Goal: Information Seeking & Learning: Learn about a topic

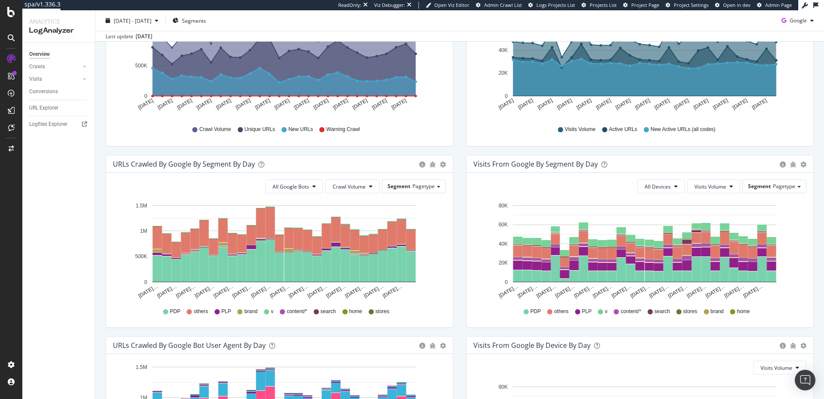
scroll to position [264, 0]
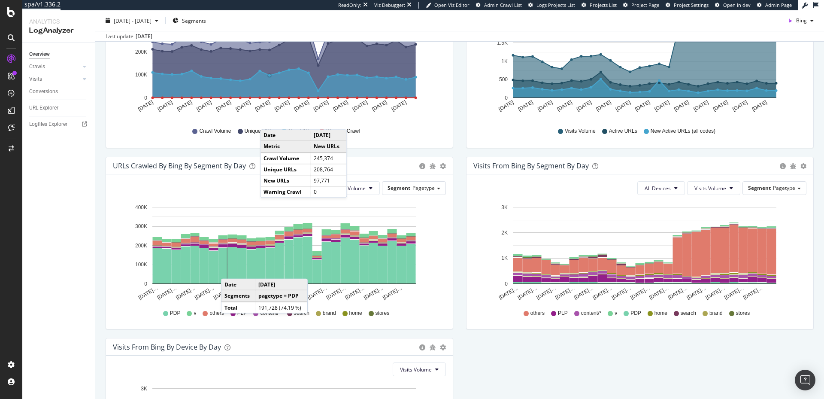
scroll to position [326, 0]
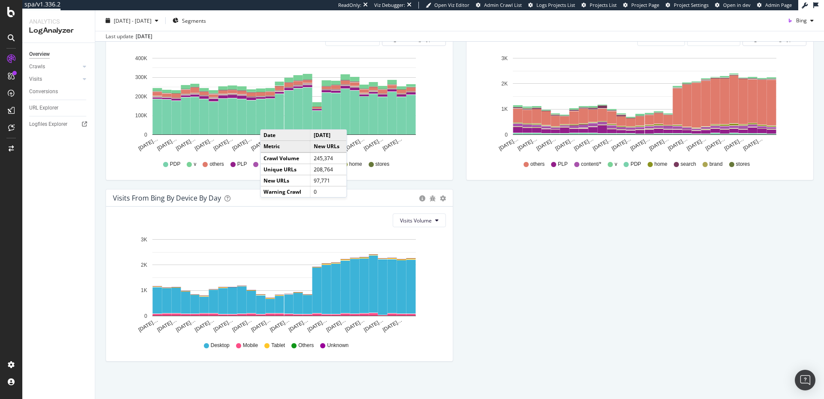
click at [64, 199] on div "Overview Crawls Daily Distribution Segments Distribution HTTP Codes Resources V…" at bounding box center [58, 221] width 73 height 356
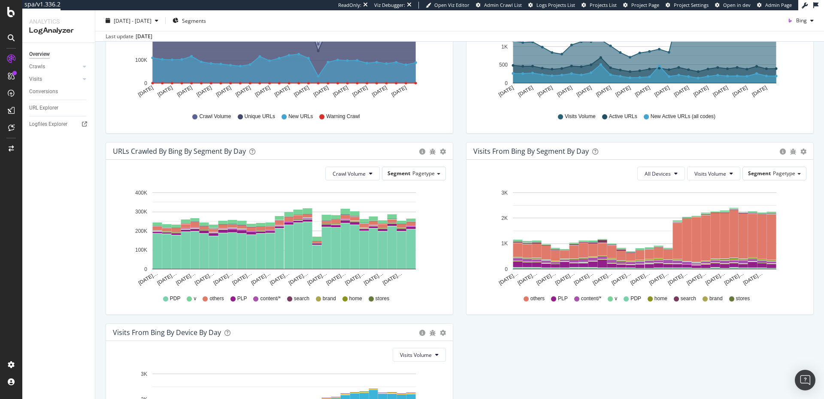
scroll to position [166, 0]
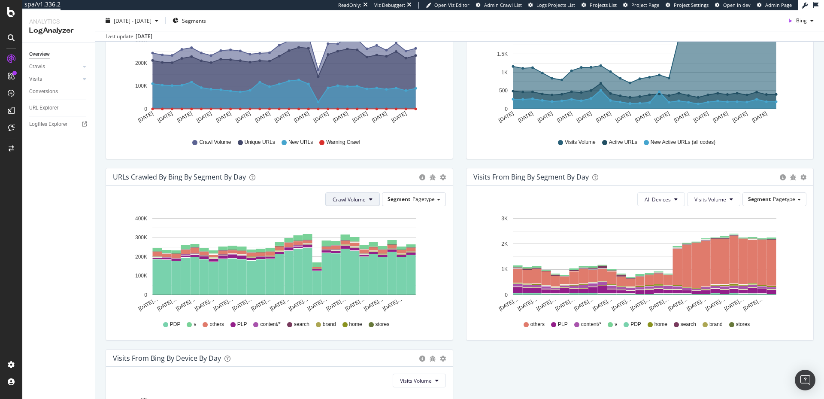
click at [370, 198] on button "Crawl Volume" at bounding box center [352, 199] width 55 height 14
click at [114, 202] on div "Crawl Volume Segment Pagetype" at bounding box center [279, 199] width 333 height 14
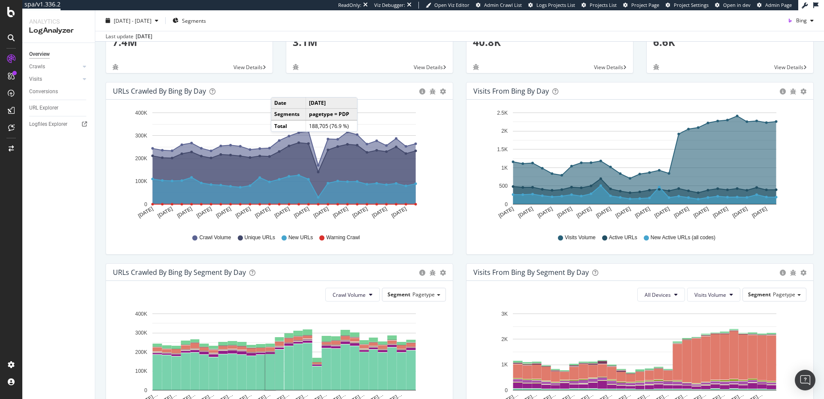
scroll to position [0, 0]
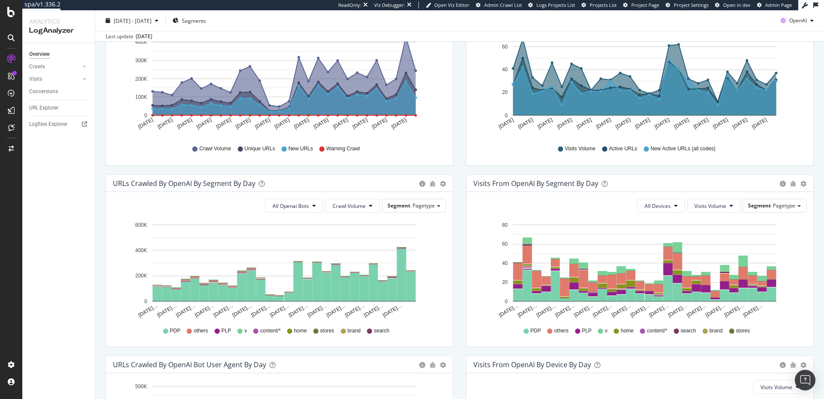
scroll to position [204, 0]
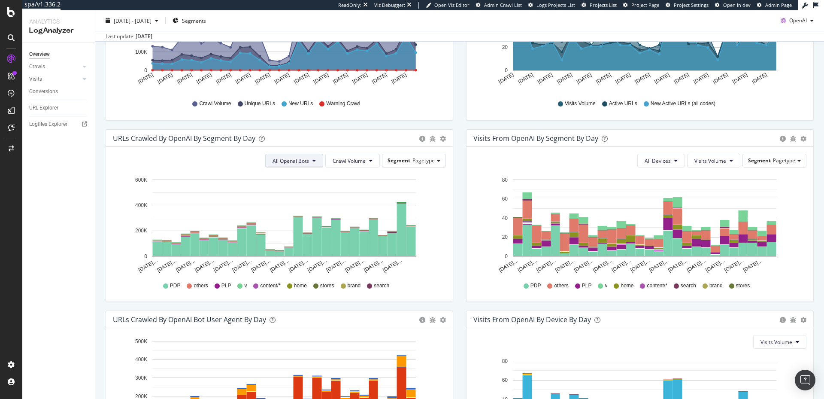
click at [304, 162] on span "All Openai Bots" at bounding box center [291, 160] width 36 height 7
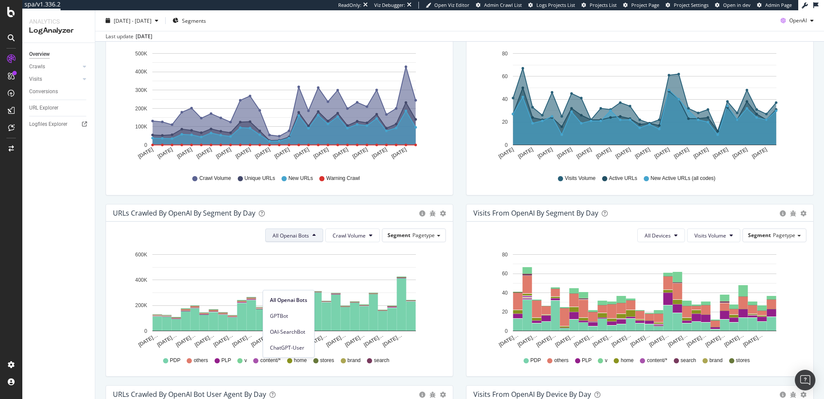
scroll to position [0, 0]
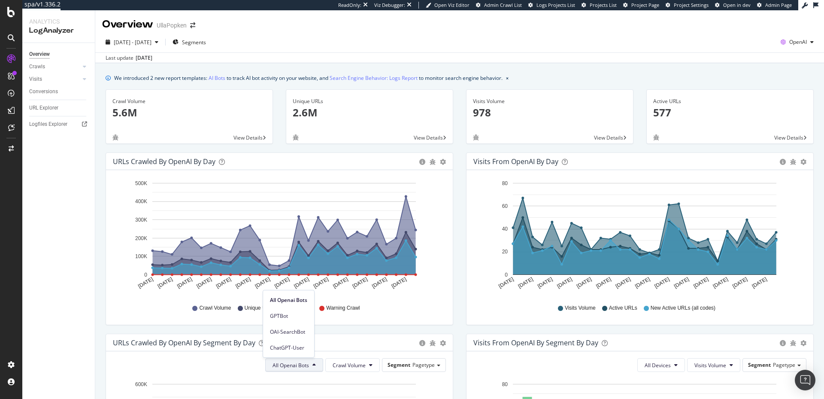
click at [104, 231] on div "URLs Crawled by OpenAI by day Area Table Hold CMD (⌘) while clicking to filter …" at bounding box center [279, 242] width 361 height 181
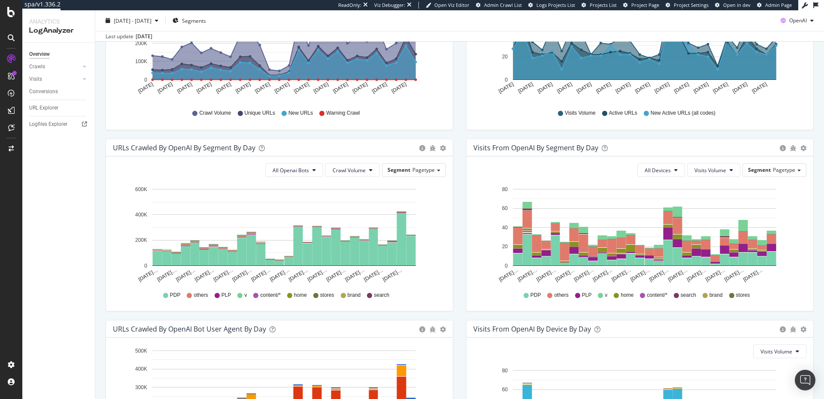
scroll to position [205, 0]
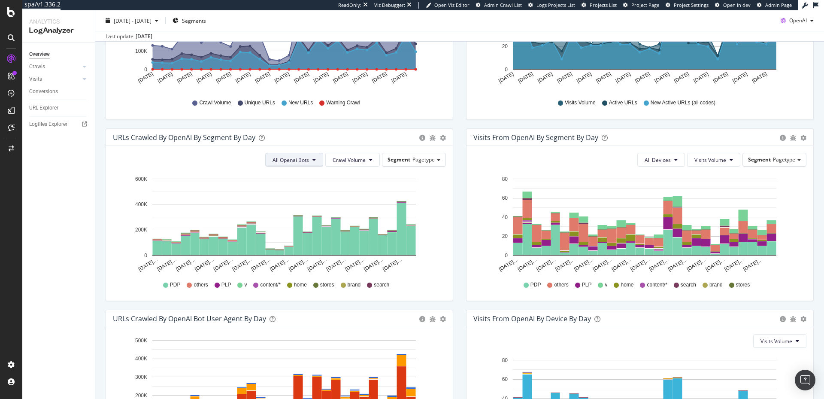
click at [291, 158] on span "All Openai Bots" at bounding box center [291, 159] width 36 height 7
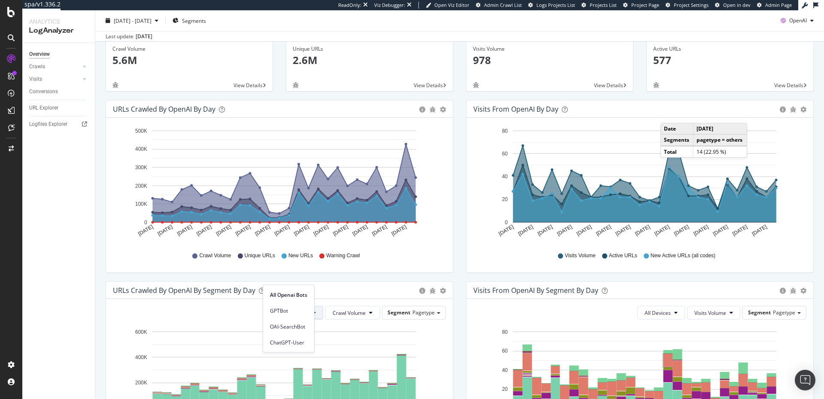
scroll to position [21, 0]
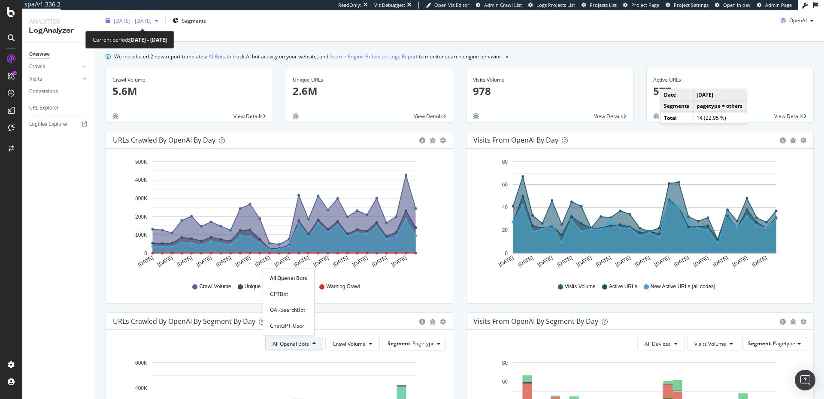
click at [147, 21] on span "[DATE] - [DATE]" at bounding box center [133, 20] width 38 height 7
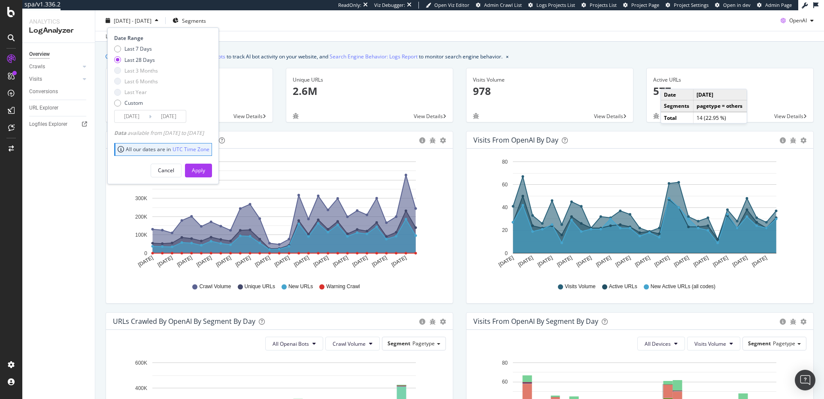
click at [147, 21] on span "[DATE] - [DATE]" at bounding box center [133, 20] width 38 height 7
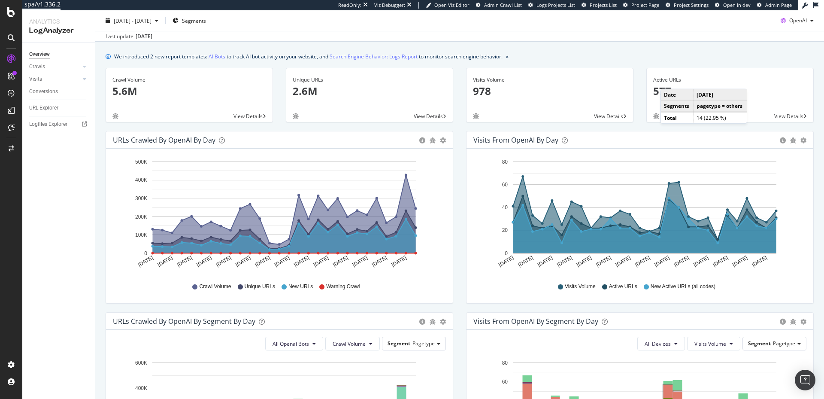
drag, startPoint x: 573, startPoint y: 51, endPoint x: 584, endPoint y: 50, distance: 10.3
click at [574, 51] on div "We introduced 2 new report templates: AI Bots to track AI bot activity on your …" at bounding box center [459, 373] width 729 height 663
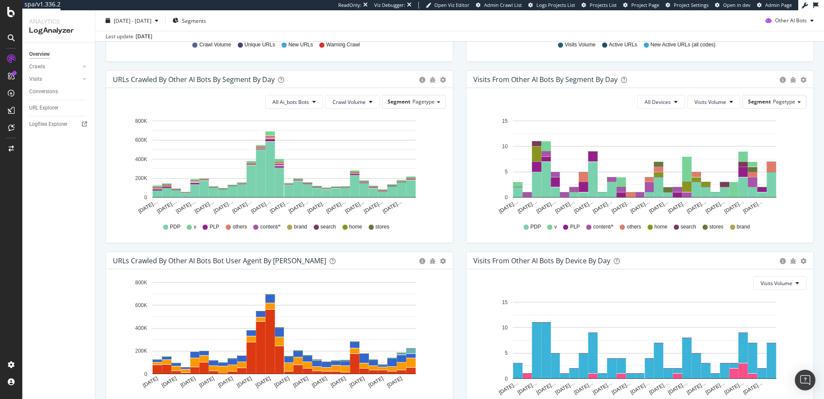
scroll to position [326, 0]
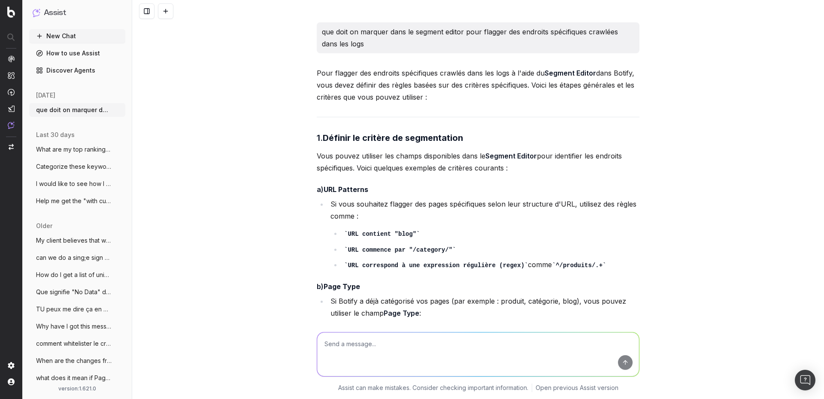
scroll to position [473, 0]
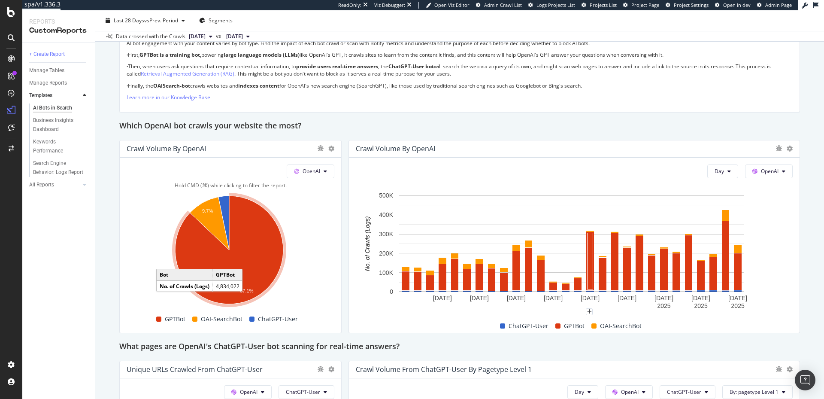
scroll to position [741, 0]
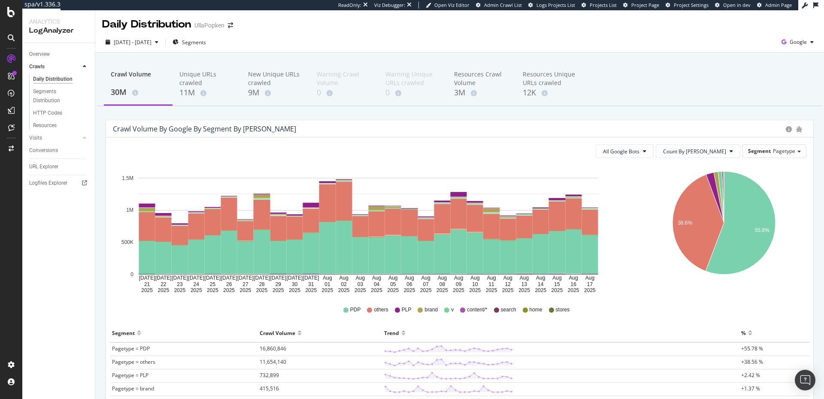
click at [47, 212] on div "Overview Crawls Daily Distribution Segments Distribution HTTP Codes Resources V…" at bounding box center [58, 221] width 73 height 356
click at [82, 66] on div at bounding box center [84, 66] width 9 height 9
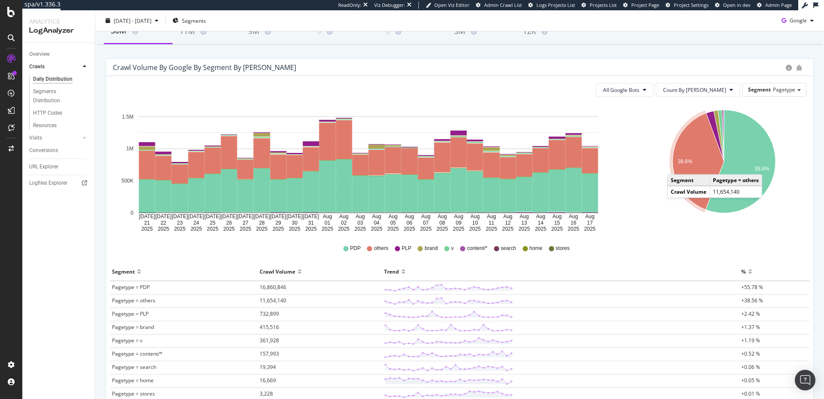
scroll to position [130, 0]
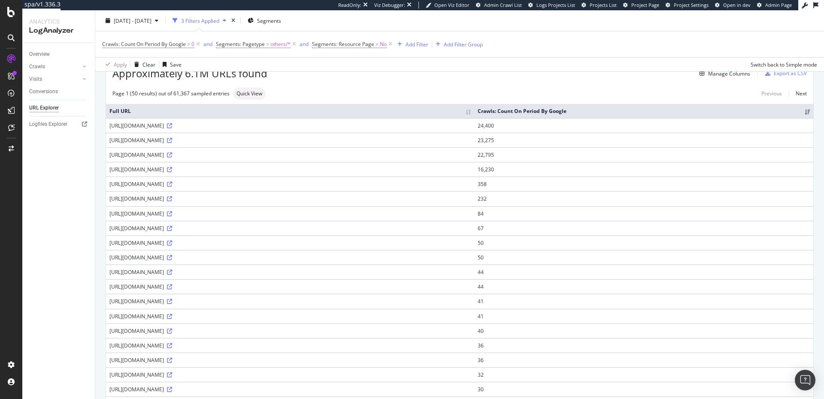
scroll to position [45, 0]
drag, startPoint x: 158, startPoint y: 161, endPoint x: 349, endPoint y: 161, distance: 191.0
click at [349, 158] on div "[URL][DOMAIN_NAME]" at bounding box center [289, 154] width 361 height 7
drag, startPoint x: 374, startPoint y: 162, endPoint x: 137, endPoint y: 158, distance: 237.4
click at [137, 158] on div "[URL][DOMAIN_NAME]" at bounding box center [289, 154] width 361 height 7
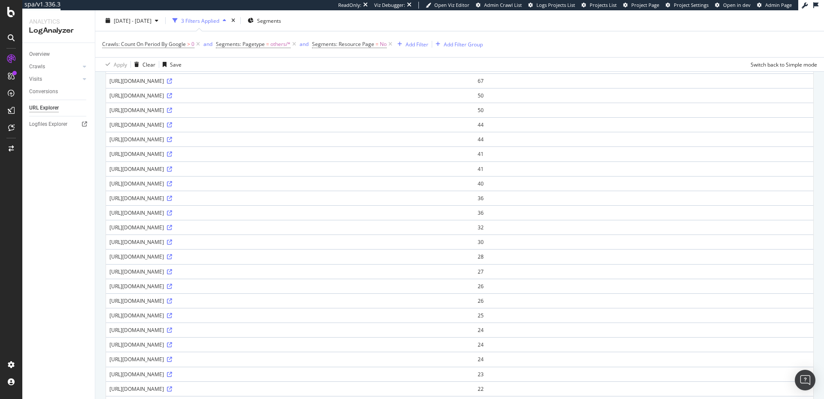
scroll to position [0, 0]
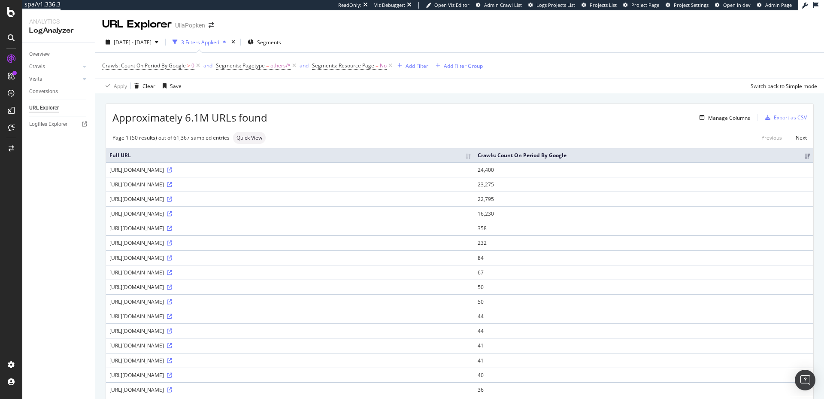
drag, startPoint x: 365, startPoint y: 220, endPoint x: 263, endPoint y: 202, distance: 104.2
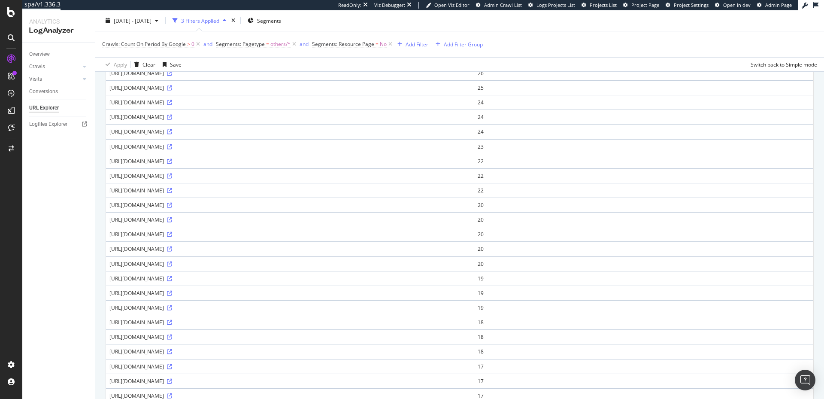
scroll to position [412, 0]
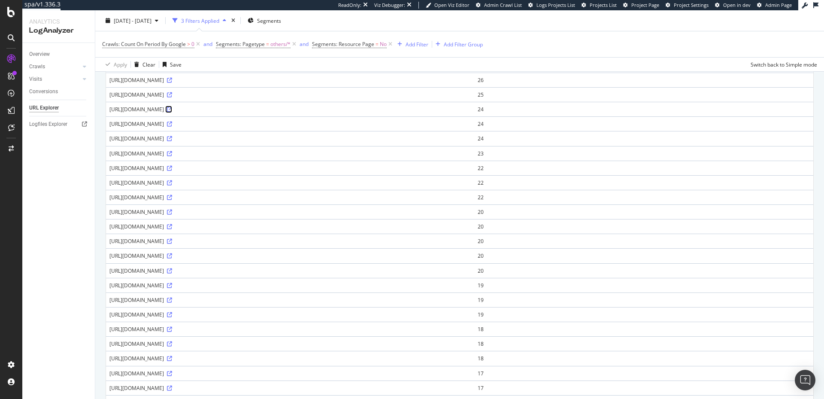
click at [172, 112] on icon at bounding box center [169, 109] width 5 height 5
click at [172, 171] on icon at bounding box center [169, 168] width 5 height 5
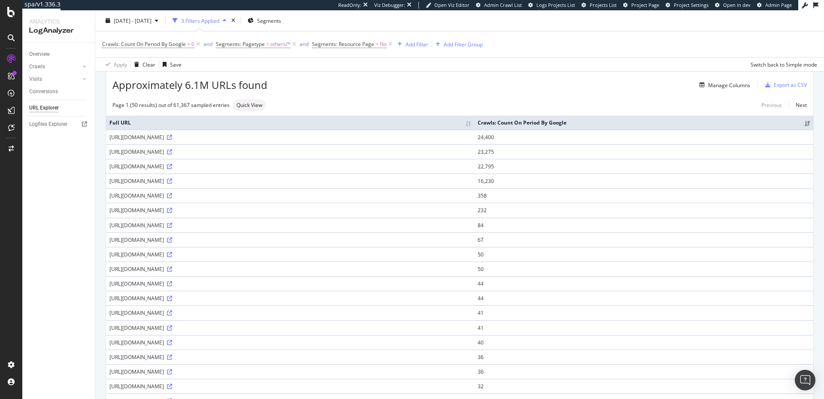
scroll to position [0, 0]
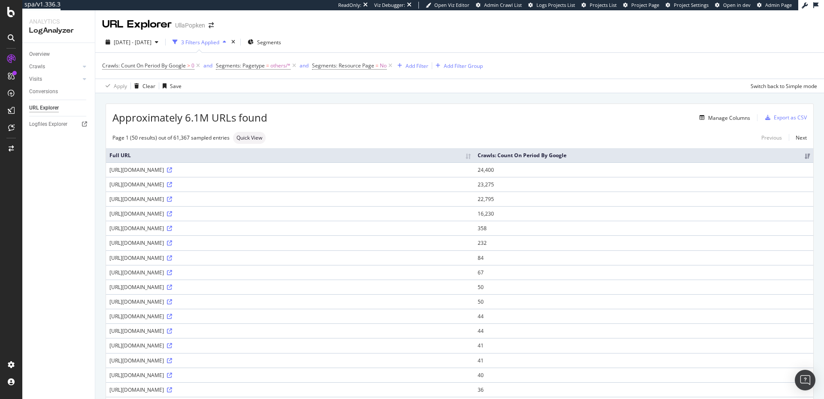
drag, startPoint x: 340, startPoint y: 42, endPoint x: 355, endPoint y: 1, distance: 43.3
click at [340, 41] on div "2025 Jul. 21st - Aug. 17th 3 Filters Applied Segments" at bounding box center [459, 43] width 729 height 17
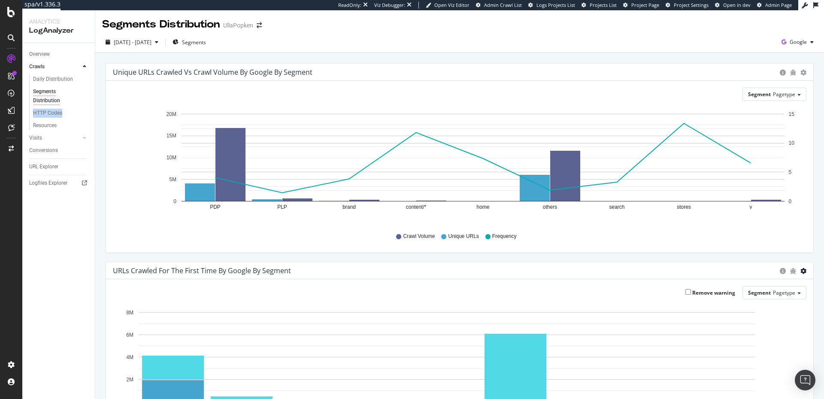
click at [801, 76] on icon "gear" at bounding box center [804, 73] width 6 height 6
click at [777, 298] on link "Bar (by Percentage)" at bounding box center [775, 305] width 76 height 17
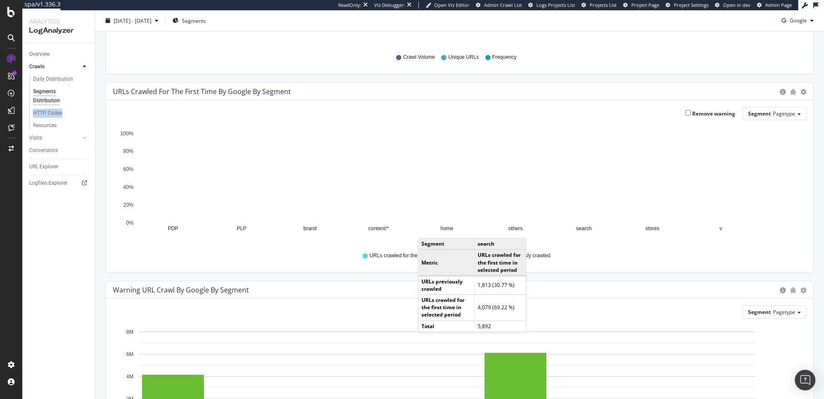
scroll to position [160, 0]
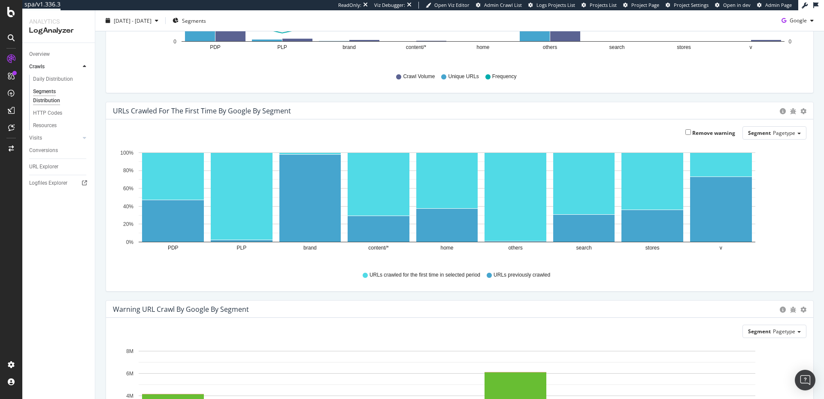
click at [797, 115] on div "URLs Crawled for the First Time by google by Segment Bar (by Value) Bar (by Per…" at bounding box center [459, 110] width 707 height 17
click at [775, 130] on span "Bar (by Value)" at bounding box center [775, 128] width 76 height 13
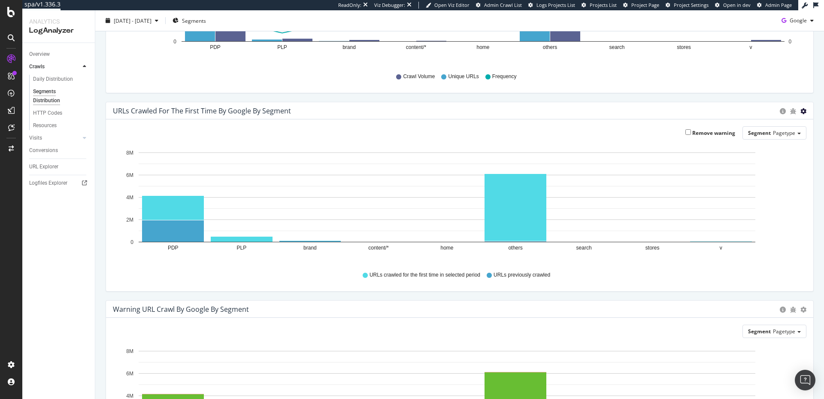
click at [767, 142] on span "Bar (by Percentage)" at bounding box center [775, 146] width 76 height 13
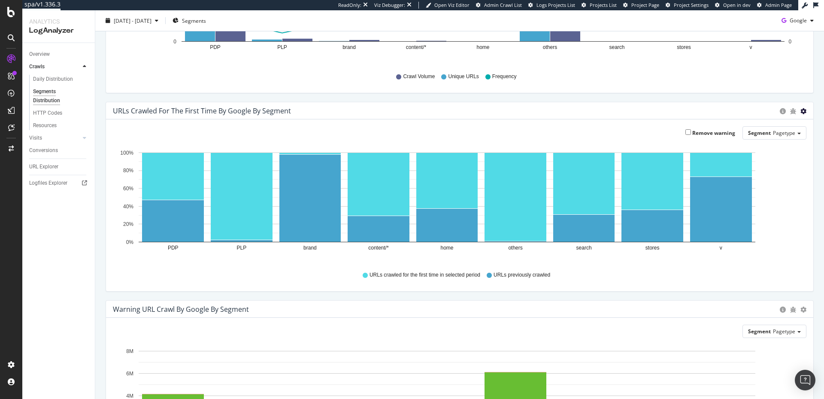
click at [753, 132] on span "Bar (by Value)" at bounding box center [775, 128] width 76 height 13
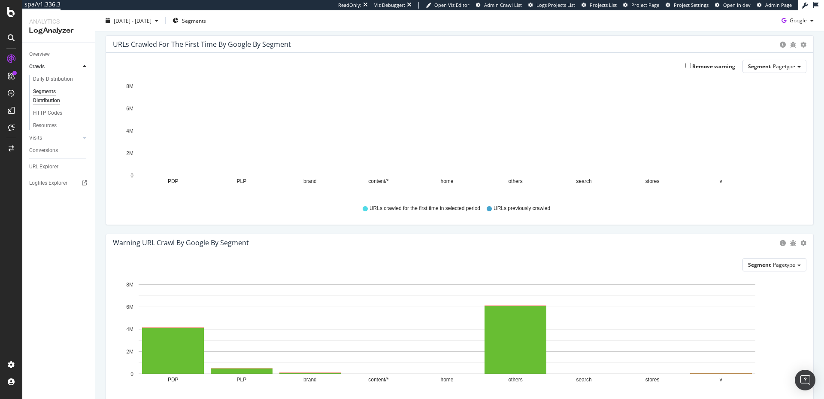
scroll to position [288, 0]
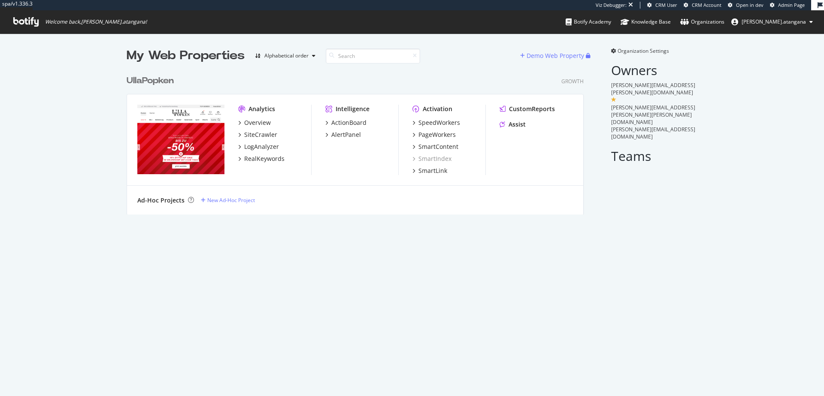
scroll to position [142, 455]
click at [264, 131] on div "SiteCrawler" at bounding box center [260, 134] width 33 height 9
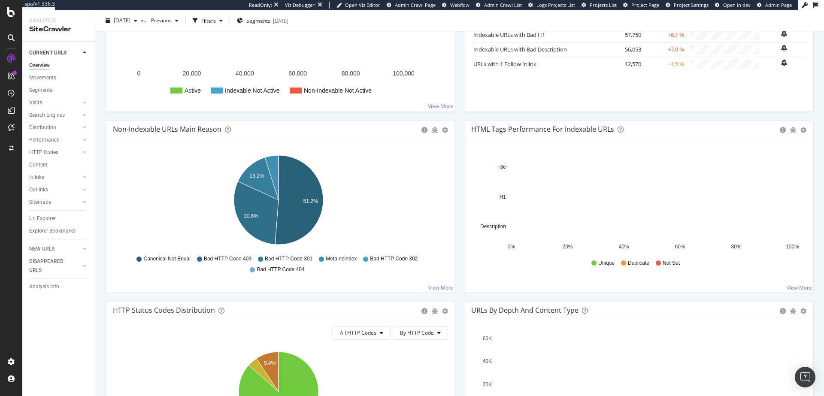
scroll to position [175, 0]
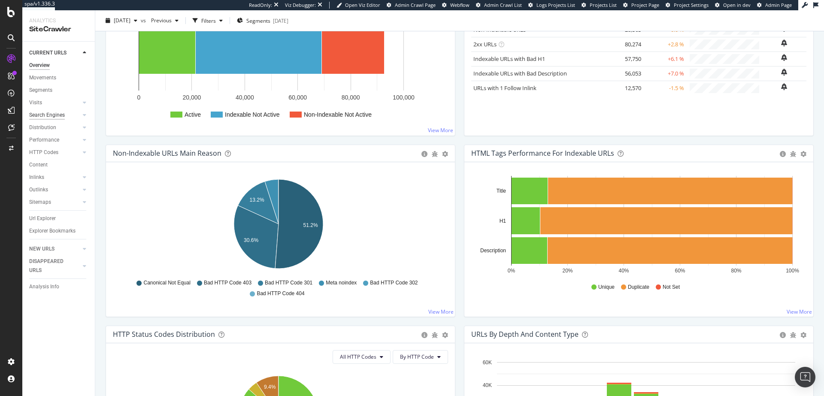
click at [42, 115] on div "Search Engines" at bounding box center [47, 115] width 36 height 9
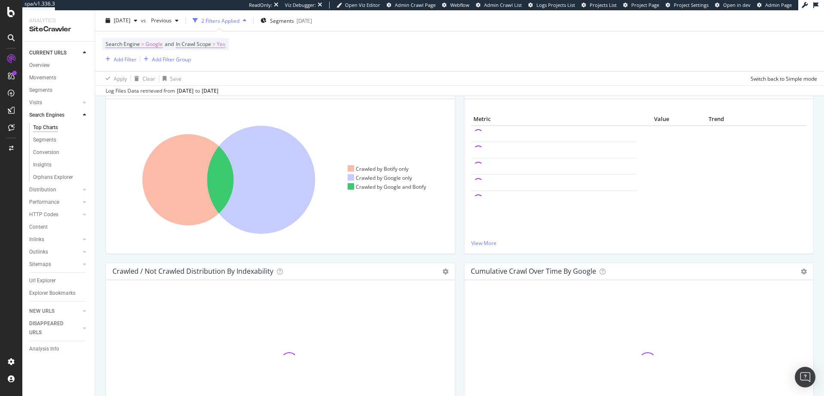
scroll to position [143, 0]
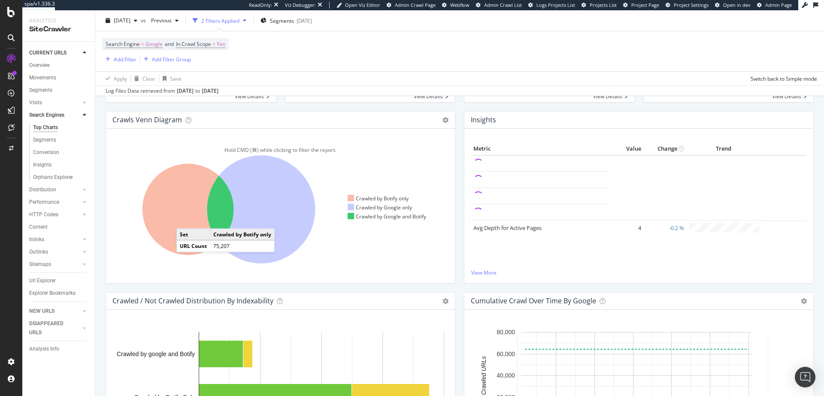
click at [185, 220] on icon at bounding box center [188, 209] width 91 height 91
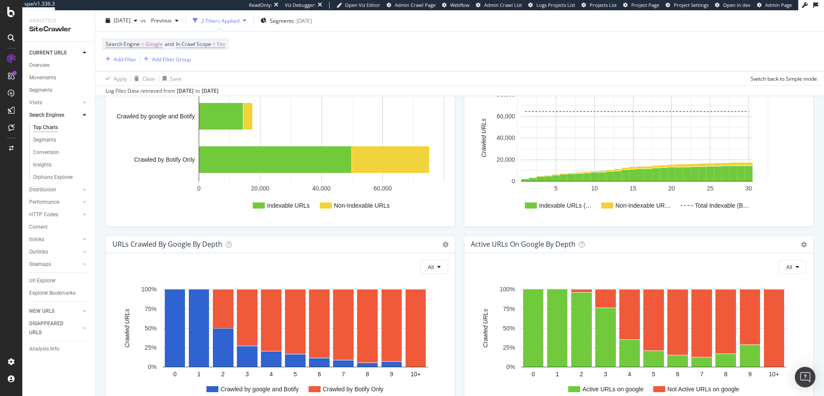
scroll to position [370, 0]
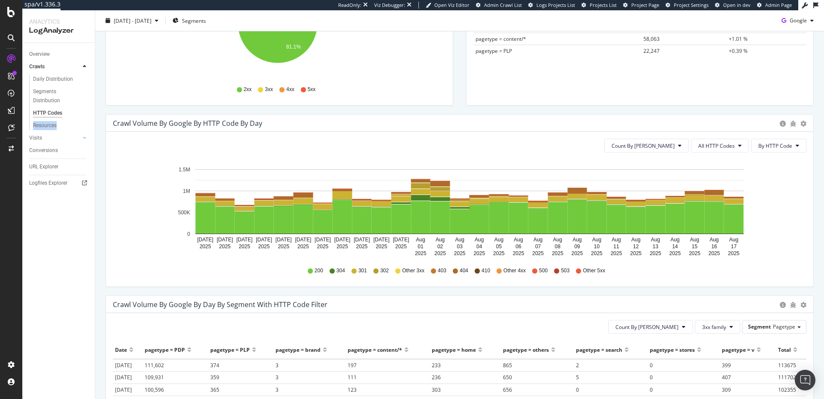
scroll to position [231, 0]
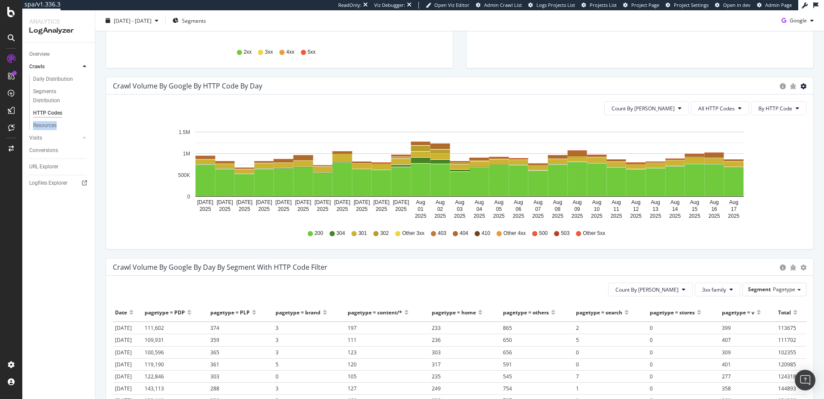
click at [773, 115] on span "Timeline (by Percentage)" at bounding box center [767, 121] width 91 height 13
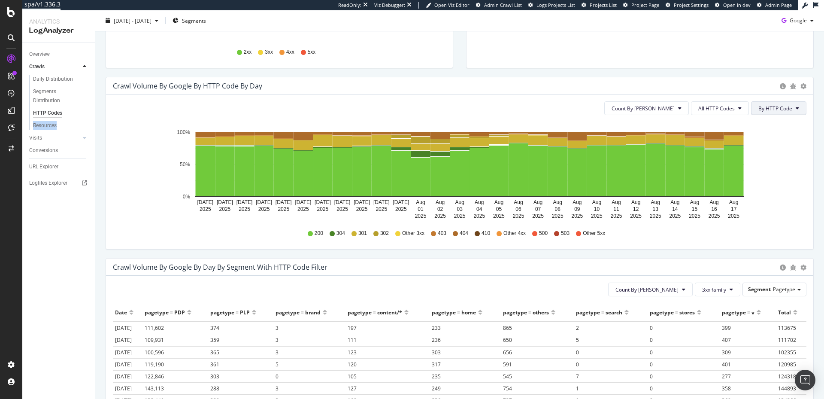
click at [791, 107] on button "By HTTP Code" at bounding box center [778, 108] width 55 height 14
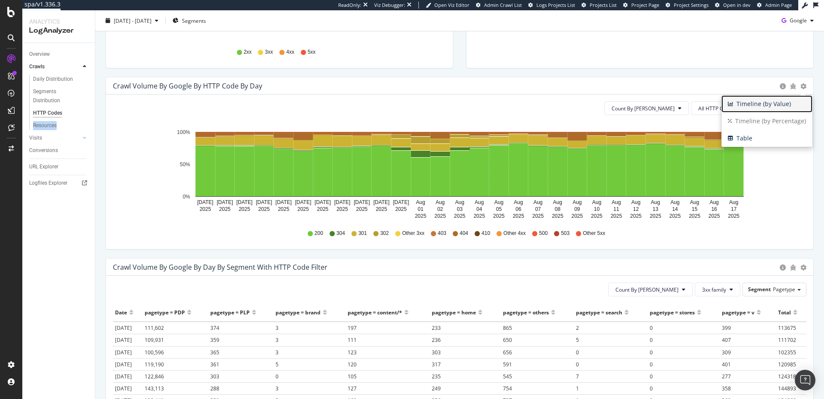
click at [772, 104] on span "Timeline (by Value)" at bounding box center [767, 103] width 91 height 13
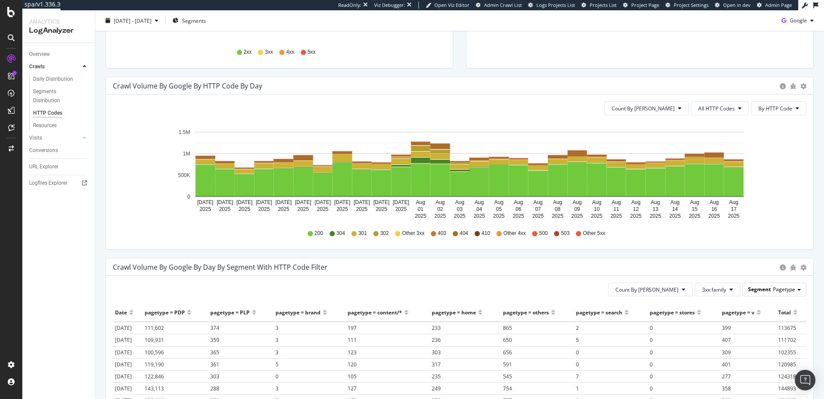
click at [785, 287] on span "Pagetype" at bounding box center [784, 288] width 22 height 7
click at [780, 279] on span "Timeline (by Value)" at bounding box center [767, 285] width 91 height 13
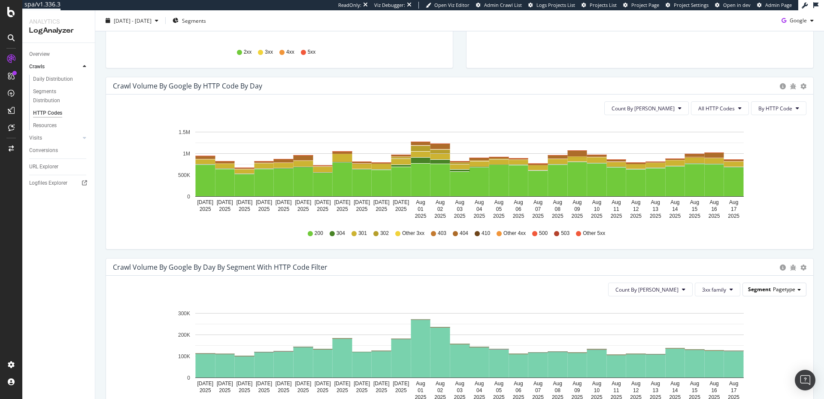
click at [787, 289] on span "Pagetype" at bounding box center [784, 288] width 22 height 7
click at [801, 267] on icon "gear" at bounding box center [804, 267] width 6 height 6
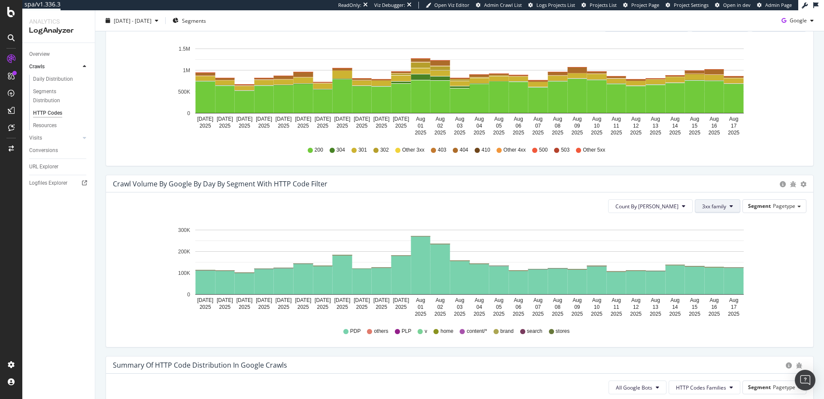
click at [702, 207] on span "3xx family" at bounding box center [714, 206] width 24 height 7
click at [699, 221] on span "All HTTP Codes" at bounding box center [716, 222] width 43 height 8
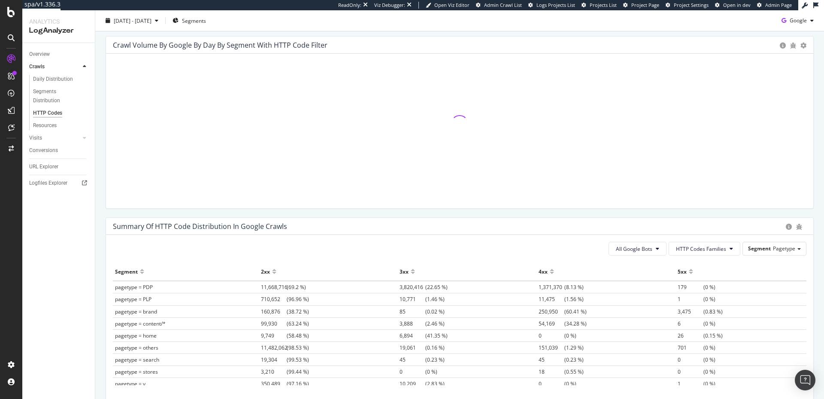
scroll to position [461, 0]
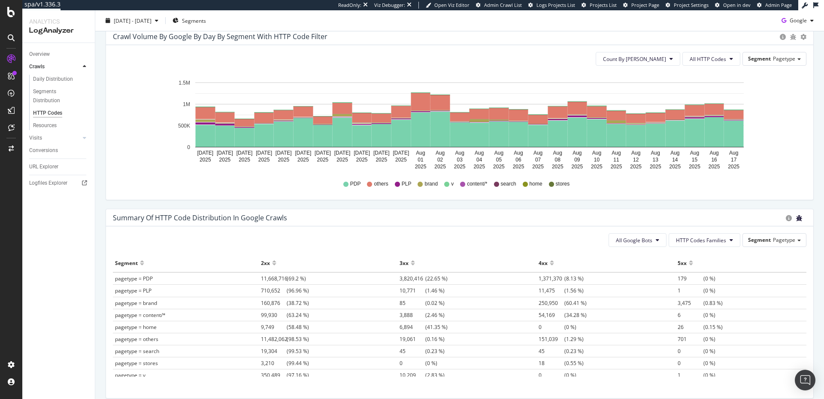
click at [796, 219] on icon "bug" at bounding box center [799, 218] width 6 height 6
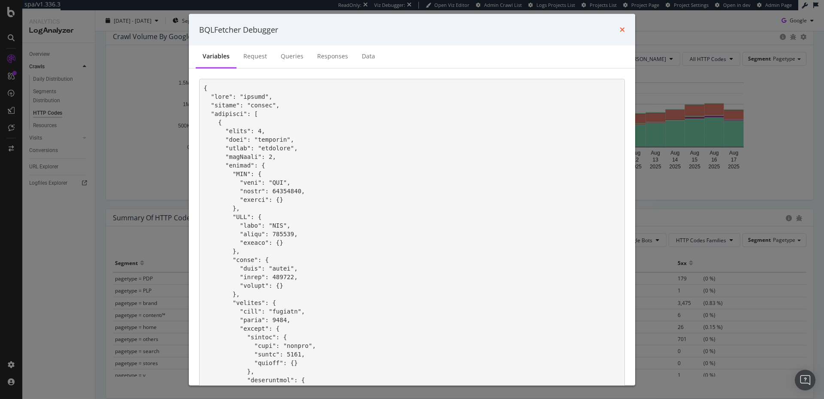
click at [620, 30] on icon "times" at bounding box center [622, 29] width 5 height 7
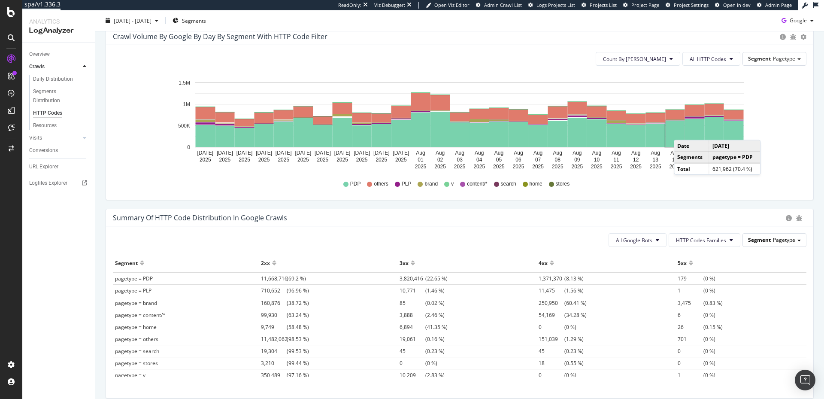
click at [761, 234] on div "Segment Pagetype" at bounding box center [774, 240] width 63 height 12
click at [786, 218] on icon "circle-info" at bounding box center [789, 218] width 6 height 6
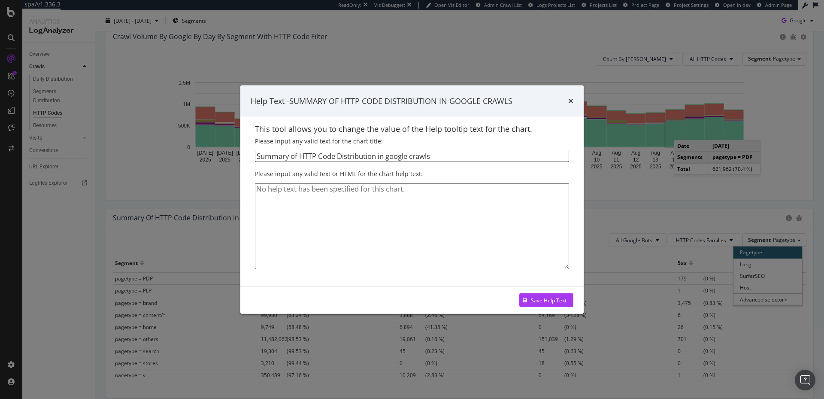
click at [575, 100] on div "Help Text - SUMMARY OF HTTP CODE DISTRIBUTION IN GOOGLE CRAWLS" at bounding box center [411, 101] width 343 height 32
click at [573, 101] on div "Help Text - SUMMARY OF HTTP CODE DISTRIBUTION IN GOOGLE CRAWLS" at bounding box center [411, 101] width 343 height 32
click at [569, 102] on icon "times" at bounding box center [570, 100] width 5 height 7
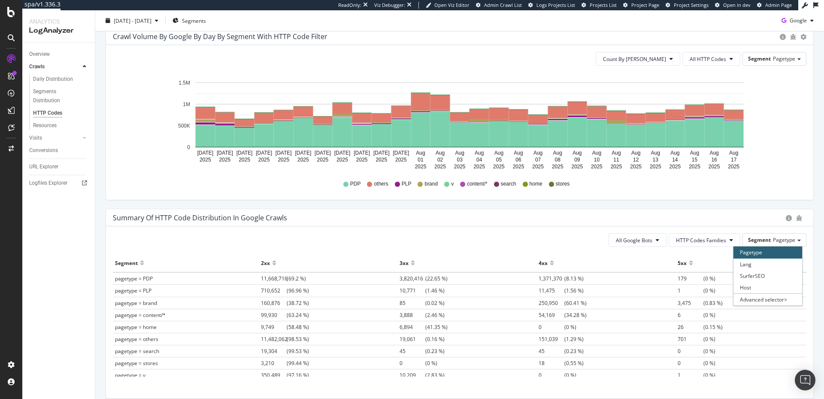
click at [444, 218] on div "Summary of HTTP Code Distribution in google crawls" at bounding box center [447, 217] width 669 height 9
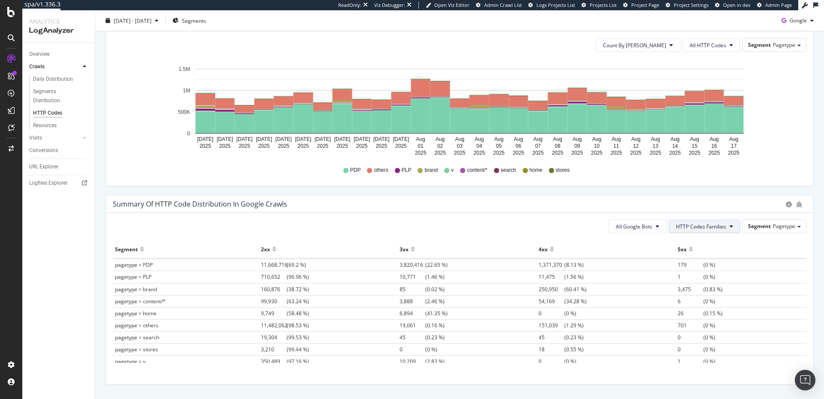
scroll to position [487, 0]
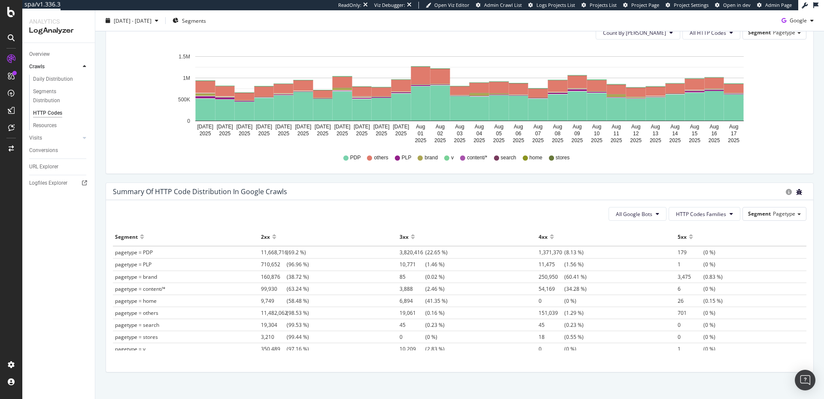
click at [796, 191] on icon "bug" at bounding box center [799, 192] width 6 height 6
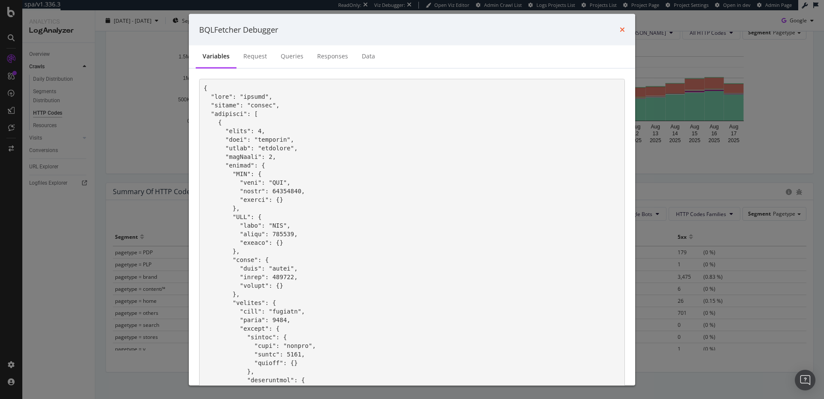
click at [622, 29] on icon "times" at bounding box center [622, 29] width 5 height 7
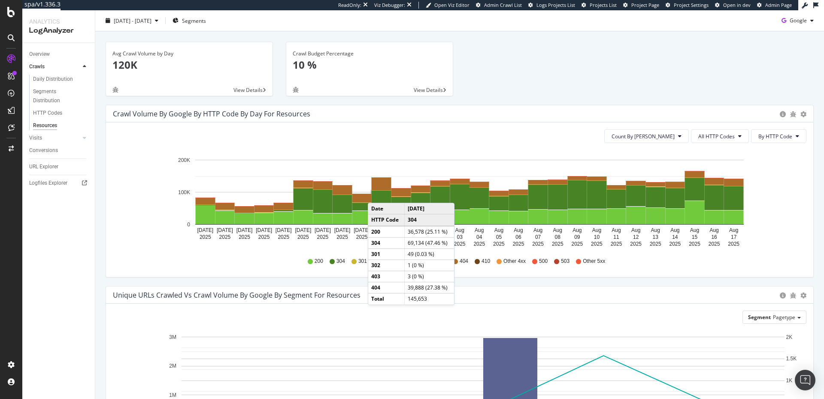
scroll to position [136, 0]
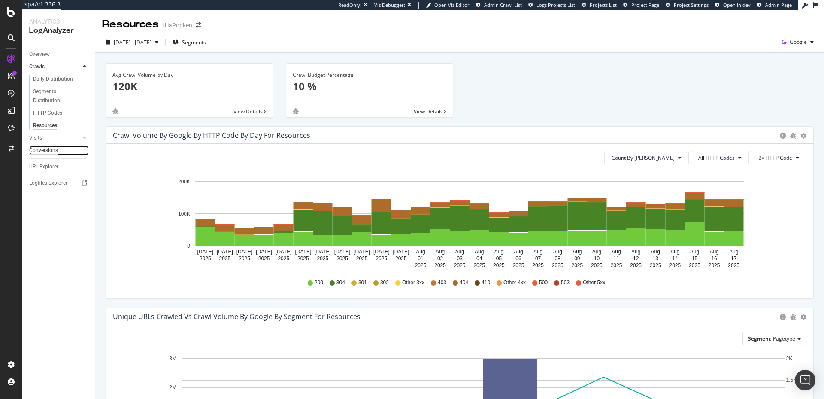
click at [42, 150] on div "Conversions" at bounding box center [43, 150] width 29 height 9
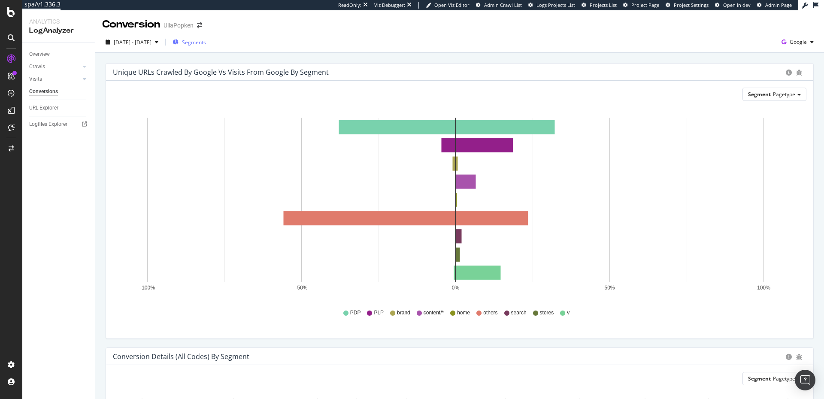
click at [206, 42] on span "Segments" at bounding box center [194, 42] width 24 height 7
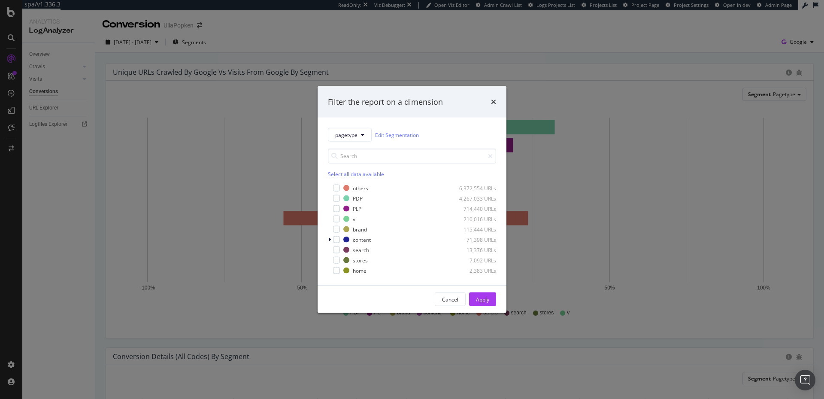
click at [343, 173] on div "Select all data available" at bounding box center [412, 173] width 168 height 7
click at [335, 230] on icon "modal" at bounding box center [337, 229] width 4 height 4
click at [335, 238] on icon "modal" at bounding box center [337, 239] width 4 height 4
click at [336, 251] on icon "modal" at bounding box center [337, 250] width 4 height 4
click at [336, 259] on icon "modal" at bounding box center [337, 260] width 4 height 4
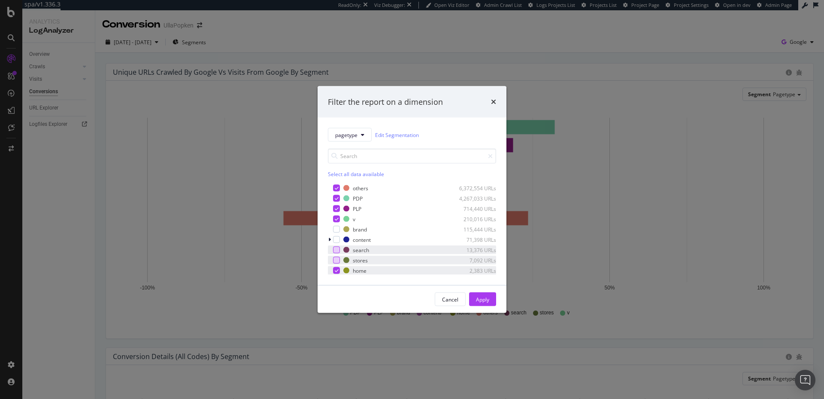
click at [336, 271] on icon "modal" at bounding box center [337, 270] width 4 height 4
click at [485, 301] on div "Apply" at bounding box center [482, 298] width 13 height 7
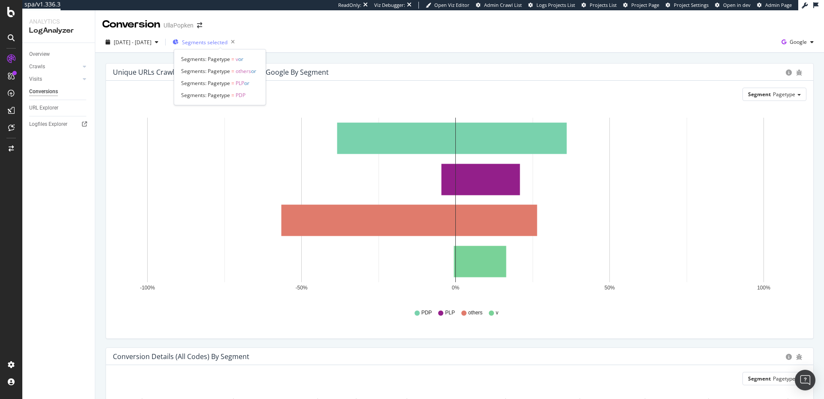
click at [216, 41] on span "Segments selected" at bounding box center [205, 42] width 46 height 7
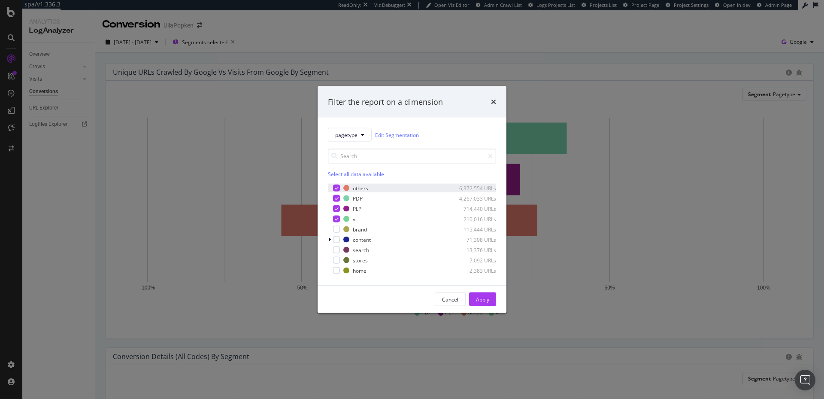
click at [336, 186] on icon "modal" at bounding box center [337, 188] width 4 height 4
click at [482, 296] on div "Apply" at bounding box center [482, 298] width 13 height 7
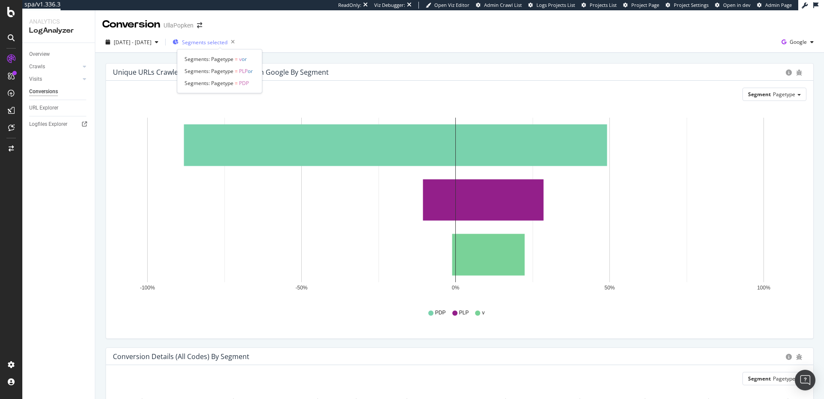
click at [224, 42] on span "Segments selected" at bounding box center [205, 42] width 46 height 7
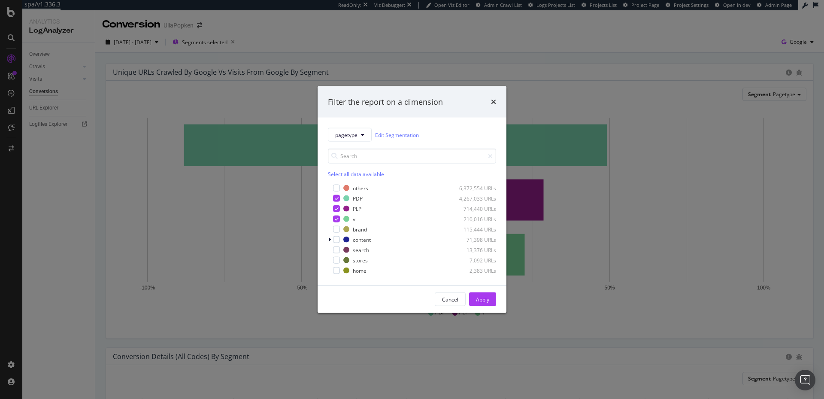
click at [446, 295] on div "Cancel" at bounding box center [450, 298] width 16 height 7
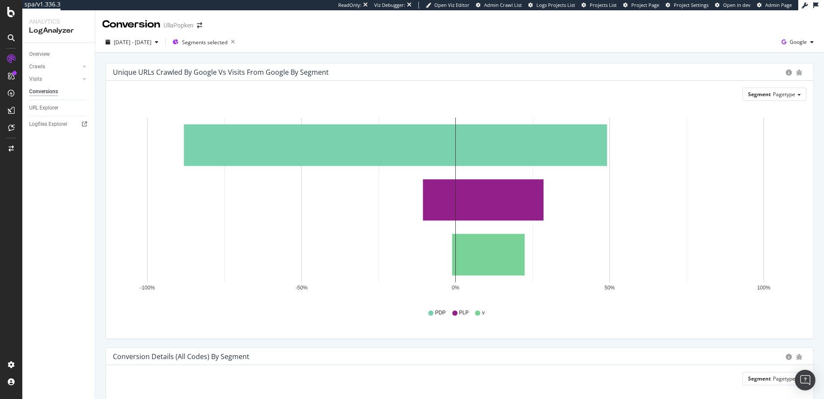
scroll to position [117, 0]
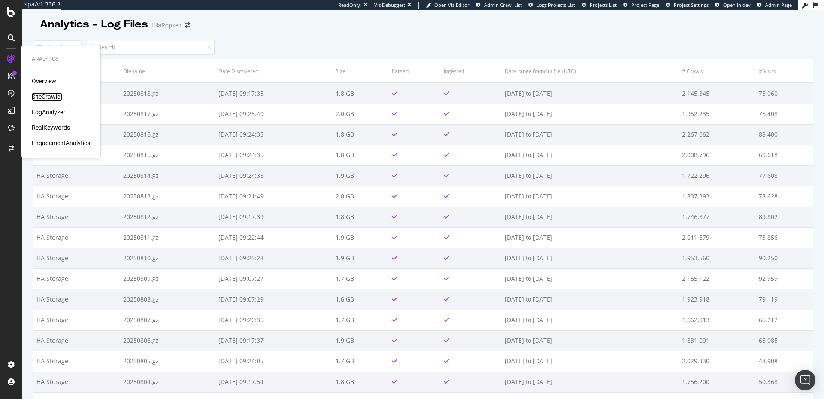
click at [38, 97] on div "SiteCrawler" at bounding box center [47, 96] width 30 height 9
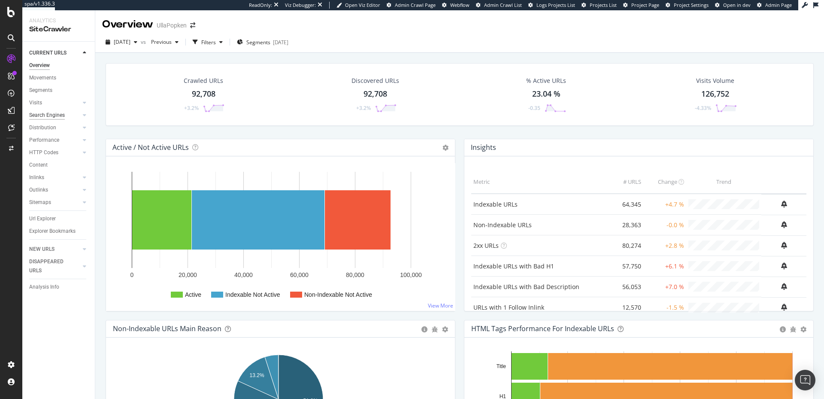
click at [40, 116] on div "Search Engines" at bounding box center [47, 115] width 36 height 9
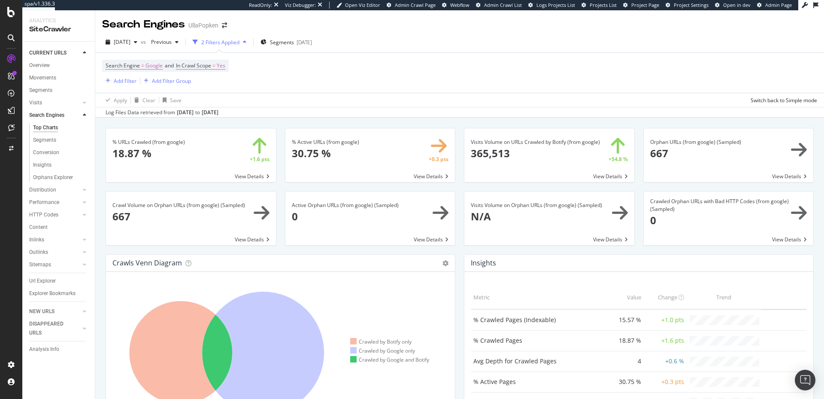
scroll to position [79, 0]
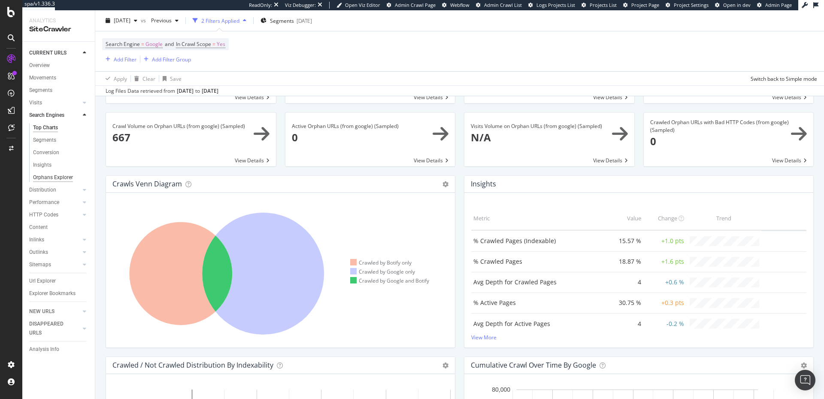
click at [49, 178] on div "Orphans Explorer" at bounding box center [53, 177] width 40 height 9
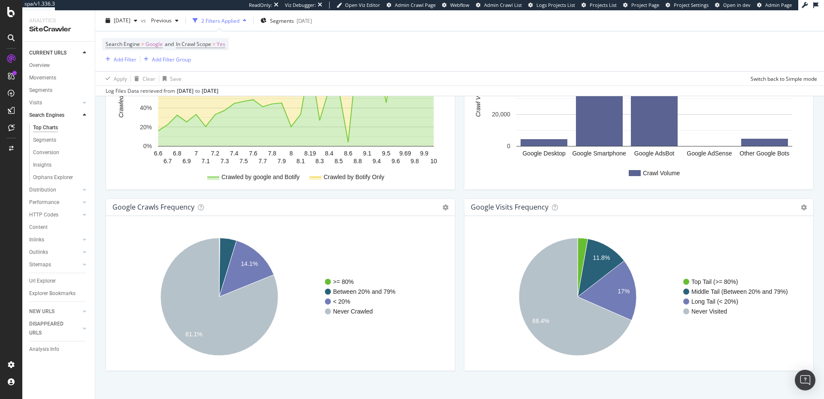
scroll to position [970, 0]
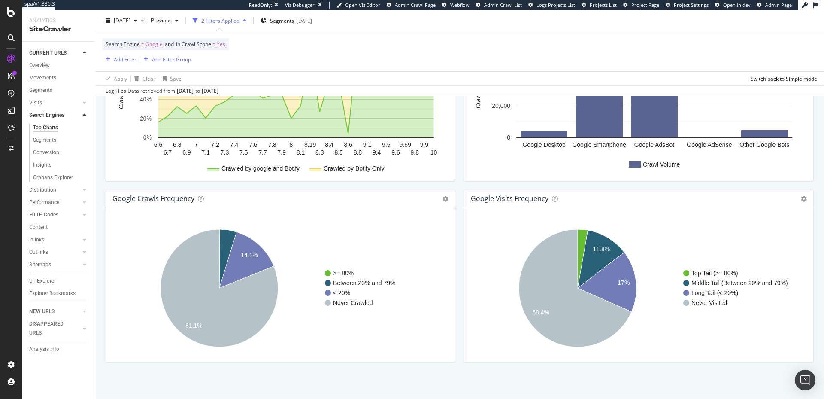
click at [139, 305] on rect "A chart." at bounding box center [278, 288] width 345 height 148
click at [224, 308] on icon "A chart." at bounding box center [220, 288] width 118 height 118
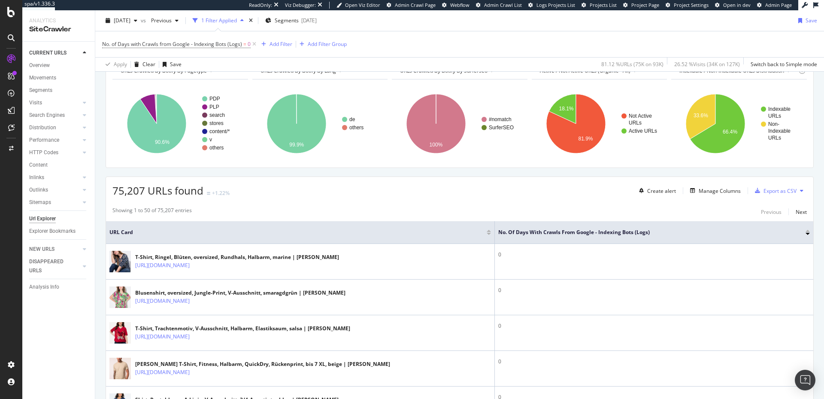
scroll to position [151, 0]
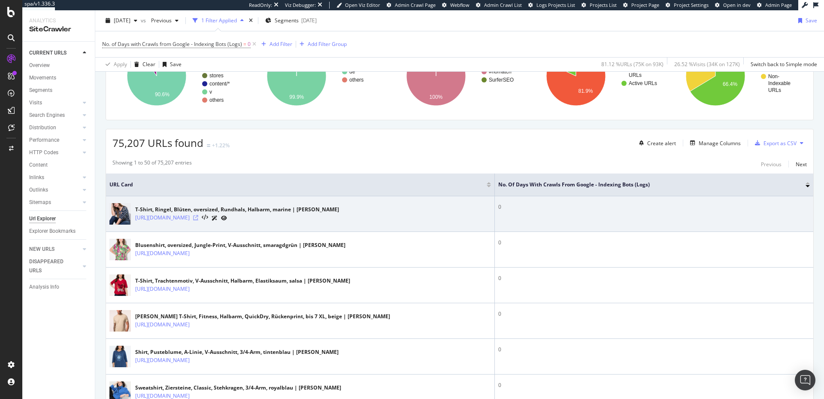
click at [198, 216] on icon at bounding box center [195, 217] width 5 height 5
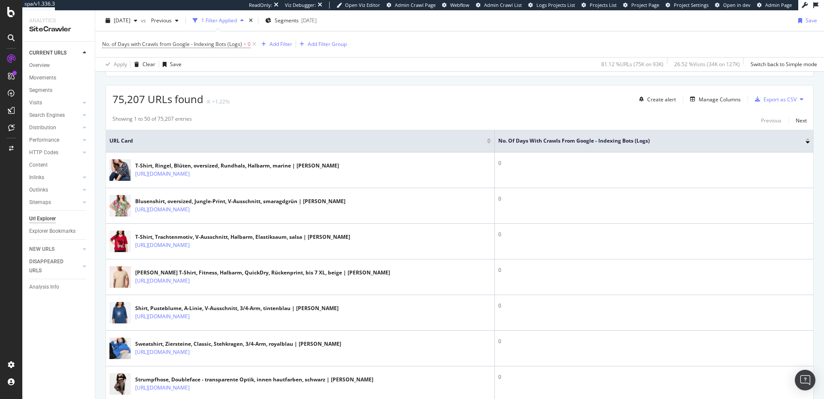
scroll to position [0, 0]
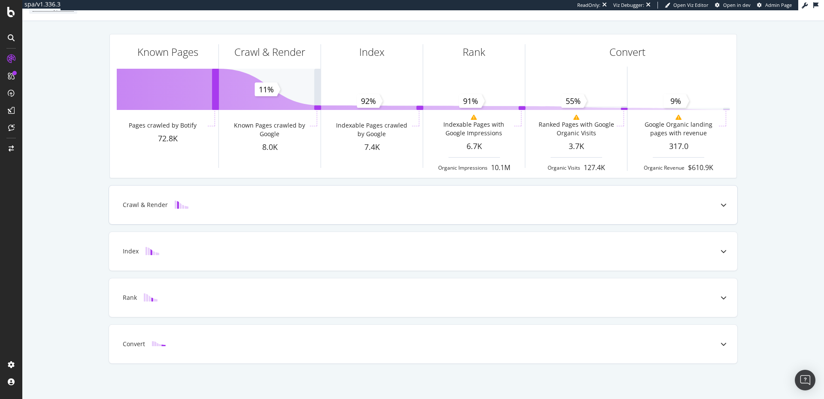
click at [726, 209] on div at bounding box center [723, 204] width 27 height 39
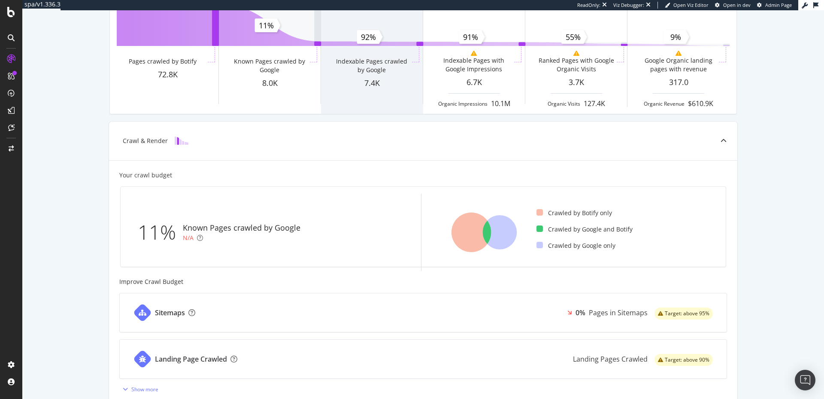
scroll to position [304, 0]
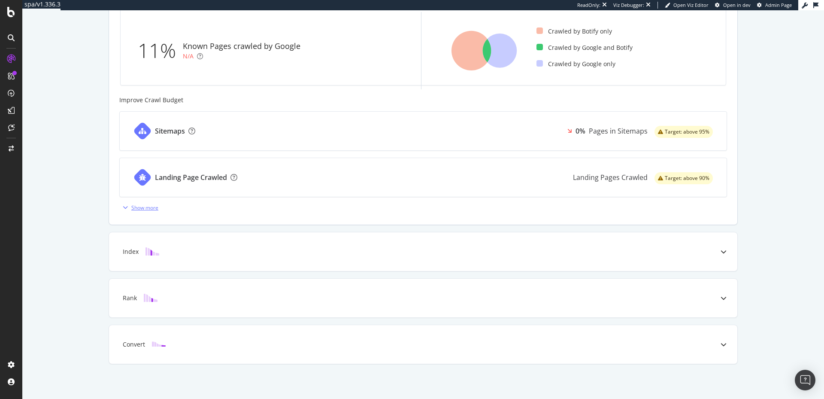
click at [133, 209] on div "Show more" at bounding box center [144, 207] width 27 height 7
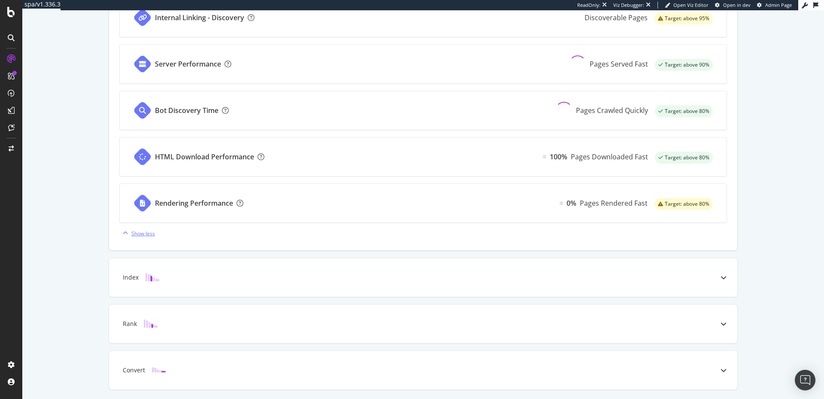
click at [133, 230] on div "Show less" at bounding box center [143, 233] width 24 height 7
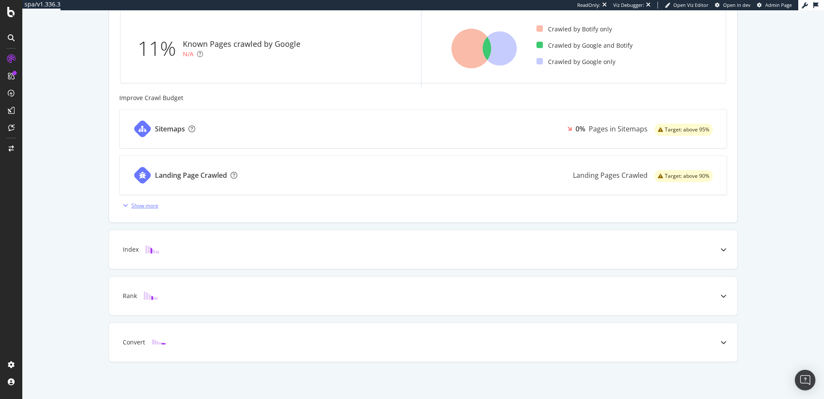
scroll to position [280, 0]
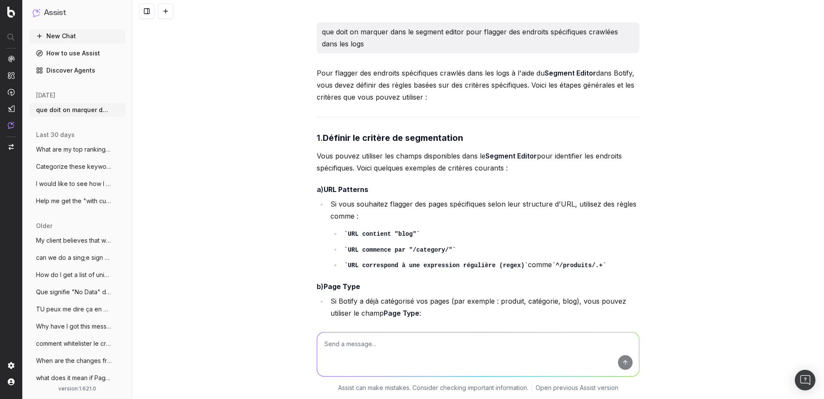
scroll to position [473, 0]
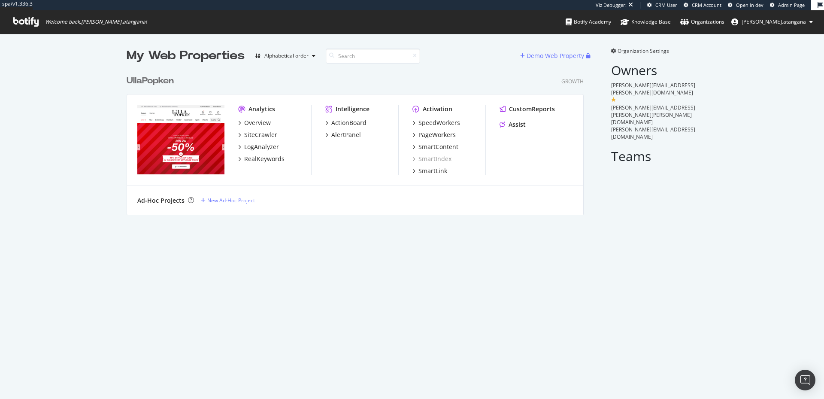
scroll to position [142, 455]
click at [316, 281] on div "My Web Properties Alphabetical order Demo Web Property UllaPopken Growth Analyt…" at bounding box center [412, 215] width 824 height 365
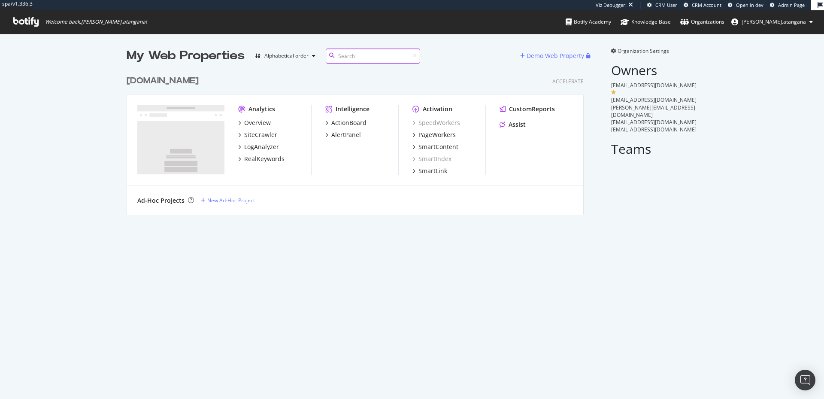
scroll to position [9, 9]
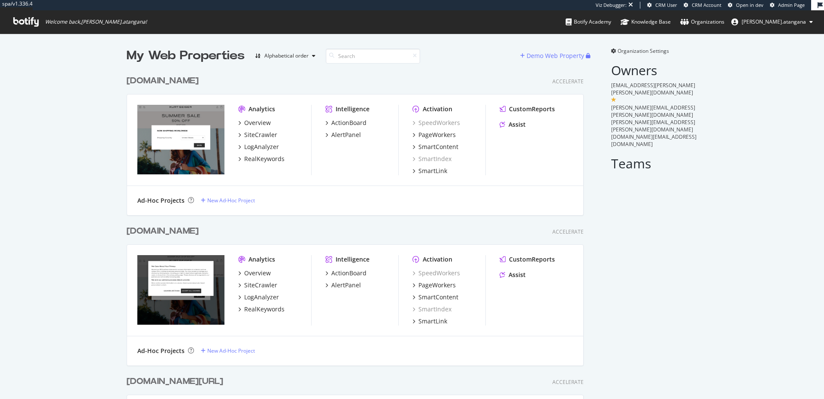
scroll to position [466, 455]
click at [250, 271] on div "Overview" at bounding box center [257, 273] width 27 height 9
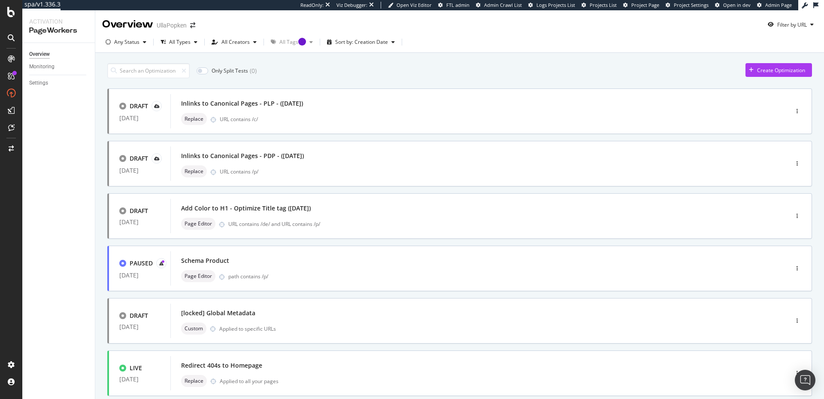
click at [85, 97] on div "Overview Monitoring Settings" at bounding box center [58, 221] width 73 height 356
click at [132, 42] on div "Any Status" at bounding box center [126, 41] width 25 height 5
click at [133, 87] on div "Paused" at bounding box center [129, 88] width 18 height 7
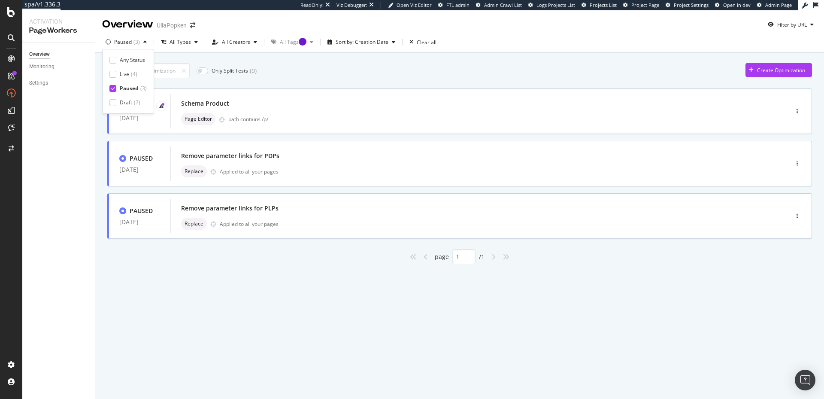
click at [115, 269] on div "Only Split Tests ( 0 ) Create Optimization PAUSED 08 Jul. 2025 Schema Product P…" at bounding box center [459, 173] width 729 height 241
click at [257, 167] on div "Replace Applied to all your pages" at bounding box center [466, 171] width 571 height 12
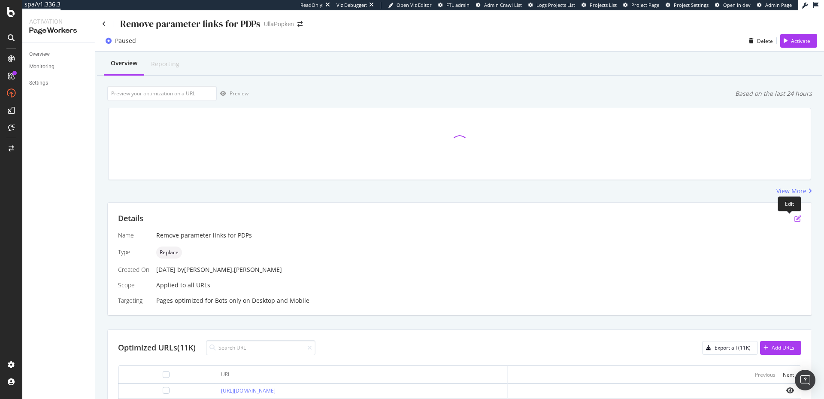
click at [795, 218] on icon "pen-to-square" at bounding box center [798, 218] width 7 height 7
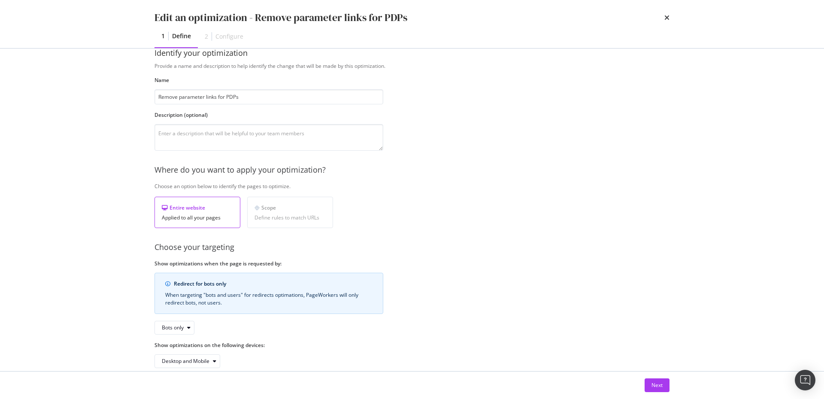
scroll to position [31, 0]
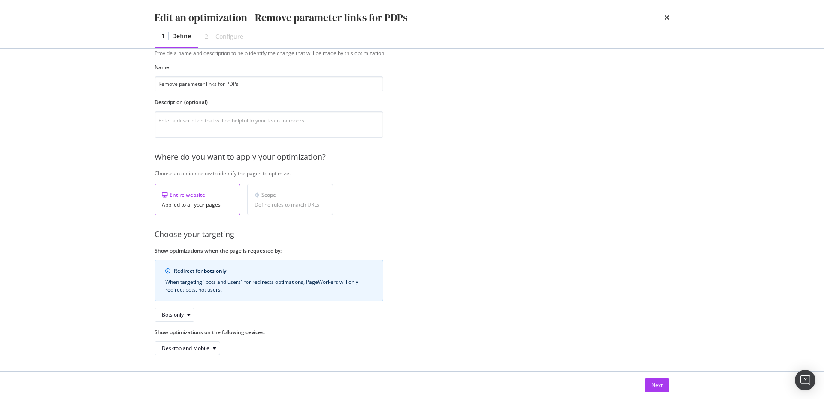
click at [672, 391] on div "Next" at bounding box center [411, 384] width 549 height 27
click at [664, 387] on button "Next" at bounding box center [657, 385] width 25 height 14
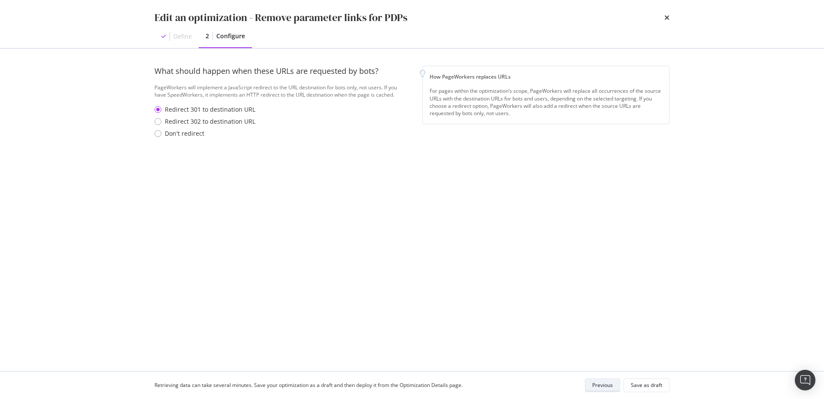
click at [610, 391] on div "Previous" at bounding box center [602, 385] width 21 height 12
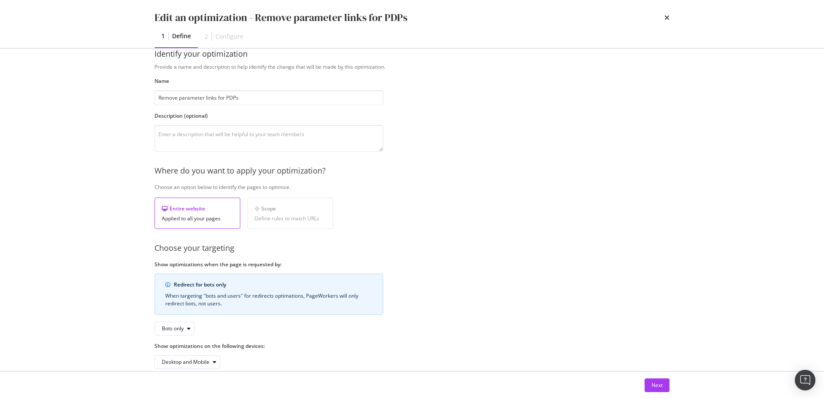
scroll to position [16, 0]
click at [592, 80] on div "Provide a name and description to help identify the change that will be made by…" at bounding box center [412, 217] width 515 height 306
click at [625, 85] on div "Provide a name and description to help identify the change that will be made by…" at bounding box center [412, 217] width 515 height 306
click at [664, 18] on icon "times" at bounding box center [666, 17] width 5 height 7
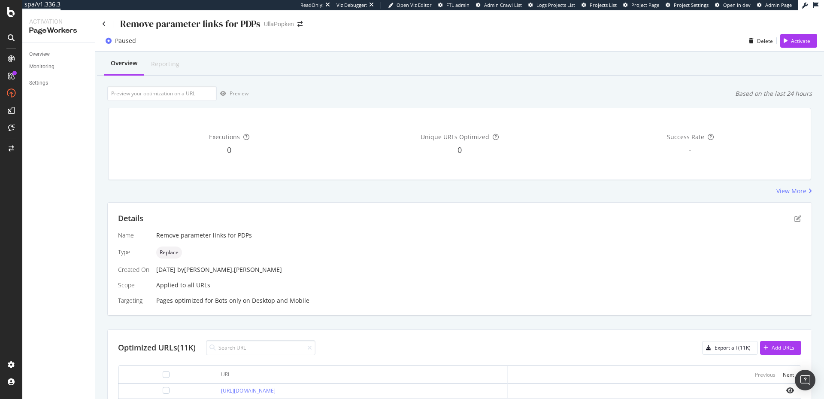
scroll to position [0, 0]
click at [106, 25] on div "Remove parameter links for PDPs" at bounding box center [181, 23] width 158 height 13
click at [103, 23] on icon at bounding box center [104, 24] width 4 height 6
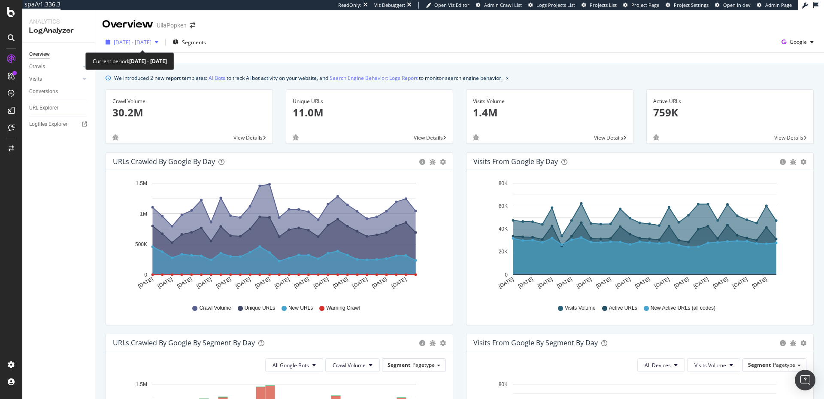
click at [147, 44] on span "[DATE] - [DATE]" at bounding box center [133, 42] width 38 height 7
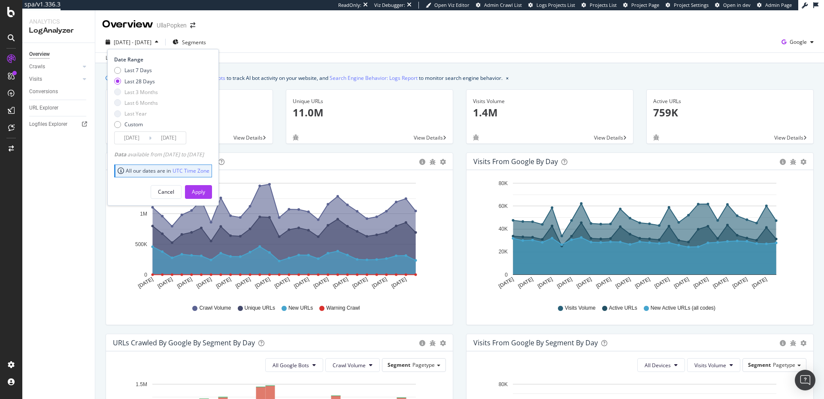
drag, startPoint x: 112, startPoint y: 154, endPoint x: 229, endPoint y: 153, distance: 117.2
click at [219, 153] on div "Date Range Last 7 Days Last 28 Days Last 3 Months Last 6 Months Last Year Custo…" at bounding box center [163, 127] width 112 height 156
click at [204, 152] on div "Data available from 2025/07/11 to 2025/08/17" at bounding box center [159, 154] width 90 height 7
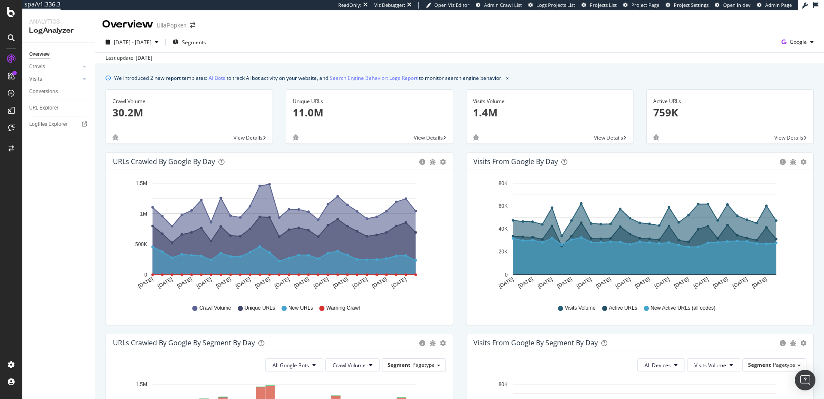
click at [317, 49] on div "2025 Jul. 21st - Aug. 17th Segments Google" at bounding box center [459, 43] width 729 height 17
click at [152, 43] on span "2025 Jul. 21st - Aug. 17th" at bounding box center [133, 42] width 38 height 7
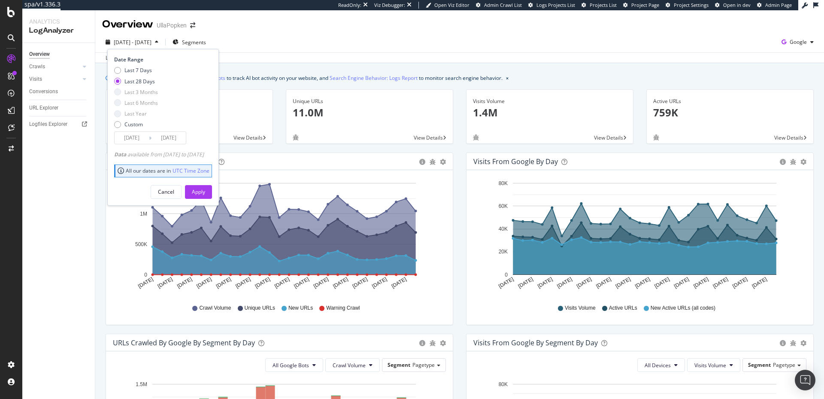
click at [343, 36] on div "2025 Jul. 21st - Aug. 17th Segments Date Range Last 7 Days Last 28 Days Last 3 …" at bounding box center [459, 43] width 729 height 17
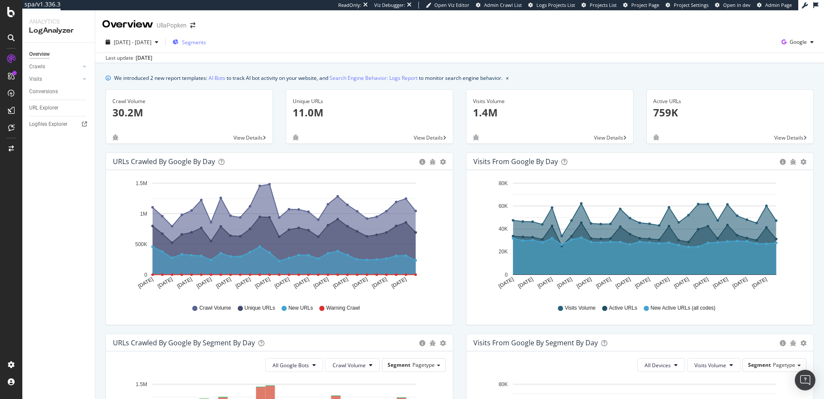
click at [206, 39] on span "Segments" at bounding box center [194, 42] width 24 height 7
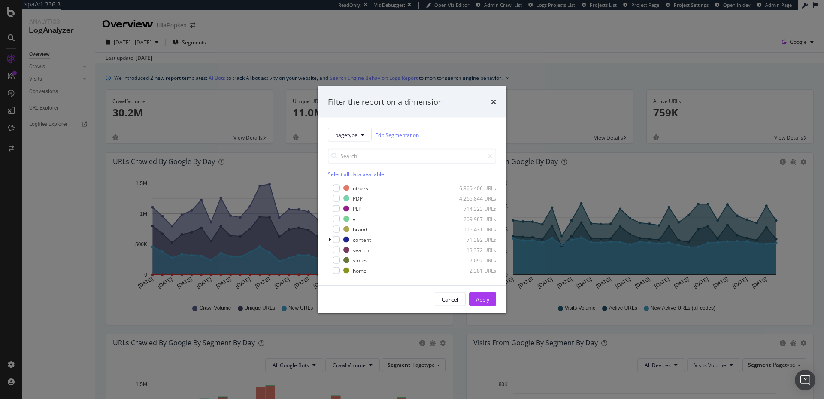
click at [336, 175] on div "Select all data available" at bounding box center [412, 173] width 168 height 7
drag, startPoint x: 456, startPoint y: 99, endPoint x: 462, endPoint y: 91, distance: 9.5
click at [455, 86] on div "Filter the report on a dimension" at bounding box center [412, 102] width 189 height 32
click at [494, 101] on icon "times" at bounding box center [493, 101] width 5 height 7
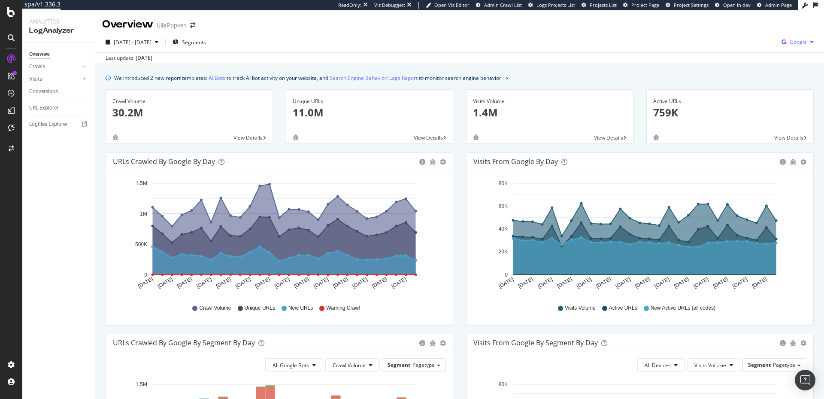
click at [807, 42] on div "button" at bounding box center [812, 41] width 10 height 5
click at [367, 37] on div "2025 Jul. 21st - Aug. 17th Segments Google" at bounding box center [459, 43] width 729 height 17
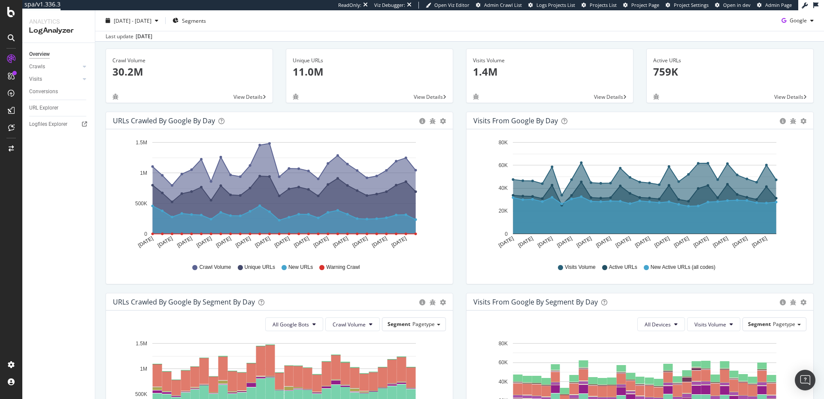
scroll to position [32, 0]
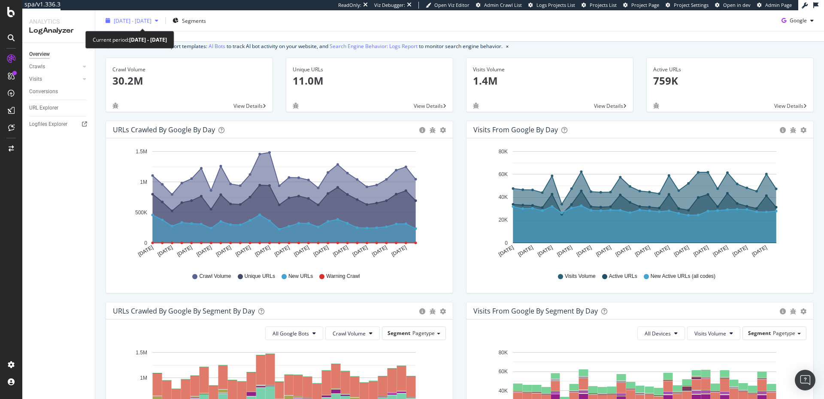
click at [143, 21] on span "[DATE] - [DATE]" at bounding box center [133, 20] width 38 height 7
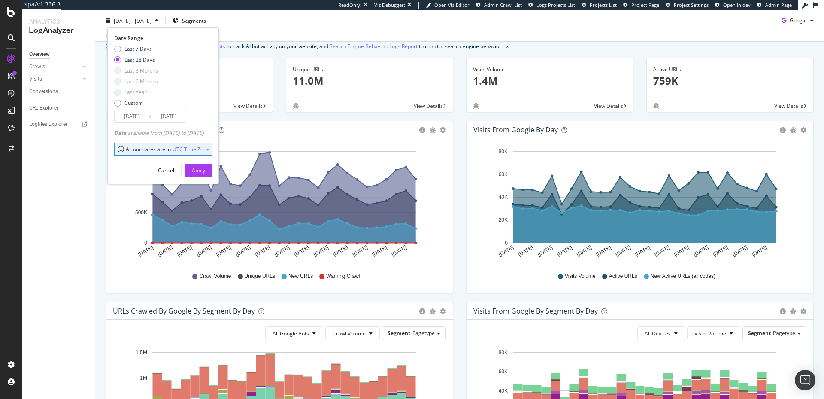
click at [90, 174] on div "Overview Crawls Daily Distribution Segments Distribution HTTP Codes Resources V…" at bounding box center [58, 221] width 73 height 356
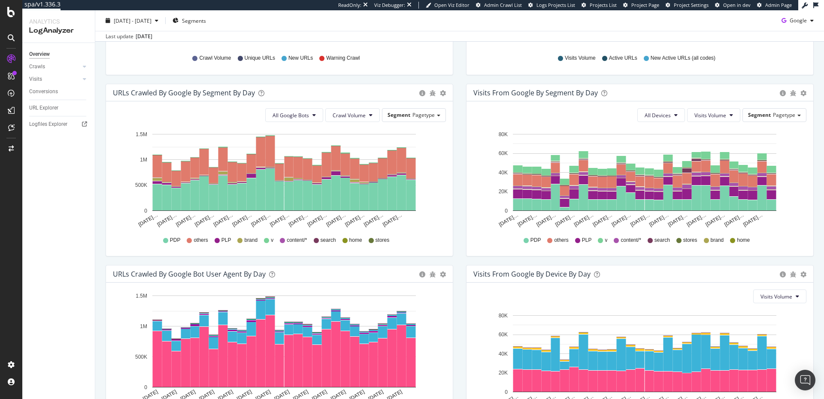
scroll to position [250, 0]
click at [309, 114] on button "All Google Bots" at bounding box center [294, 115] width 58 height 14
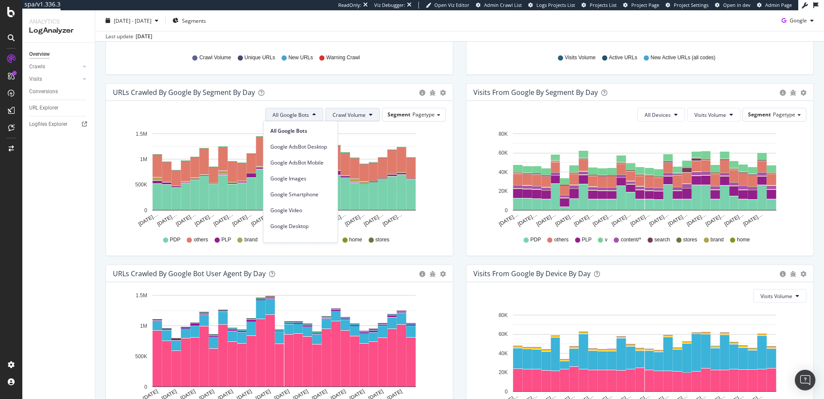
click at [356, 118] on button "Crawl Volume" at bounding box center [352, 115] width 55 height 14
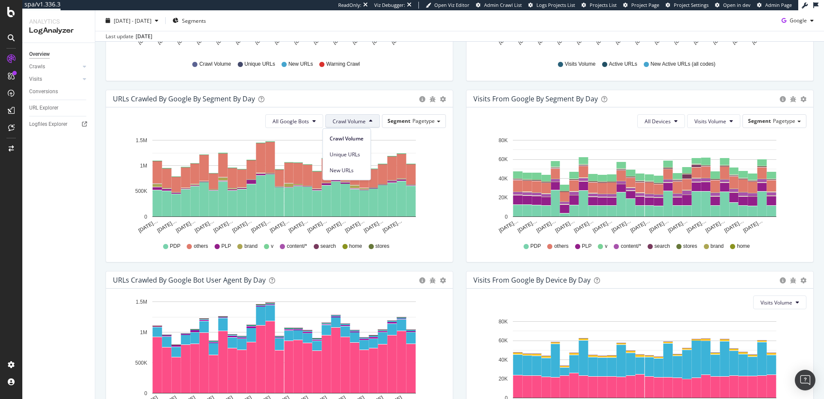
scroll to position [243, 0]
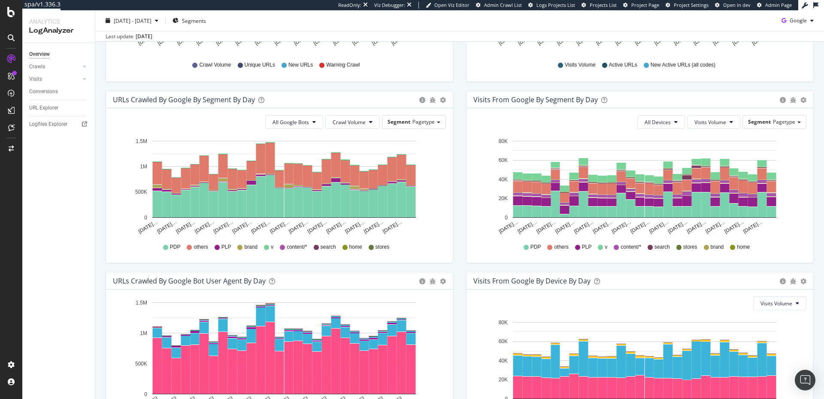
click at [423, 134] on div "All Google Bots Crawl Volume Segment Pagetype Hold CMD (⌘) while clicking to fi…" at bounding box center [279, 185] width 347 height 155
click at [432, 123] on div "Segment Pagetype" at bounding box center [413, 121] width 63 height 12
click at [103, 217] on div "URLs Crawled by Google By Segment By Day Timeline (by Value) Table All Google B…" at bounding box center [279, 181] width 361 height 181
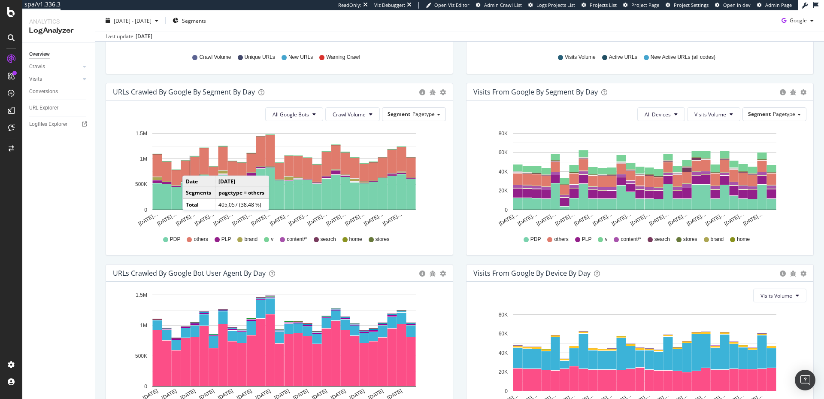
scroll to position [255, 0]
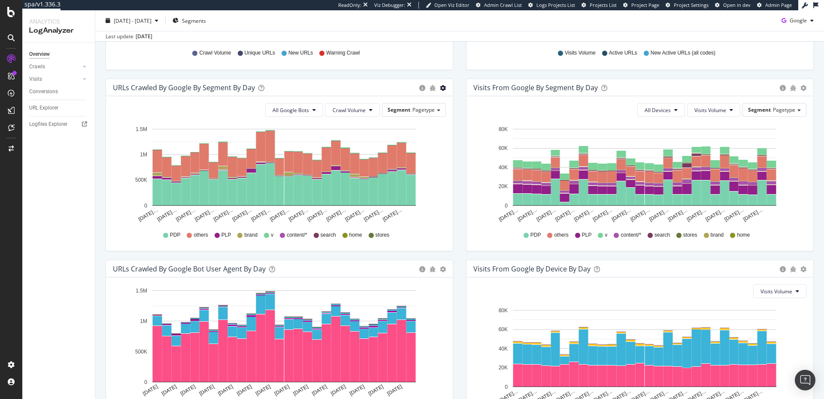
click at [389, 127] on span "Table" at bounding box center [414, 122] width 76 height 13
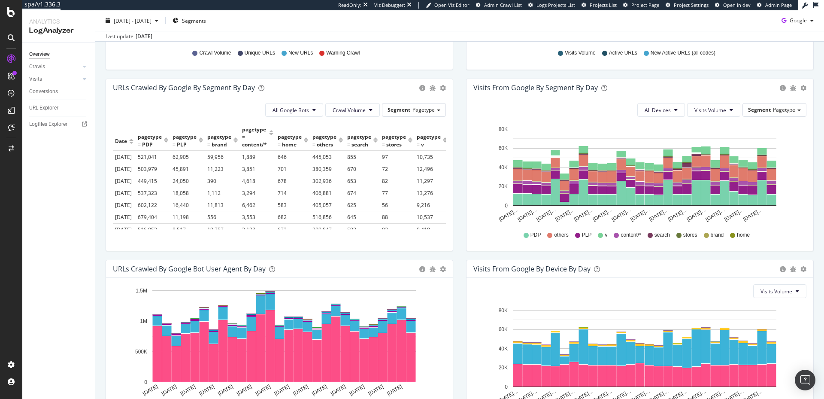
click at [441, 91] on div "Timeline (by Value) Table" at bounding box center [443, 87] width 6 height 9
click at [434, 102] on span "Timeline (by Value)" at bounding box center [414, 105] width 76 height 13
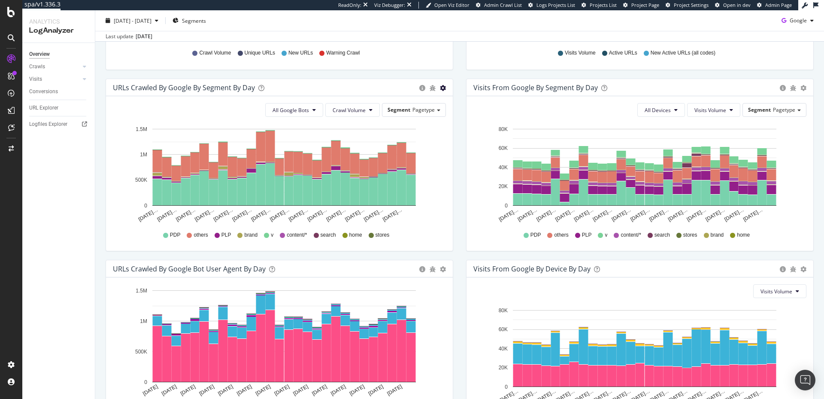
click at [110, 162] on div "All Google Bots Crawl Volume Segment Pagetype Hold CMD (⌘) while clicking to fi…" at bounding box center [279, 173] width 347 height 155
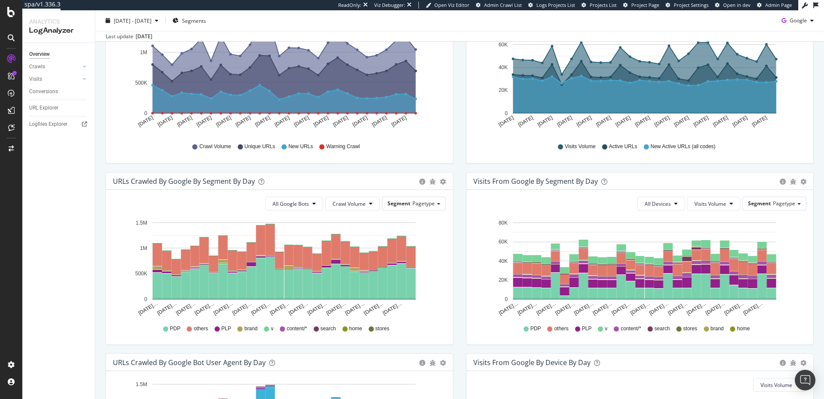
scroll to position [215, 0]
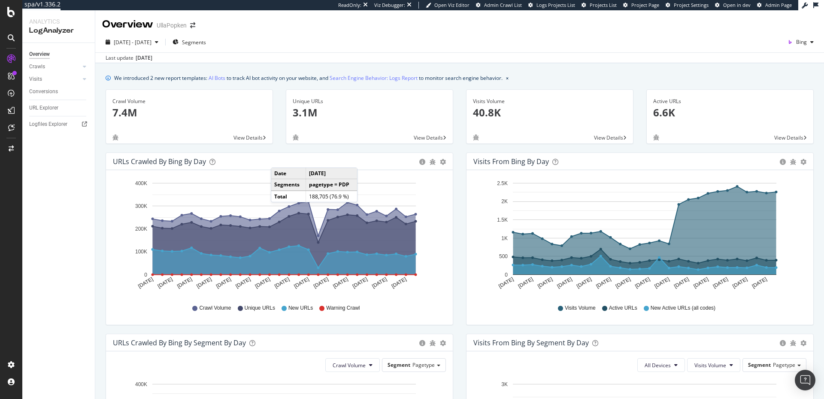
click at [103, 169] on div "URLs Crawled by Bing by day Area Table Hold CMD (⌘) while clicking to filter th…" at bounding box center [279, 242] width 361 height 181
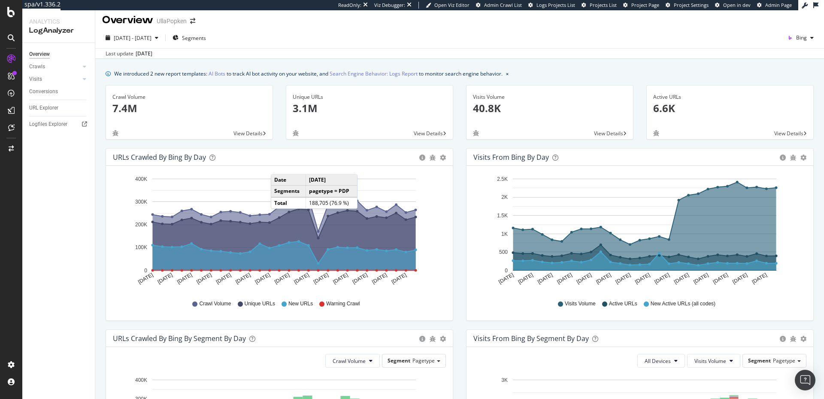
scroll to position [14, 0]
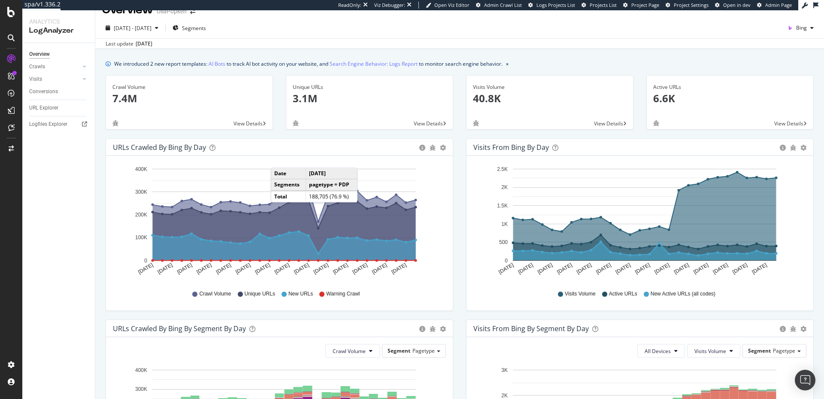
click at [119, 211] on icon "[DATE] [DATE] [DATE] [DATE] [DATE] [DATE] [DATE] [DATE] [DATE] [DATE] [DATE] [D…" at bounding box center [277, 222] width 329 height 119
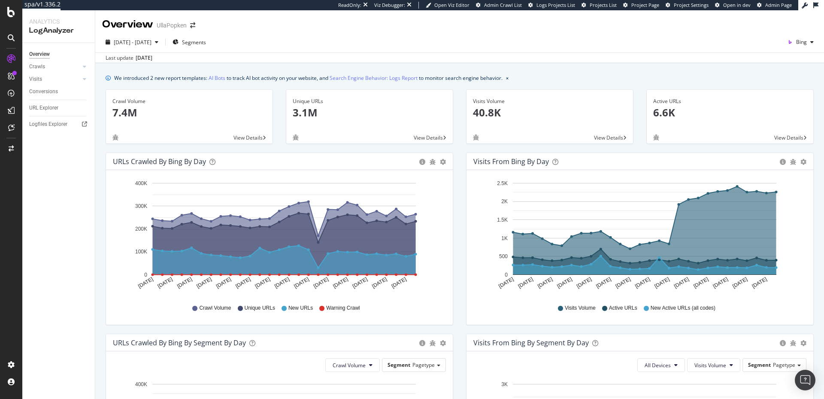
scroll to position [0, 0]
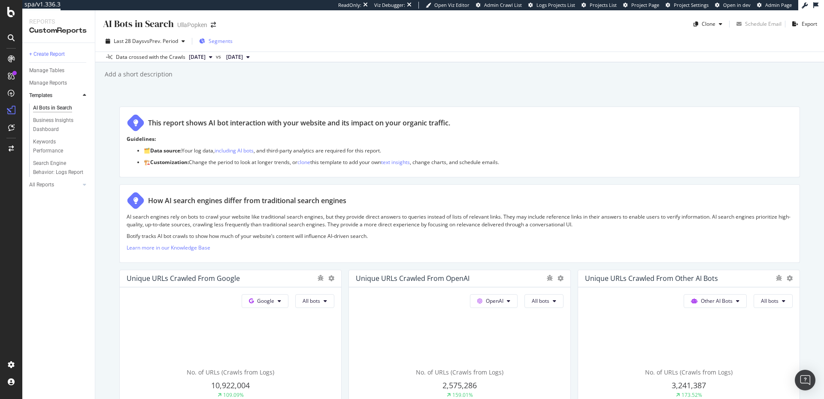
click at [224, 39] on span "Segments" at bounding box center [221, 40] width 24 height 7
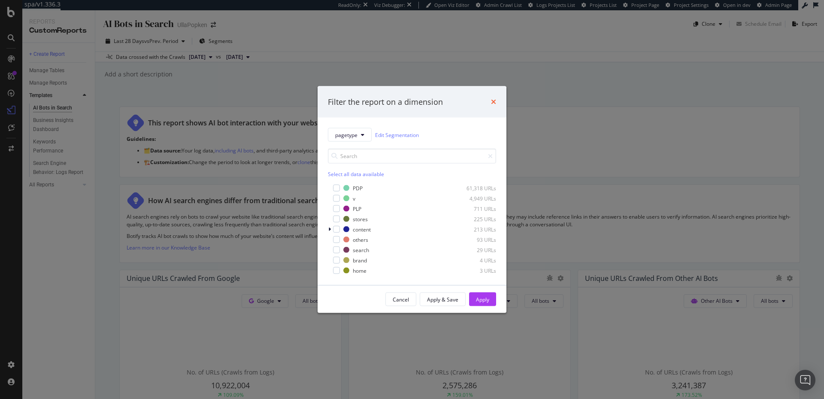
click at [492, 102] on icon "times" at bounding box center [493, 101] width 5 height 7
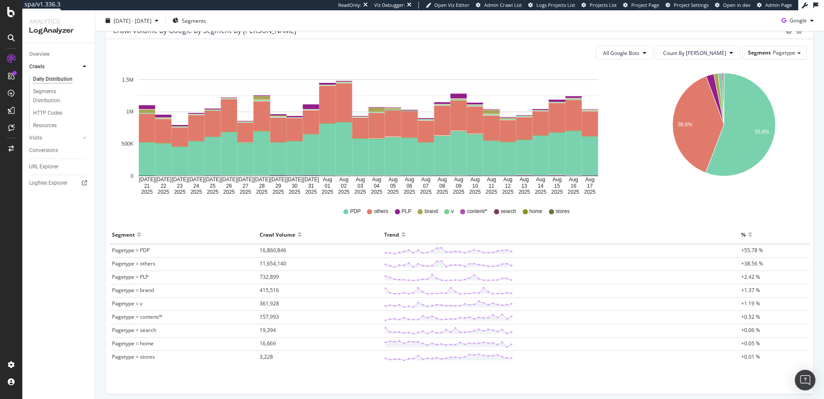
scroll to position [21, 0]
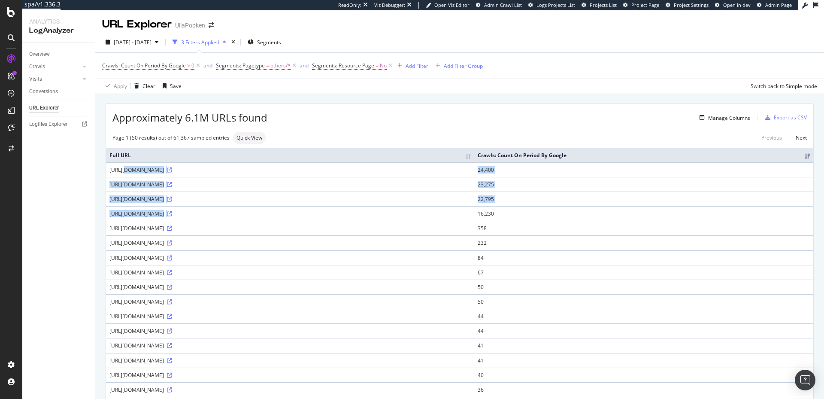
drag, startPoint x: 386, startPoint y: 220, endPoint x: 111, endPoint y: 176, distance: 278.6
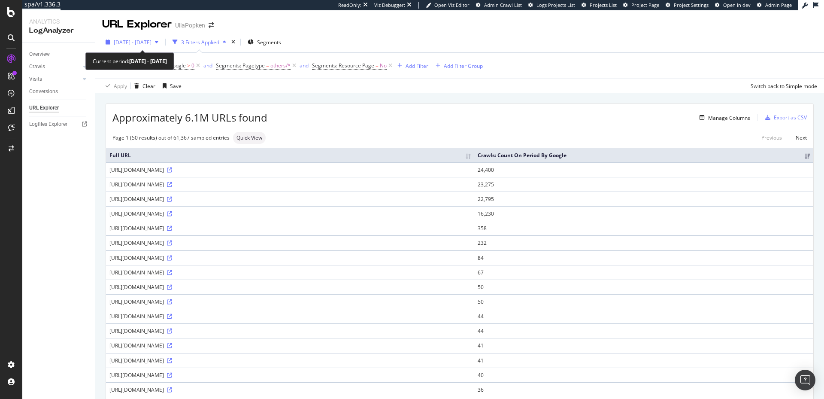
click at [152, 41] on span "[DATE] - [DATE]" at bounding box center [133, 42] width 38 height 7
click at [375, 26] on div "URL Explorer UllaPopken" at bounding box center [459, 20] width 729 height 21
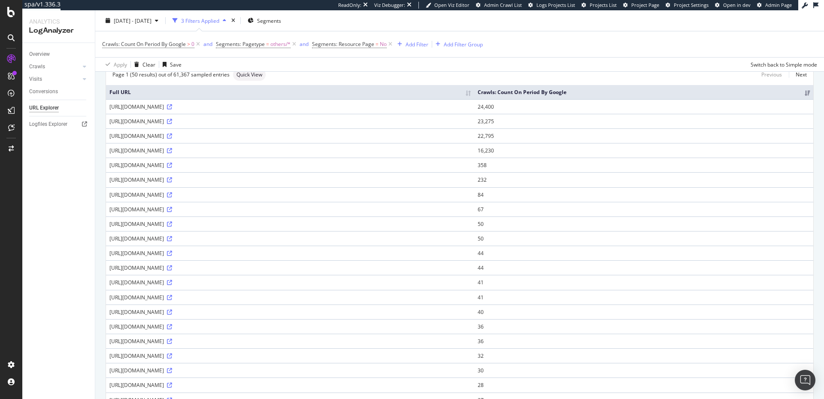
scroll to position [73, 0]
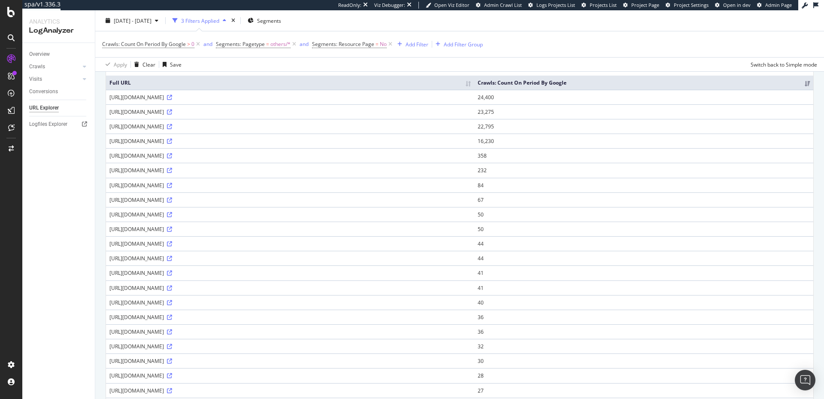
drag, startPoint x: 141, startPoint y: 132, endPoint x: 182, endPoint y: 133, distance: 41.2
click at [182, 130] on div "https://www.happy-size.de/lVBeTn/ng78xo/s/g7c/C7gas9hTC9M/hO3J8hpaz7SQXGaY/dyIV…" at bounding box center [289, 126] width 361 height 7
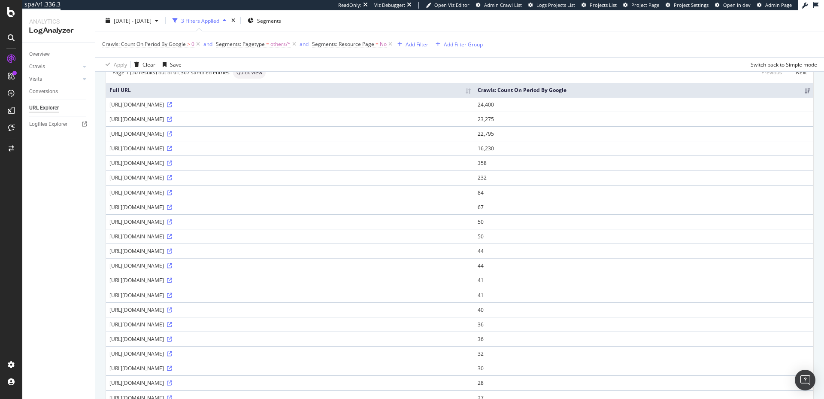
scroll to position [64, 0]
drag, startPoint x: 218, startPoint y: 157, endPoint x: 234, endPoint y: 158, distance: 15.9
click at [234, 153] on div "https://www.happy-size.de/4JXXvt65c/wX5KuJ/YiQ/miuhmhDaS9zGhD3pc9/W3lIdCkmegE/T…" at bounding box center [289, 149] width 361 height 7
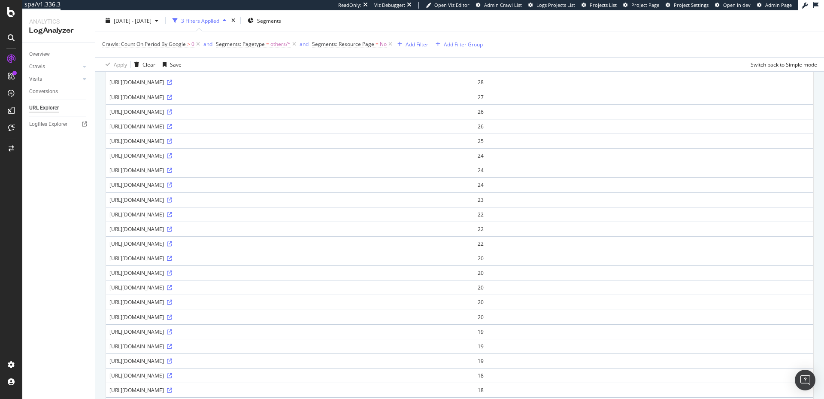
scroll to position [7, 0]
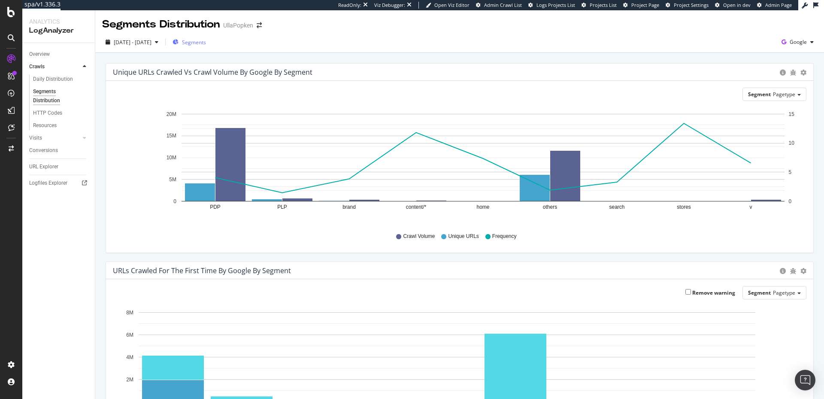
click at [206, 39] on span "Segments" at bounding box center [194, 42] width 24 height 7
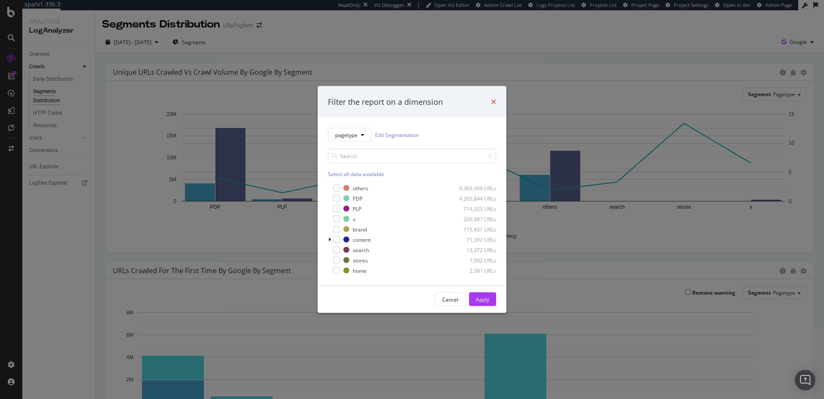
click at [491, 101] on icon "times" at bounding box center [493, 101] width 5 height 7
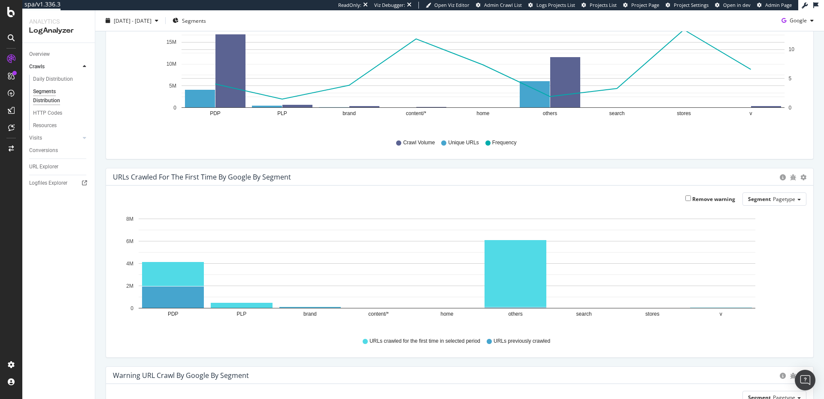
scroll to position [112, 0]
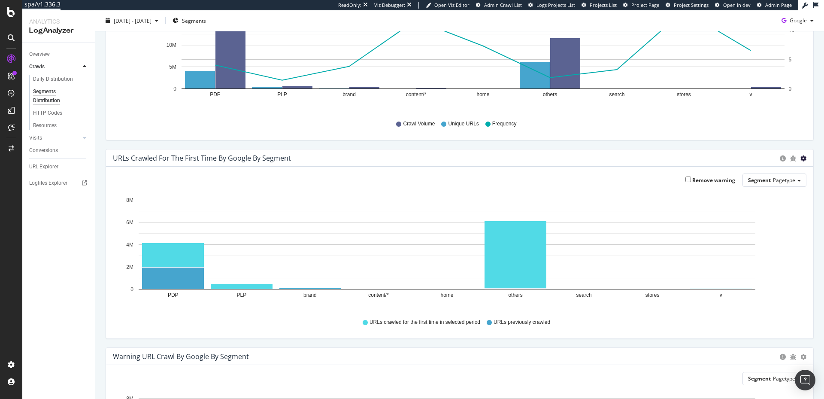
click at [783, 192] on span "Bar (by Percentage)" at bounding box center [775, 193] width 76 height 13
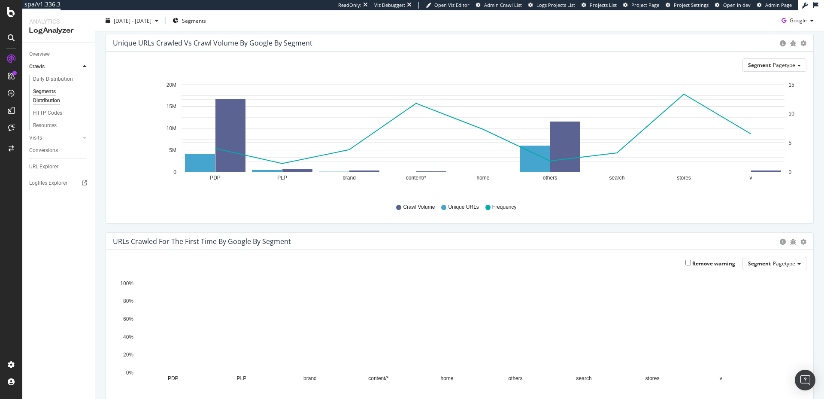
scroll to position [0, 0]
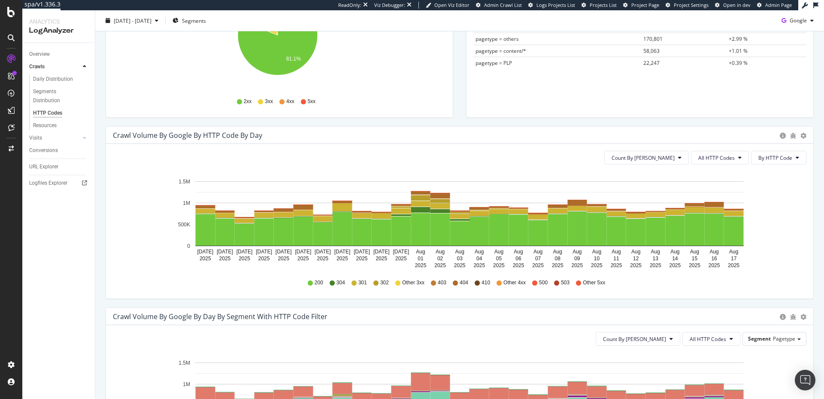
scroll to position [182, 0]
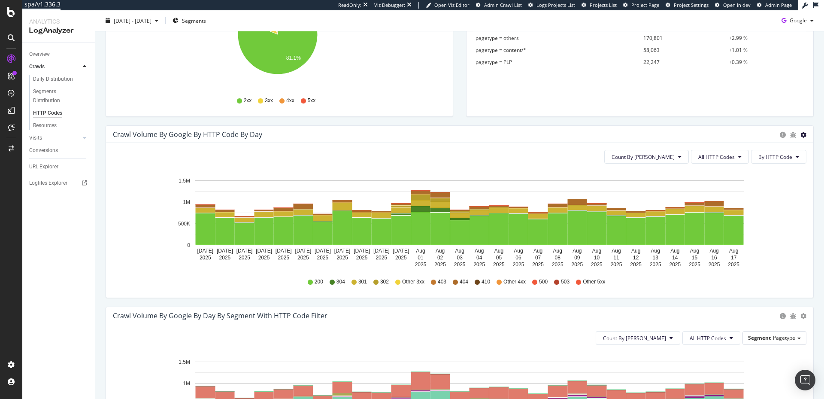
click at [767, 168] on span "Timeline (by Percentage)" at bounding box center [767, 169] width 91 height 13
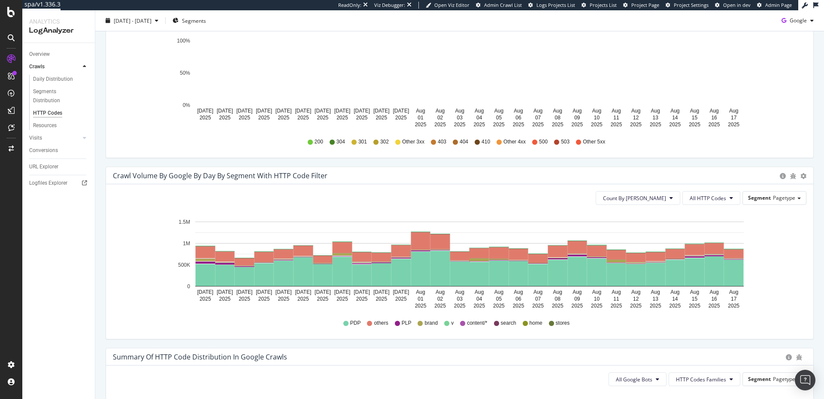
scroll to position [385, 0]
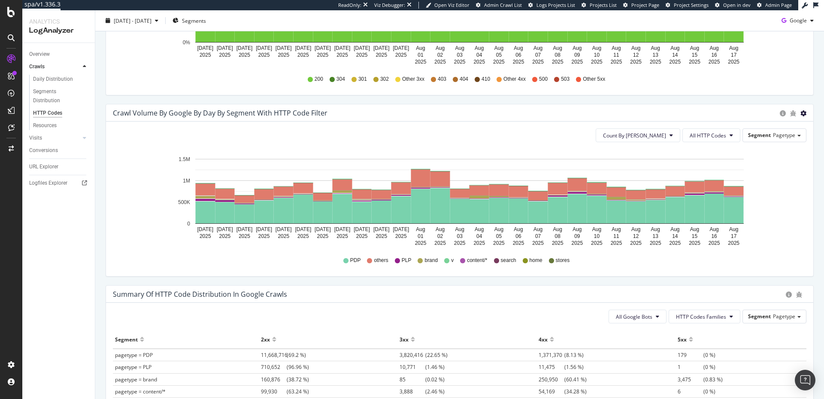
click at [773, 143] on span "Timeline (by Percentage)" at bounding box center [767, 148] width 91 height 13
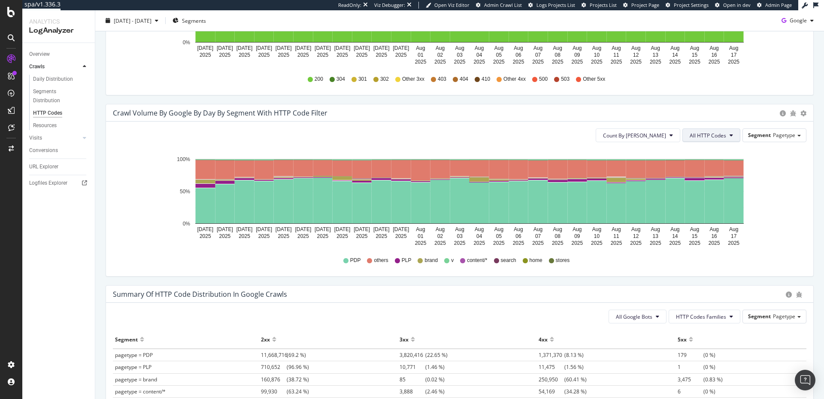
click at [722, 133] on button "All HTTP Codes" at bounding box center [712, 135] width 58 height 14
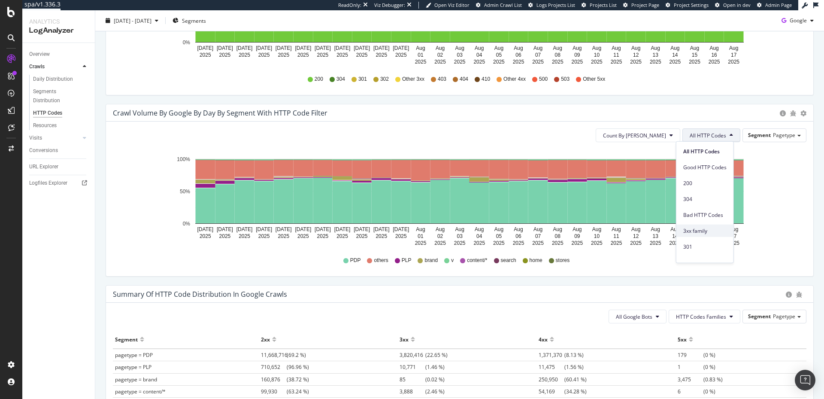
click at [703, 232] on span "3xx family" at bounding box center [704, 231] width 43 height 8
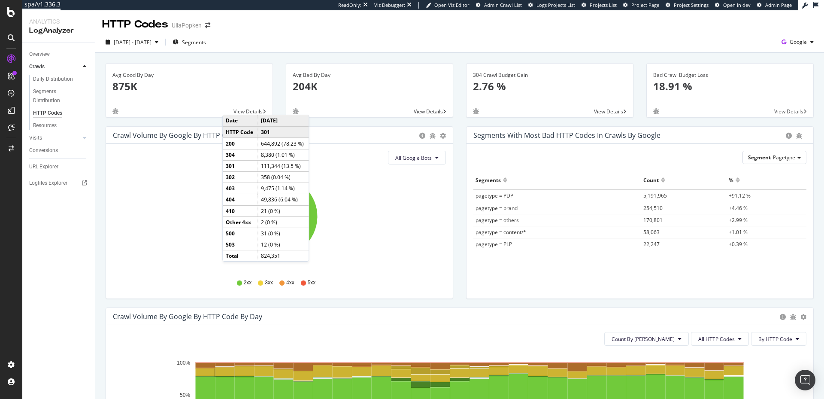
scroll to position [64, 0]
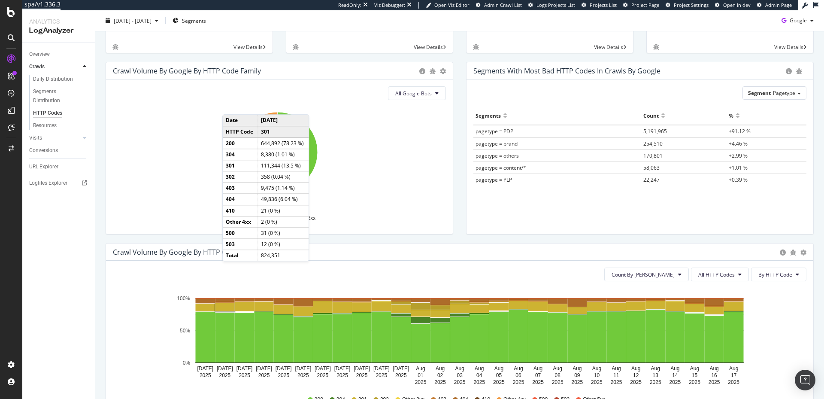
click at [126, 204] on icon "12.8% 81.1%" at bounding box center [277, 157] width 329 height 100
click at [148, 172] on icon "12.8% 81.1%" at bounding box center [277, 157] width 329 height 100
click at [345, 117] on icon "12.8% 81.1%" at bounding box center [277, 157] width 329 height 100
click at [172, 221] on div "2xx 3xx 4xx 5xx" at bounding box center [279, 218] width 325 height 19
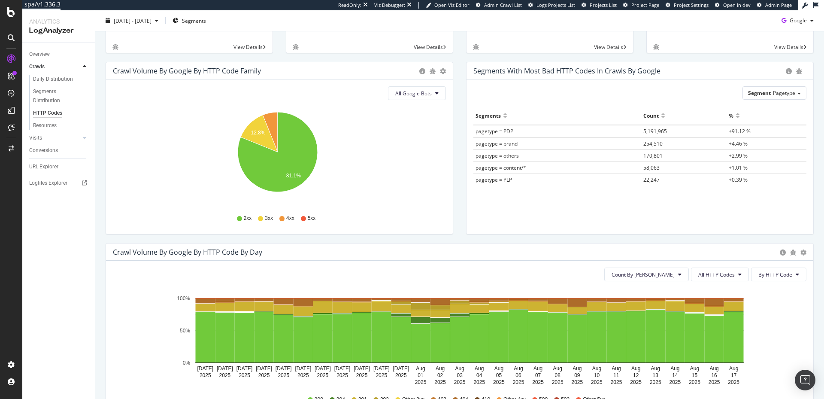
click at [127, 331] on icon "Jul 21 2025 Jul 22 2025 Jul 23 2025 Jul 24 2025 Jul 25 2025 Jul 26 2025 Jul 27 …" at bounding box center [456, 338] width 686 height 100
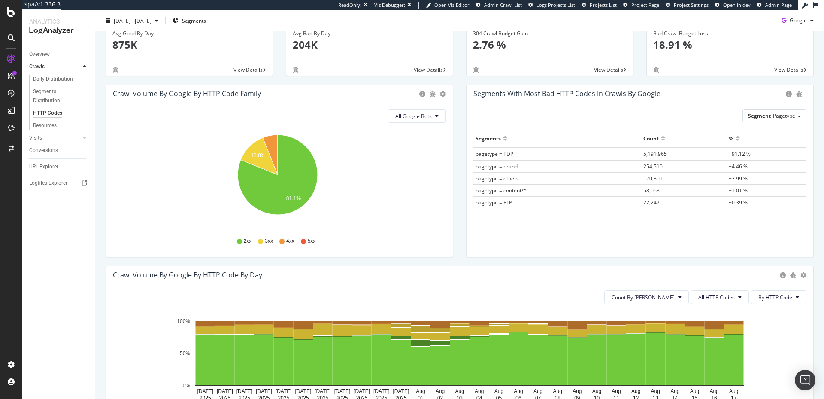
scroll to position [0, 0]
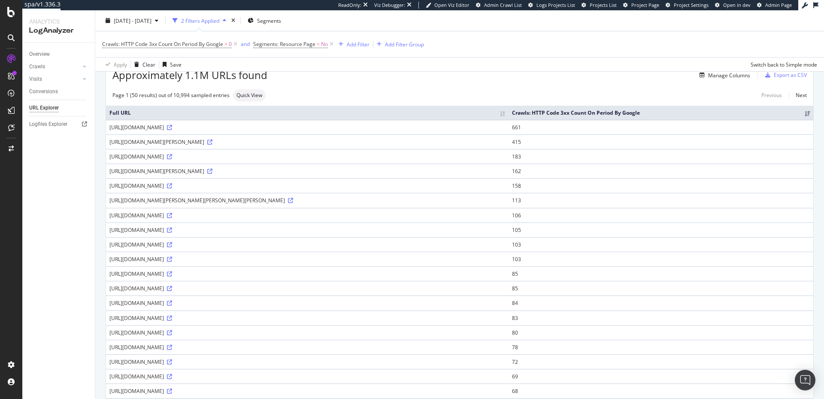
scroll to position [49, 0]
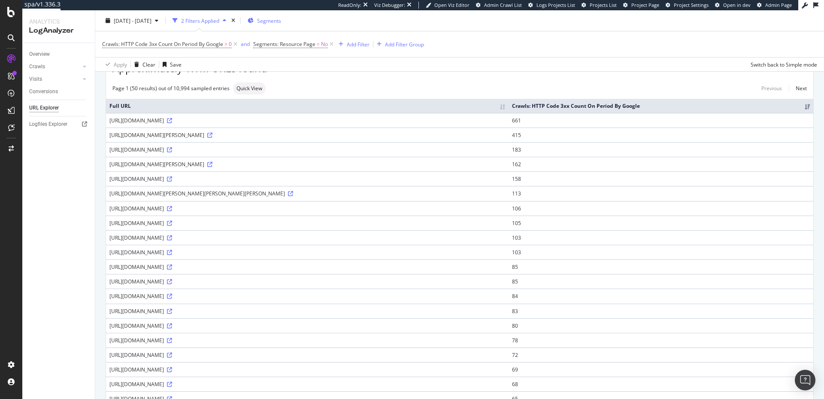
click at [281, 21] on span "Segments" at bounding box center [269, 20] width 24 height 7
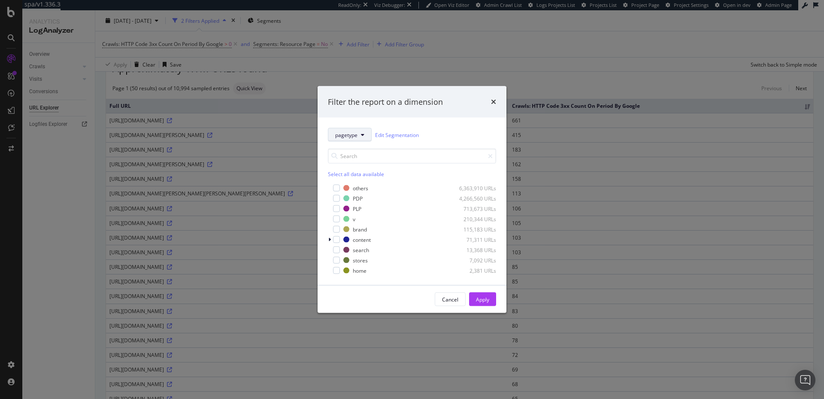
click at [355, 137] on span "pagetype" at bounding box center [346, 134] width 22 height 7
click at [350, 183] on span "lang" at bounding box center [350, 182] width 31 height 8
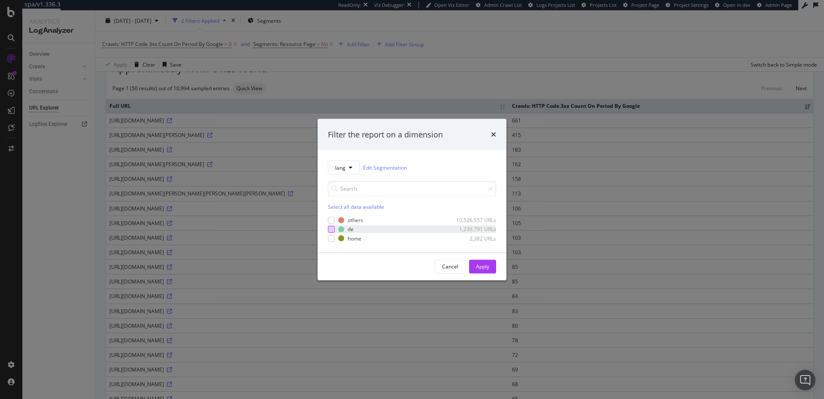
click at [334, 229] on div "modal" at bounding box center [331, 229] width 7 height 7
click at [474, 267] on button "Apply" at bounding box center [482, 267] width 27 height 14
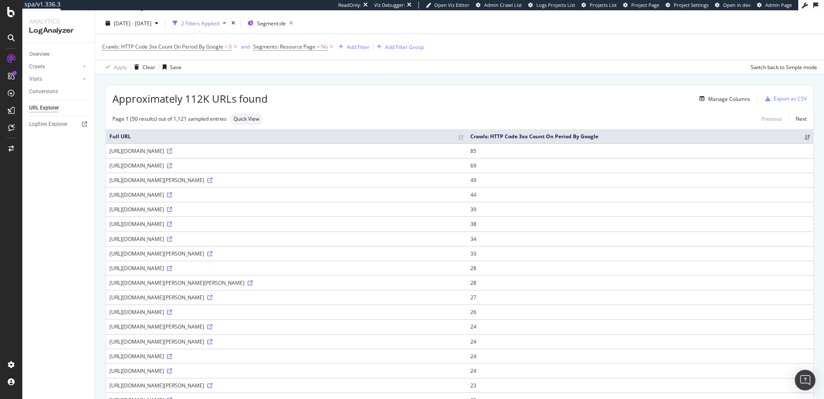
scroll to position [13, 0]
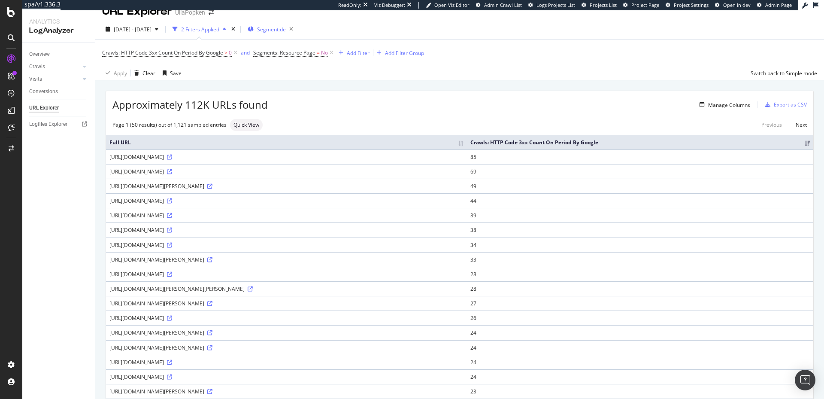
click at [297, 34] on div "Segment: de" at bounding box center [272, 29] width 49 height 12
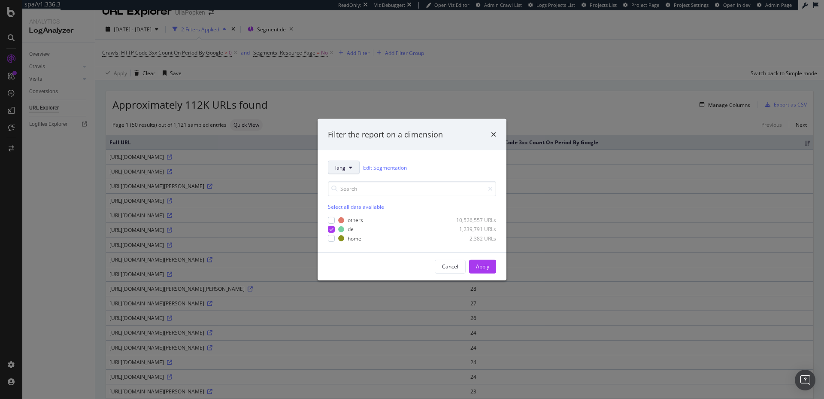
click at [334, 169] on button "lang" at bounding box center [344, 168] width 32 height 14
click at [340, 195] on span "pagetype" at bounding box center [350, 198] width 31 height 8
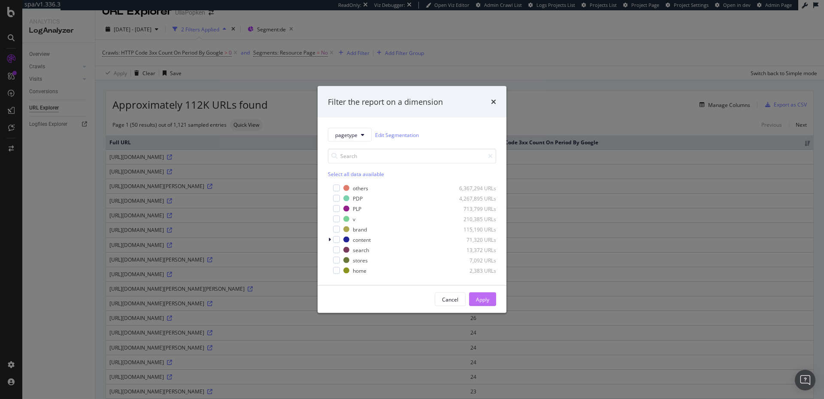
click at [485, 303] on div "Apply" at bounding box center [482, 299] width 13 height 13
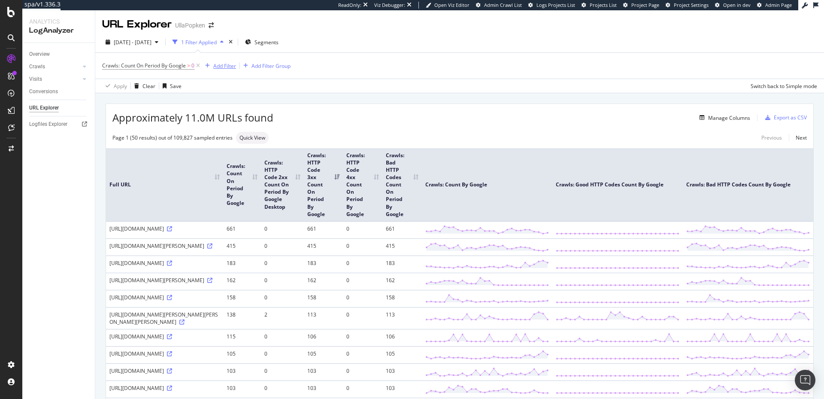
click at [229, 65] on div "Add Filter" at bounding box center [224, 65] width 23 height 7
click at [352, 49] on div "2025 Jul. 21st - Aug. 17th 1 Filter Applied Segments" at bounding box center [459, 43] width 729 height 17
click at [227, 66] on div "Add Filter" at bounding box center [224, 65] width 23 height 7
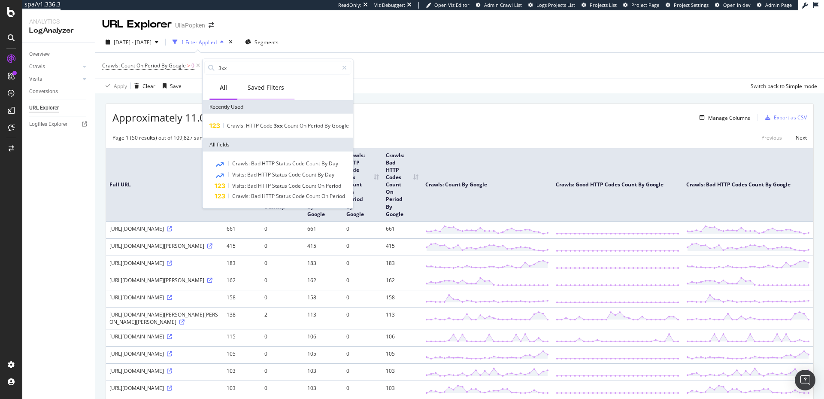
click at [260, 87] on div "Saved Filters" at bounding box center [266, 87] width 36 height 9
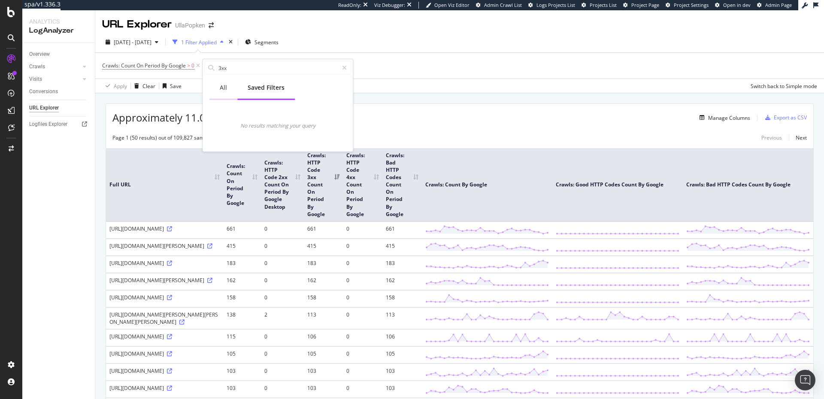
click at [220, 85] on div "All" at bounding box center [223, 87] width 7 height 9
click at [221, 87] on div "All" at bounding box center [223, 87] width 7 height 9
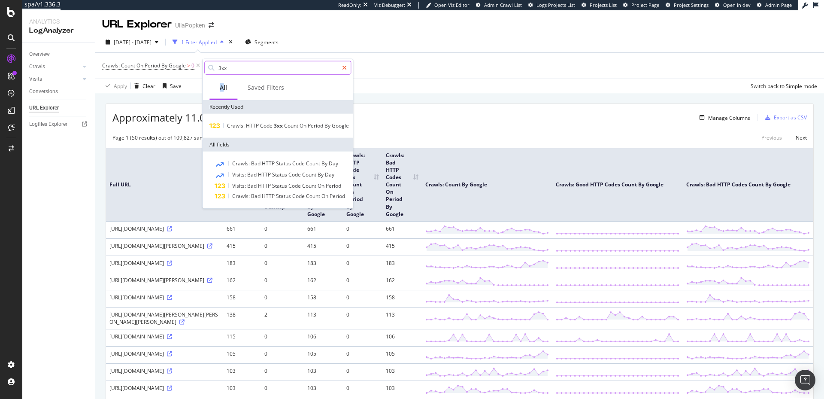
click at [343, 69] on icon at bounding box center [344, 68] width 5 height 6
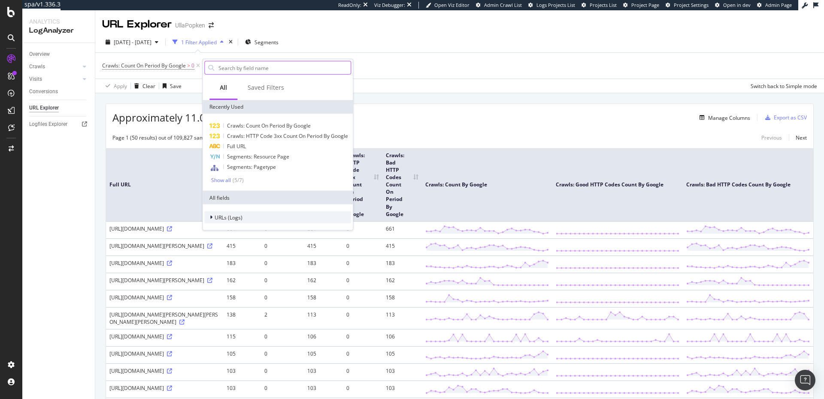
click at [212, 218] on icon at bounding box center [211, 217] width 3 height 5
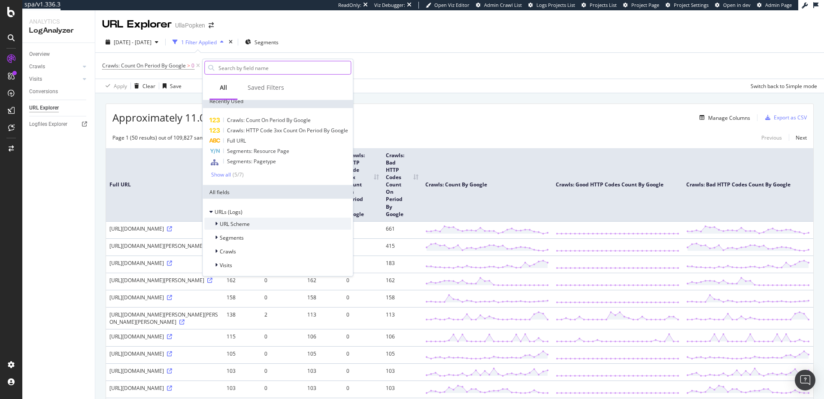
scroll to position [14, 0]
click at [216, 249] on icon at bounding box center [216, 249] width 3 height 5
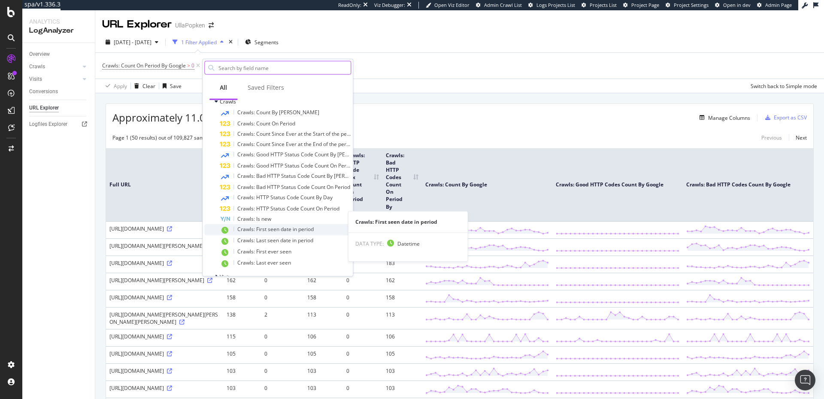
scroll to position [175, 0]
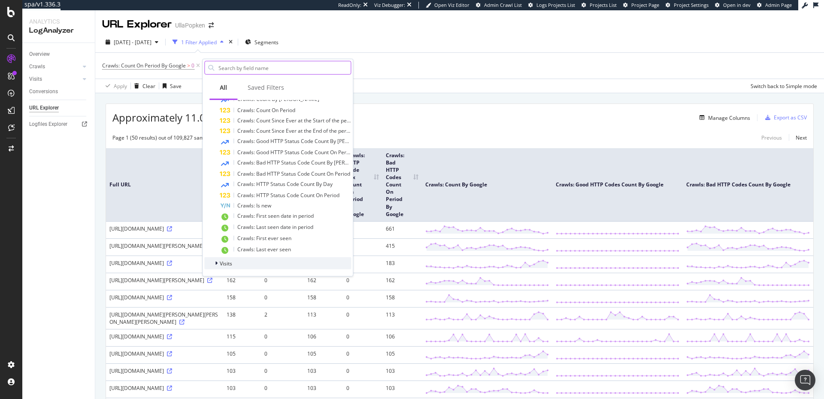
click at [218, 262] on div at bounding box center [217, 263] width 5 height 9
click at [218, 261] on div at bounding box center [217, 256] width 5 height 9
click at [218, 261] on div at bounding box center [217, 263] width 5 height 9
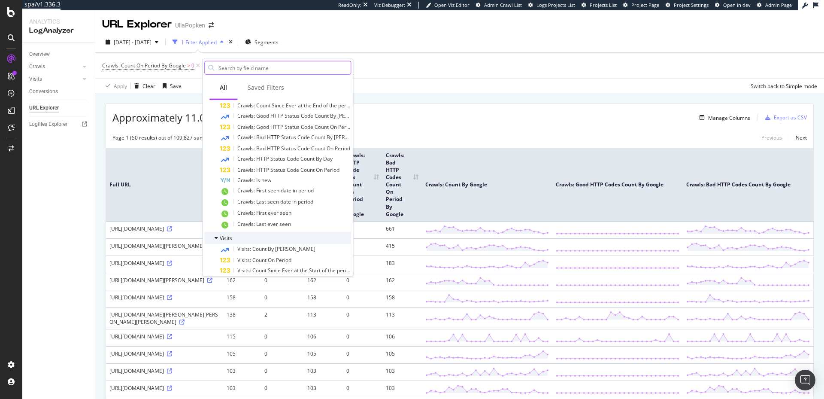
click at [215, 240] on icon at bounding box center [216, 237] width 3 height 5
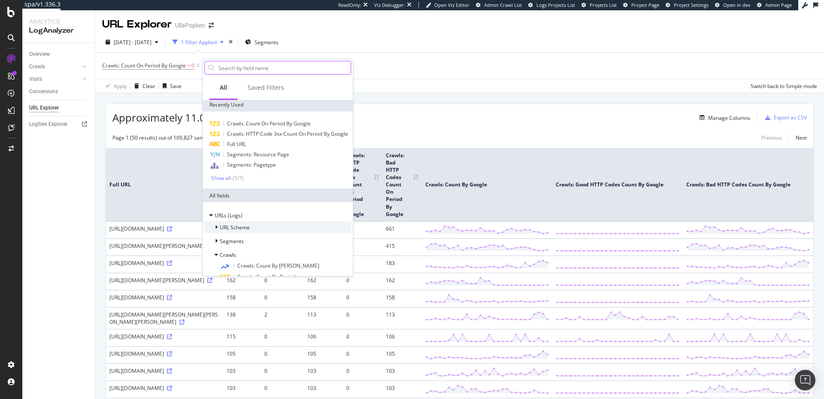
scroll to position [21, 0]
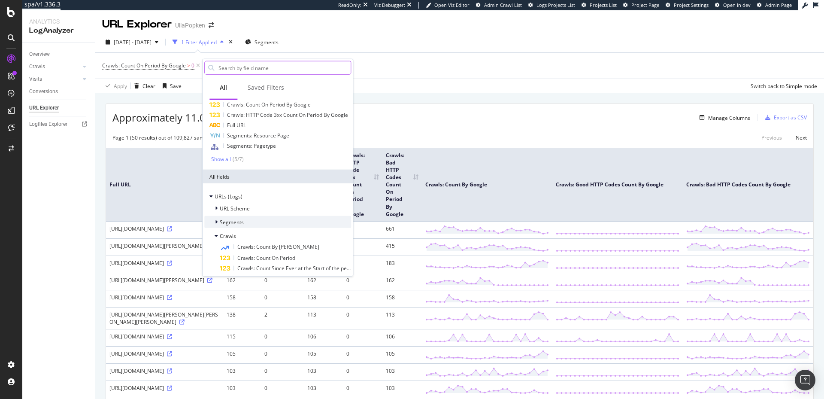
click at [217, 224] on icon at bounding box center [216, 221] width 3 height 5
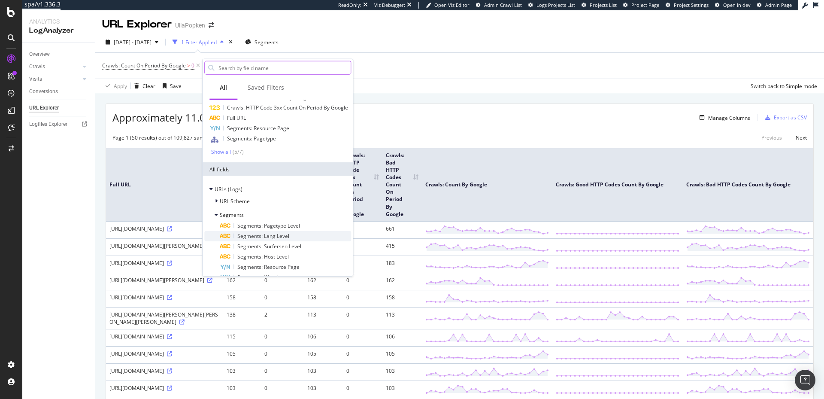
scroll to position [39, 0]
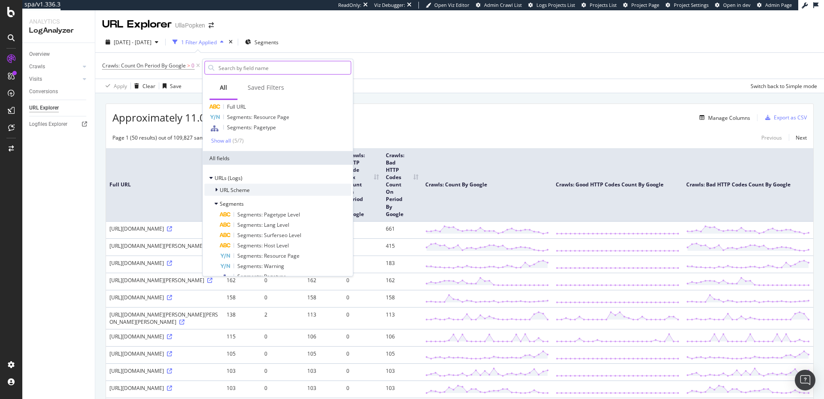
click at [216, 192] on icon at bounding box center [216, 189] width 3 height 5
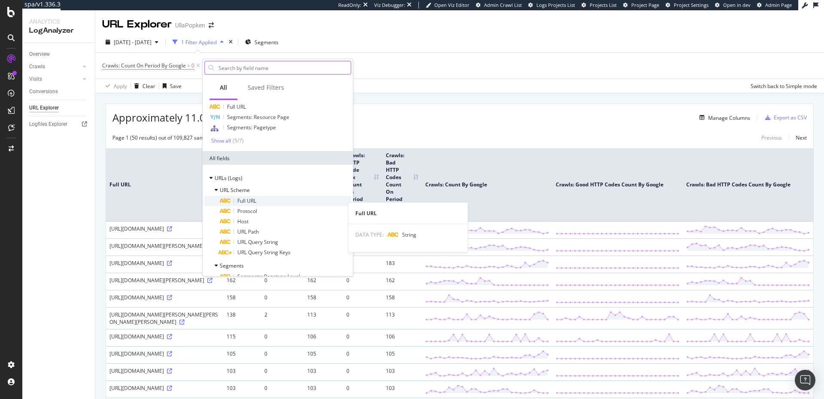
click at [241, 204] on span "Full URL" at bounding box center [246, 200] width 19 height 7
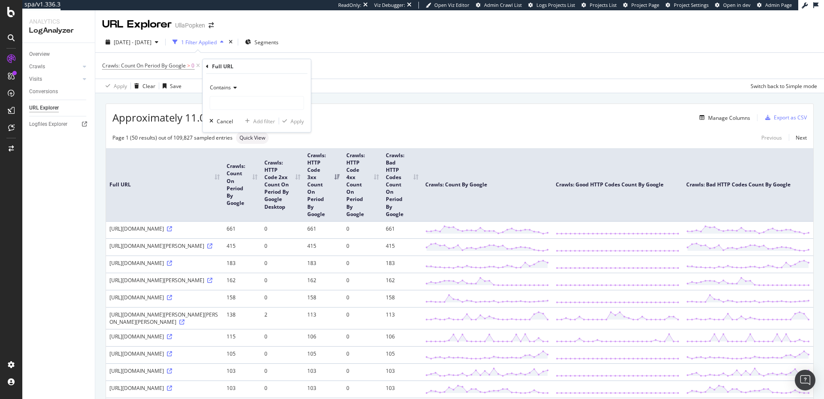
click at [235, 86] on icon at bounding box center [234, 87] width 6 height 5
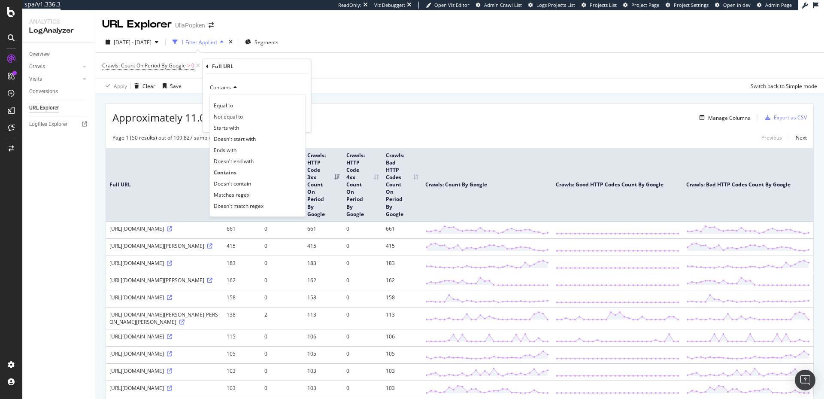
click at [233, 88] on icon at bounding box center [234, 87] width 6 height 5
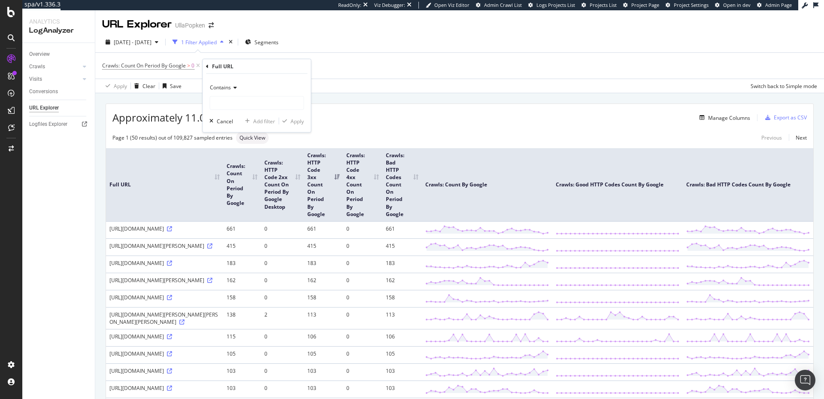
click at [208, 64] on icon at bounding box center [207, 66] width 3 height 5
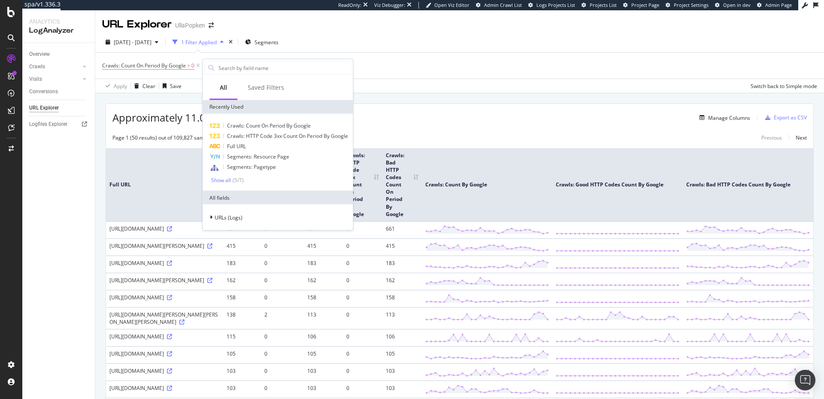
click at [369, 60] on div "Crawls: Count On Period By Google > 0 Add Filter Add Filter Group" at bounding box center [459, 66] width 715 height 26
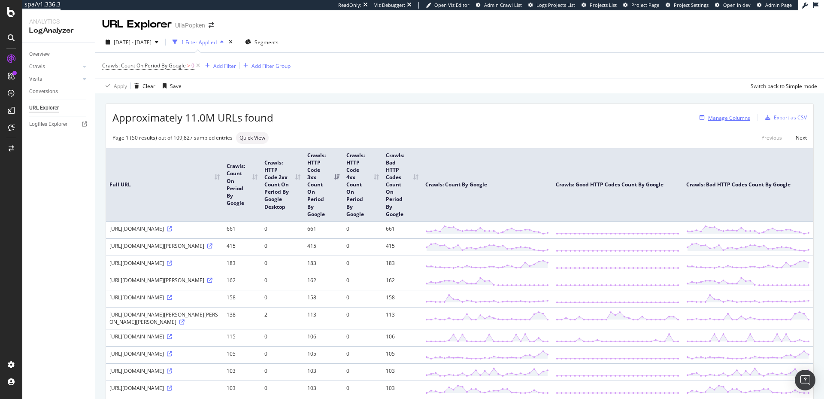
click at [710, 119] on div "Manage Columns" at bounding box center [729, 117] width 42 height 7
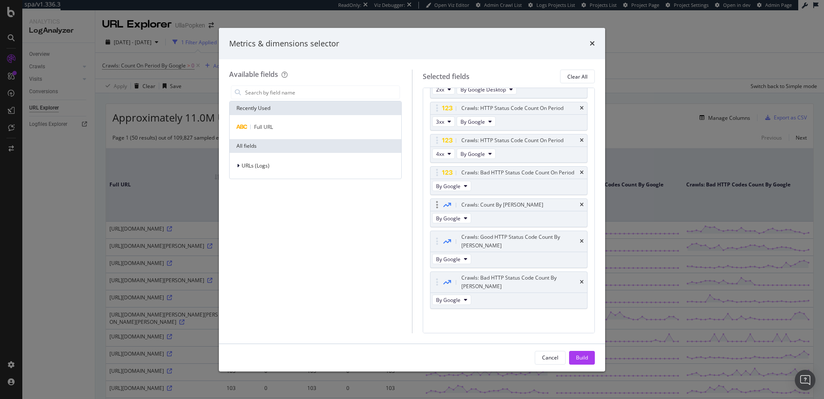
scroll to position [57, 0]
click at [595, 42] on icon "times" at bounding box center [592, 43] width 5 height 7
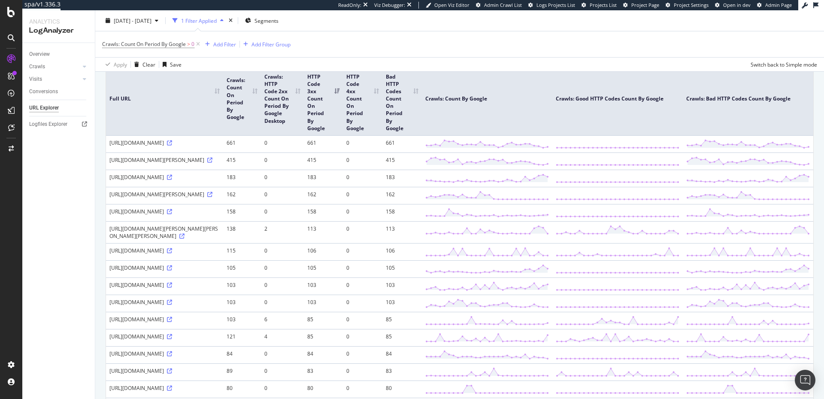
scroll to position [60, 0]
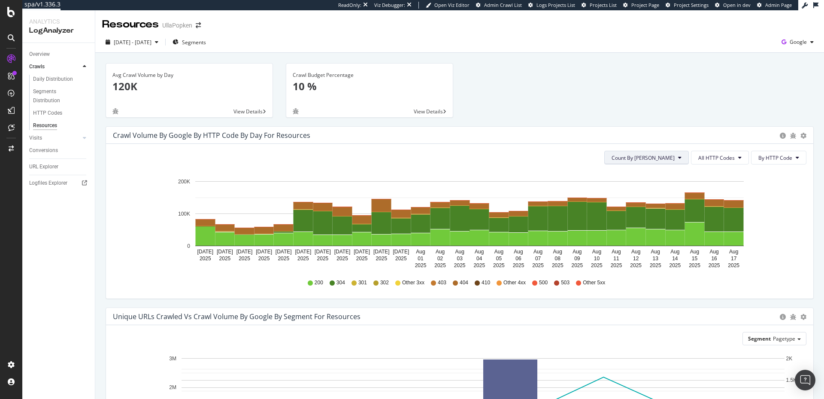
click at [668, 159] on span "Count By [PERSON_NAME]" at bounding box center [643, 157] width 63 height 7
click at [701, 158] on span "All HTTP Codes" at bounding box center [716, 157] width 36 height 7
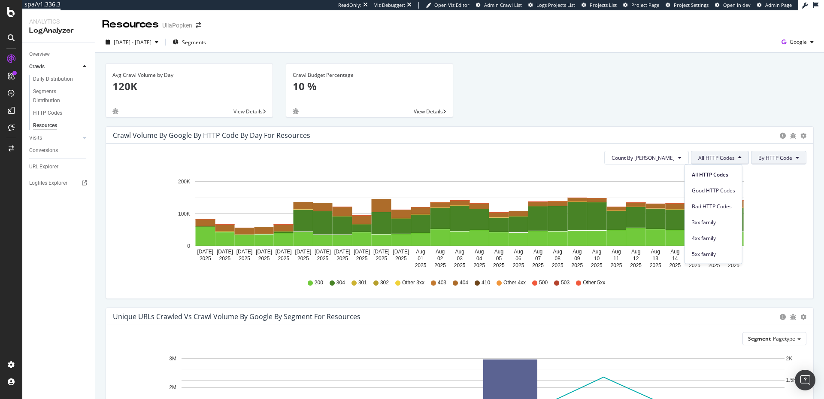
click at [758, 158] on span "By HTTP Code" at bounding box center [775, 157] width 34 height 7
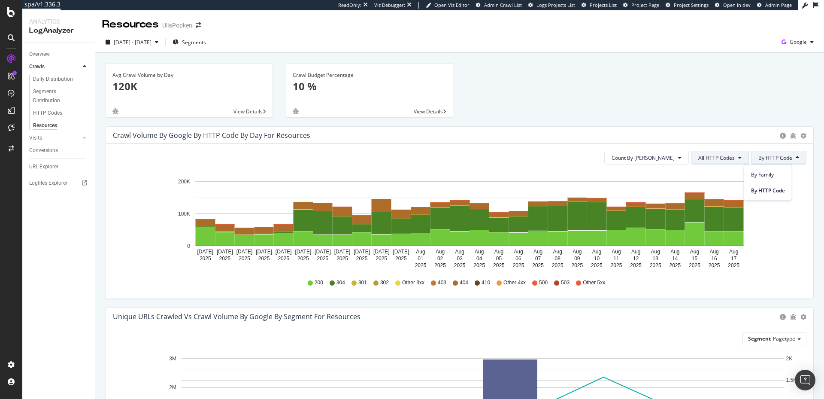
drag, startPoint x: 754, startPoint y: 158, endPoint x: 724, endPoint y: 157, distance: 30.1
click at [741, 157] on div "Count By Day All HTTP Codes By HTTP Code" at bounding box center [460, 158] width 694 height 14
click at [764, 158] on span "By HTTP Code" at bounding box center [775, 157] width 34 height 7
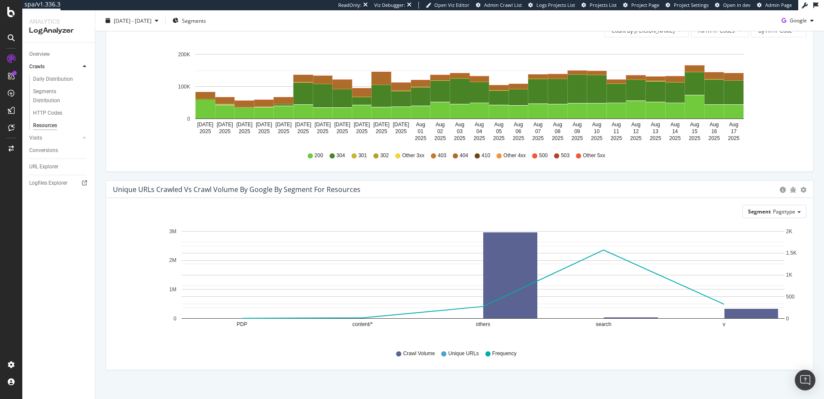
scroll to position [136, 0]
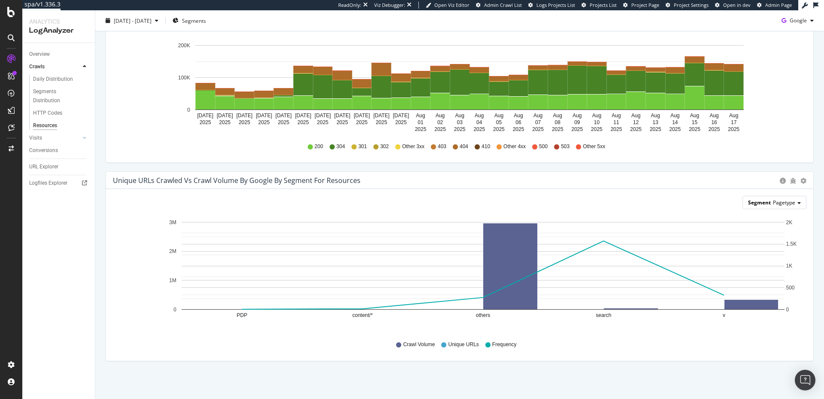
click at [768, 205] on div "Segment Pagetype" at bounding box center [774, 202] width 63 height 12
click at [116, 243] on icon "PDP content/* others search v 0 1M 2M 3M 0 500 1K 1.5K 2K" at bounding box center [456, 274] width 686 height 117
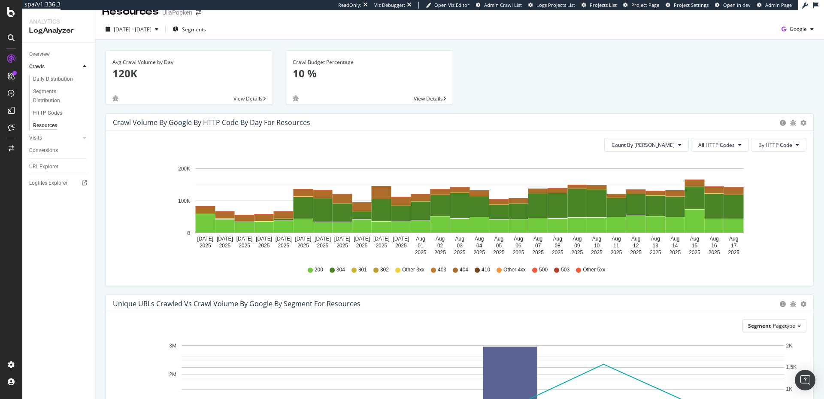
scroll to position [0, 0]
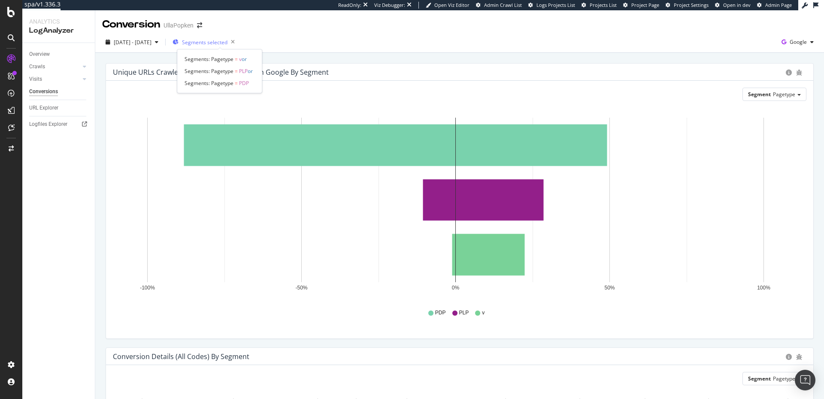
click at [228, 42] on span "Segments selected" at bounding box center [205, 42] width 46 height 7
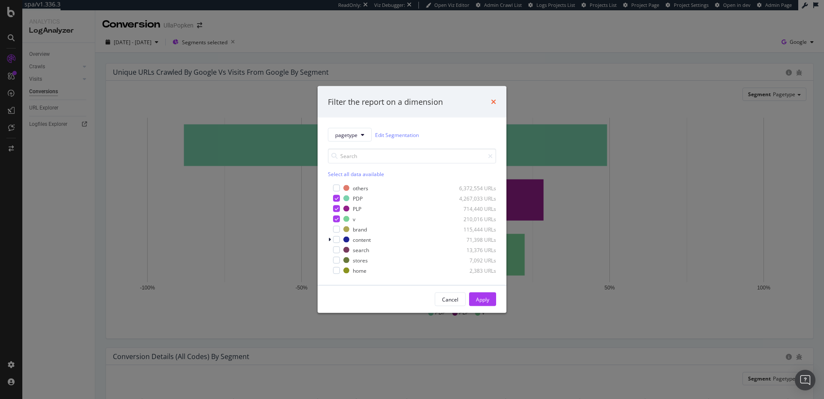
click at [494, 101] on icon "times" at bounding box center [493, 101] width 5 height 7
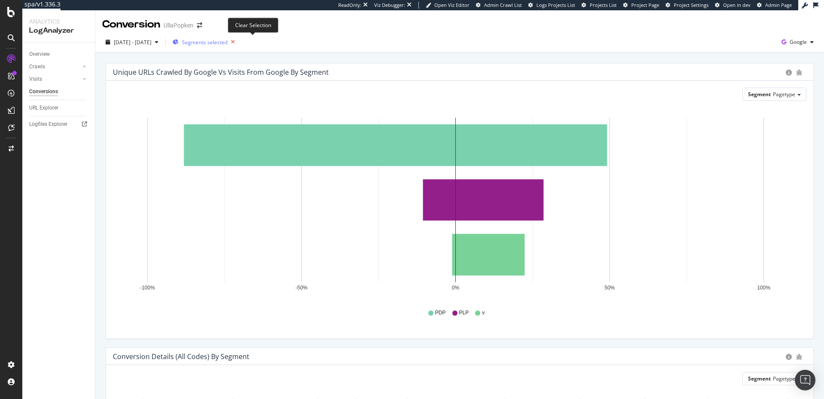
click at [238, 41] on icon "button" at bounding box center [233, 42] width 11 height 12
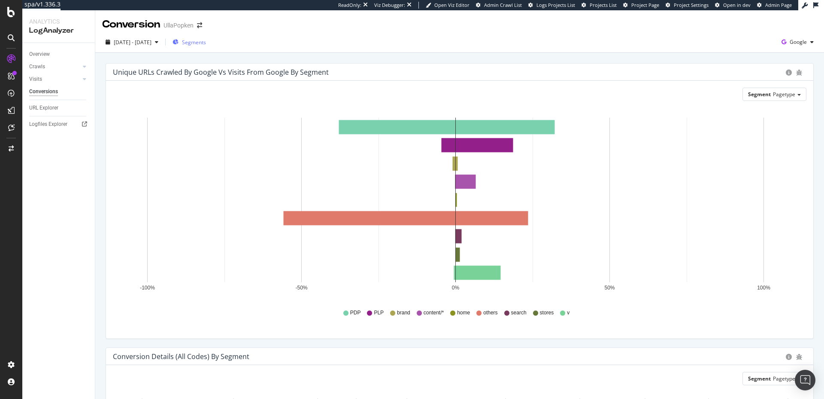
click at [206, 41] on span "Segments" at bounding box center [194, 42] width 24 height 7
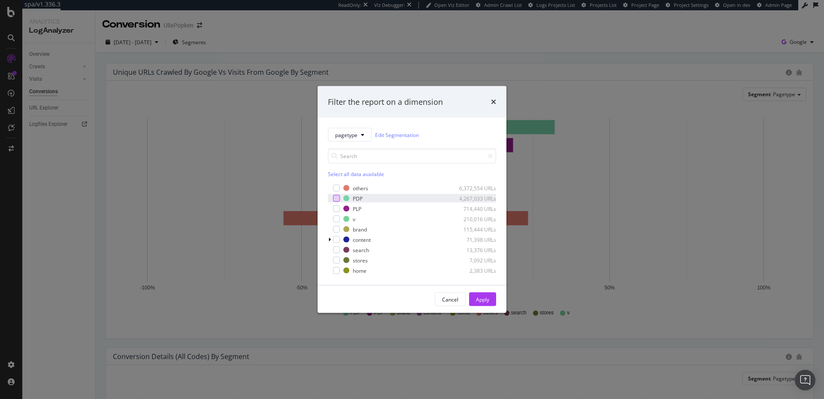
click at [335, 197] on div "modal" at bounding box center [336, 198] width 7 height 7
click at [335, 207] on div "modal" at bounding box center [336, 208] width 7 height 7
click at [334, 222] on div "v 210,016 URLs" at bounding box center [412, 219] width 168 height 9
click at [474, 298] on button "Apply" at bounding box center [482, 299] width 27 height 14
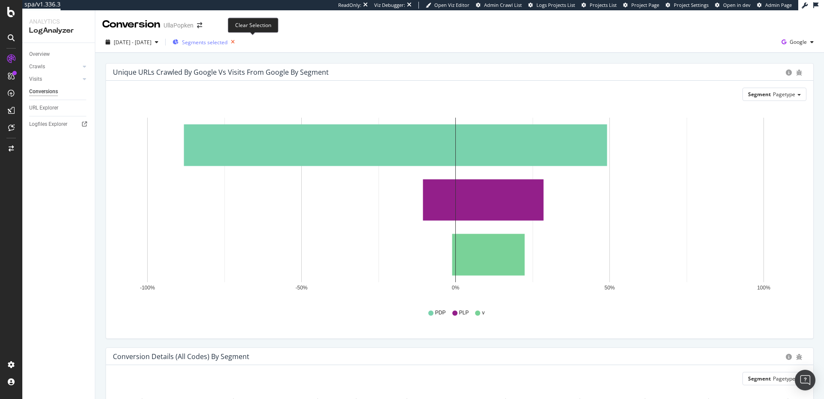
click at [238, 41] on icon "button" at bounding box center [233, 42] width 11 height 12
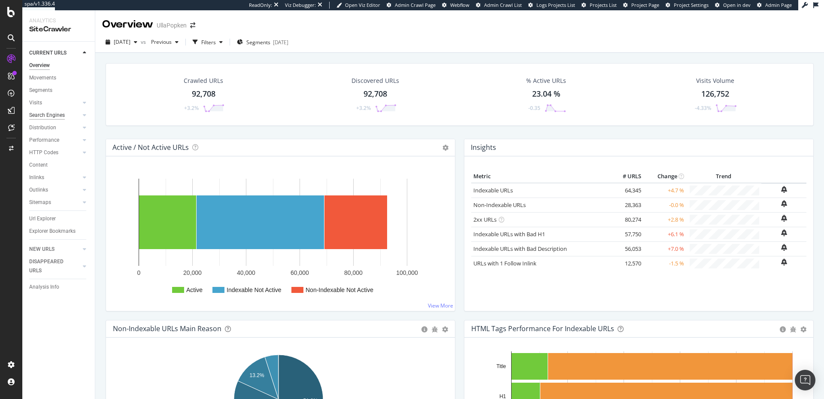
click at [48, 113] on div "Search Engines" at bounding box center [47, 115] width 36 height 9
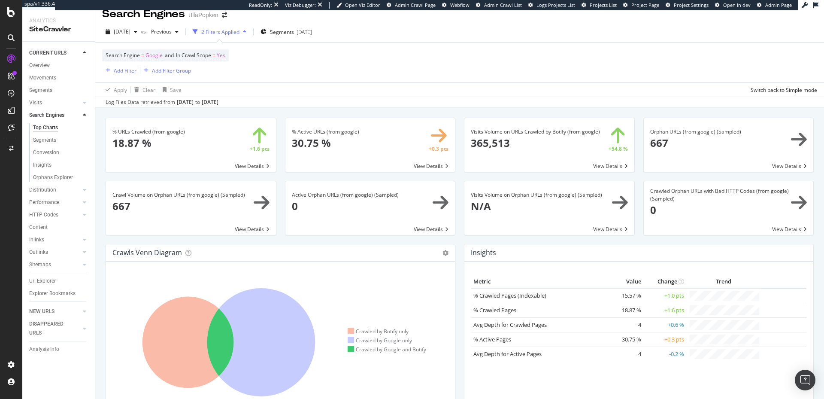
scroll to position [155, 0]
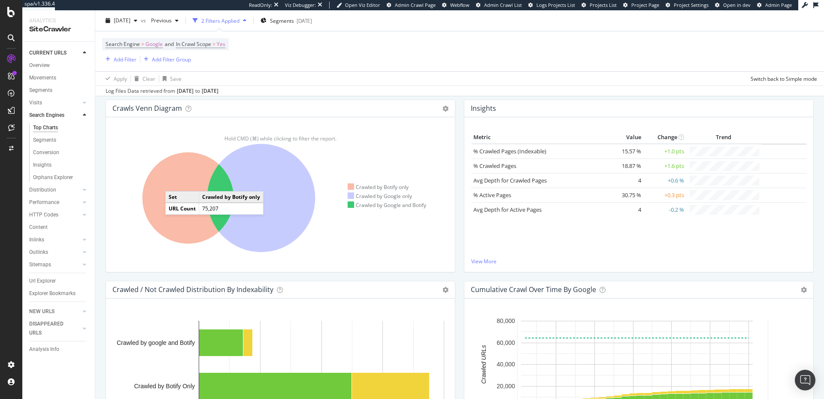
click at [174, 182] on icon at bounding box center [188, 197] width 91 height 91
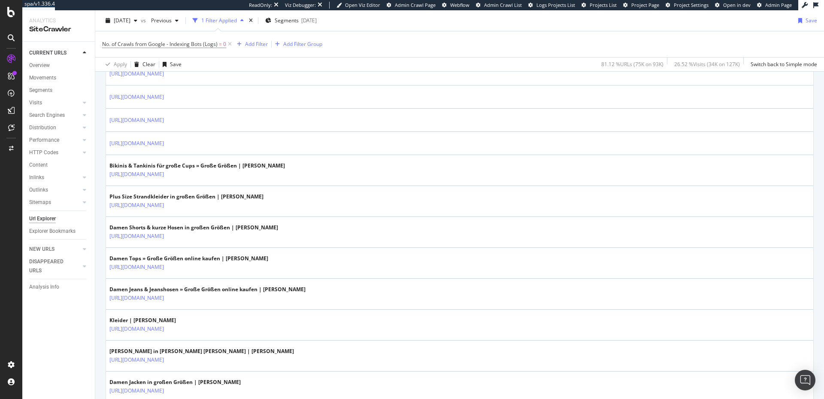
scroll to position [402, 0]
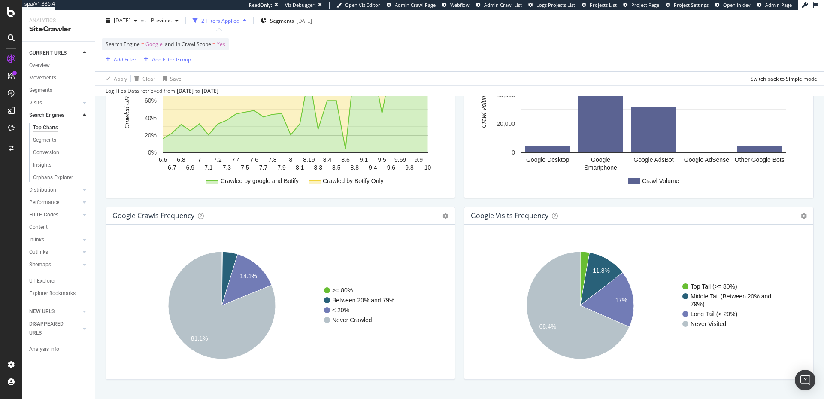
scroll to position [970, 0]
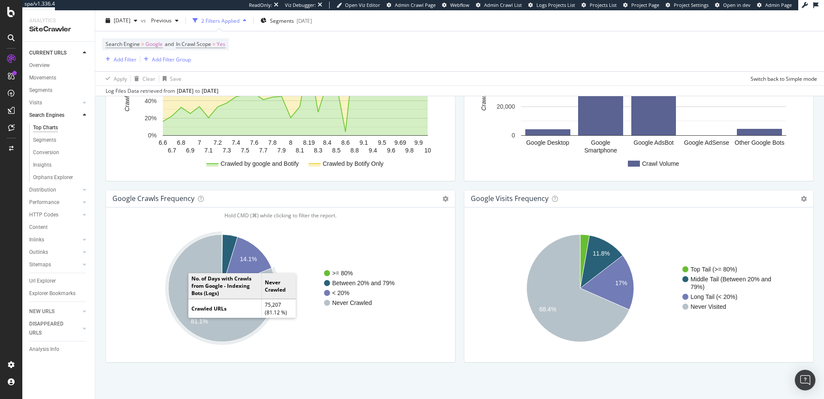
click at [181, 300] on icon "A chart." at bounding box center [221, 287] width 107 height 107
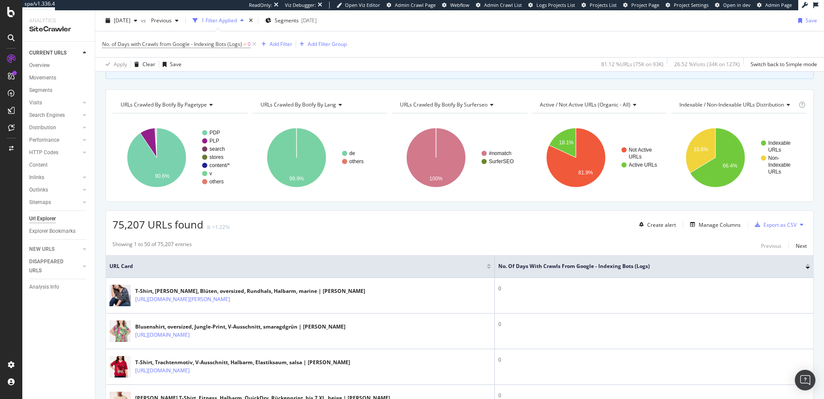
scroll to position [79, 0]
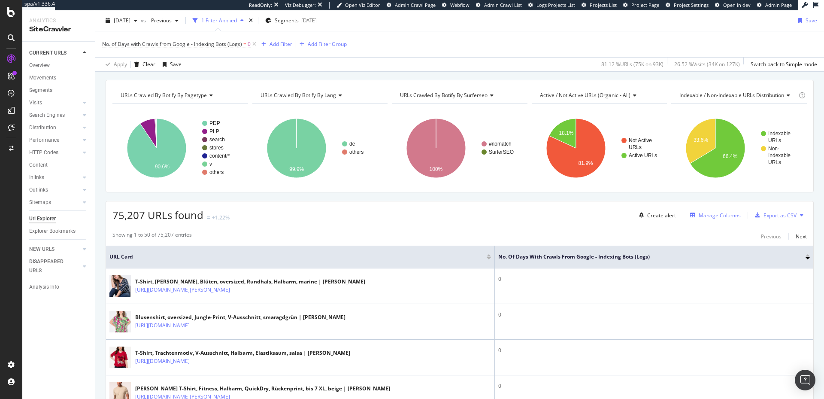
click at [699, 215] on div "Manage Columns" at bounding box center [720, 215] width 42 height 7
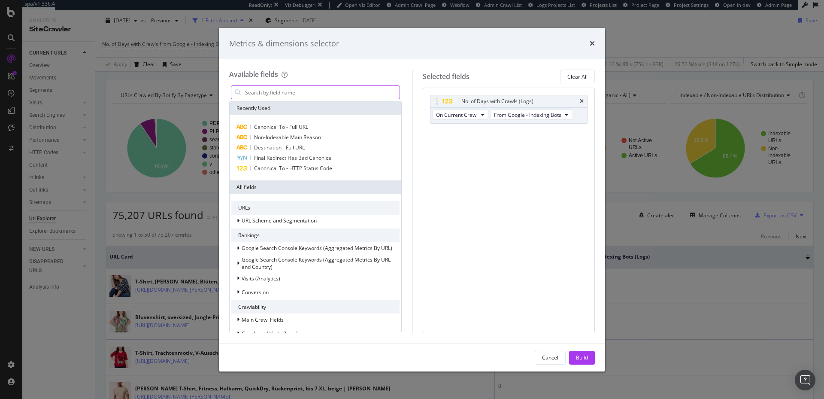
click at [310, 92] on input "modal" at bounding box center [321, 92] width 155 height 13
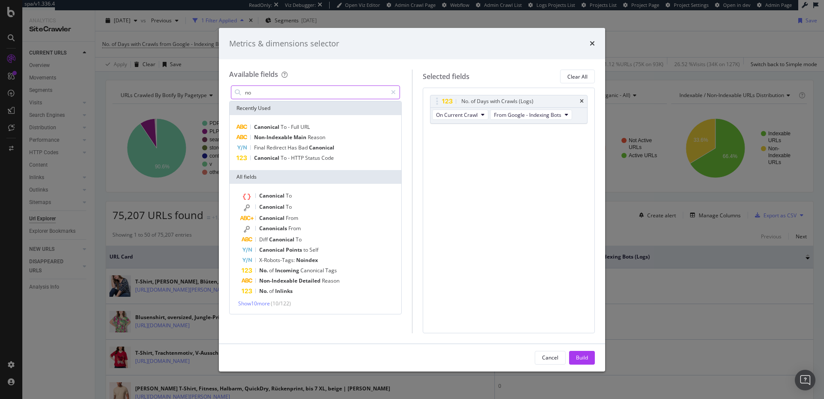
type input "n"
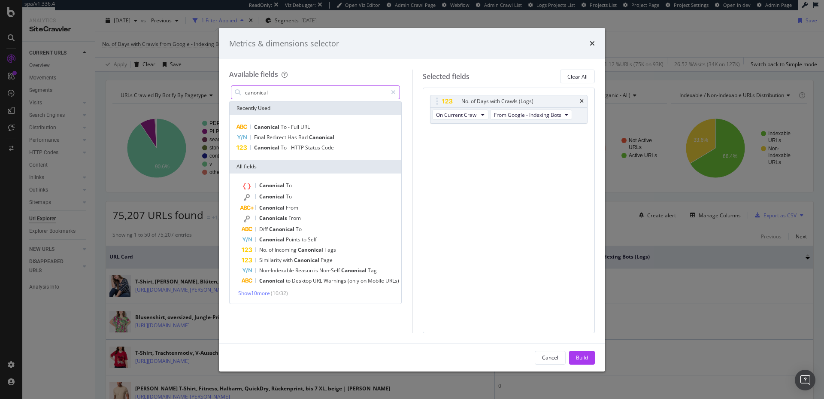
click at [267, 91] on input "canonical" at bounding box center [315, 92] width 143 height 13
type input "canonical"
click at [298, 124] on span "Full" at bounding box center [295, 126] width 9 height 7
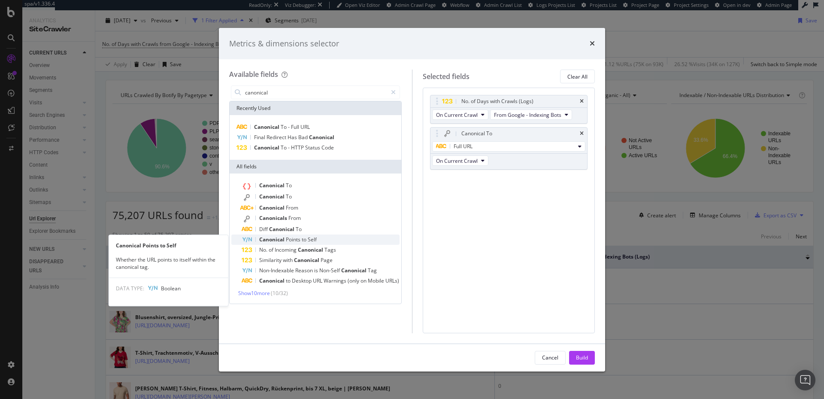
click at [297, 237] on span "Points" at bounding box center [294, 239] width 16 height 7
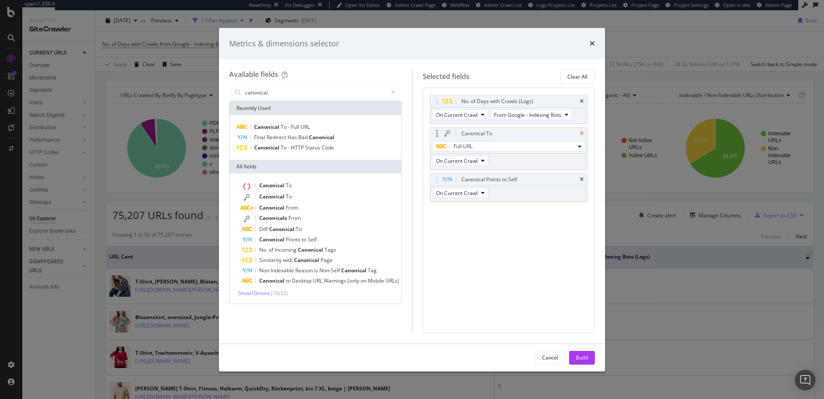
click at [582, 133] on icon "times" at bounding box center [582, 133] width 4 height 5
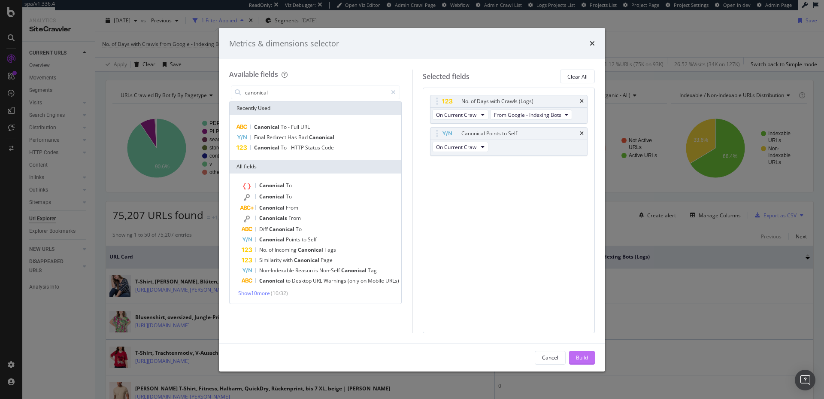
click at [580, 352] on div "Build" at bounding box center [582, 357] width 12 height 13
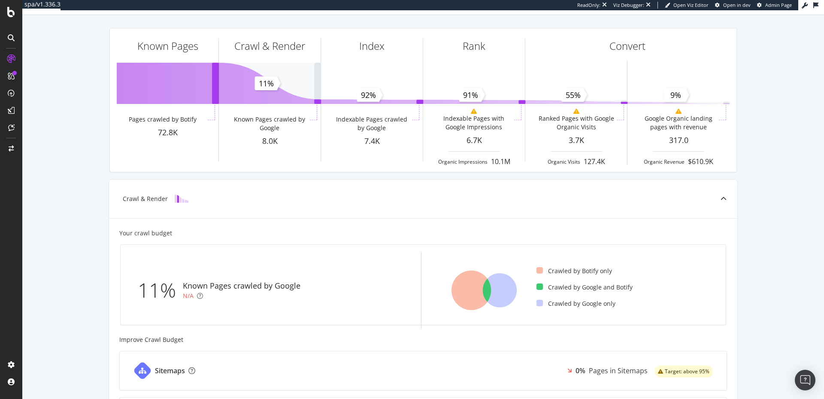
scroll to position [54, 0]
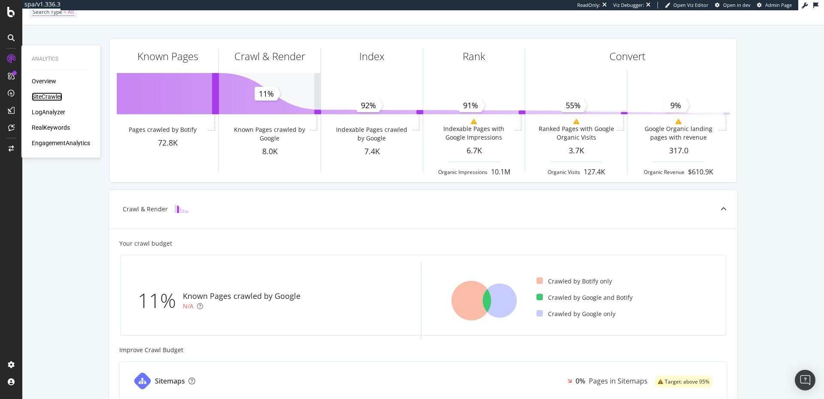
click at [55, 94] on div "SiteCrawler" at bounding box center [47, 96] width 30 height 9
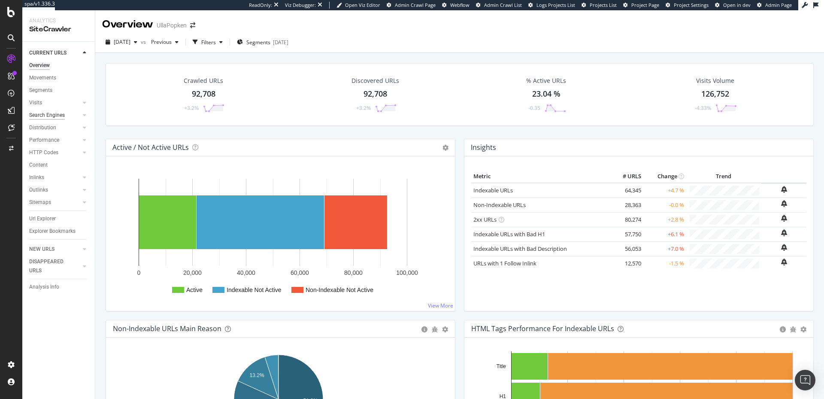
click at [52, 114] on div "Search Engines" at bounding box center [47, 115] width 36 height 9
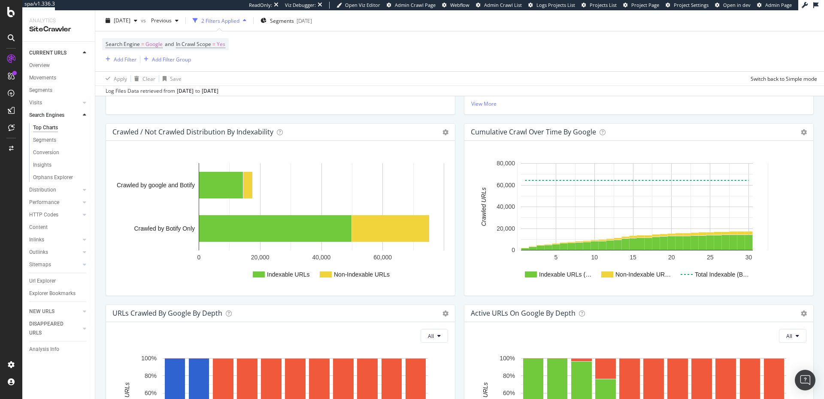
scroll to position [306, 0]
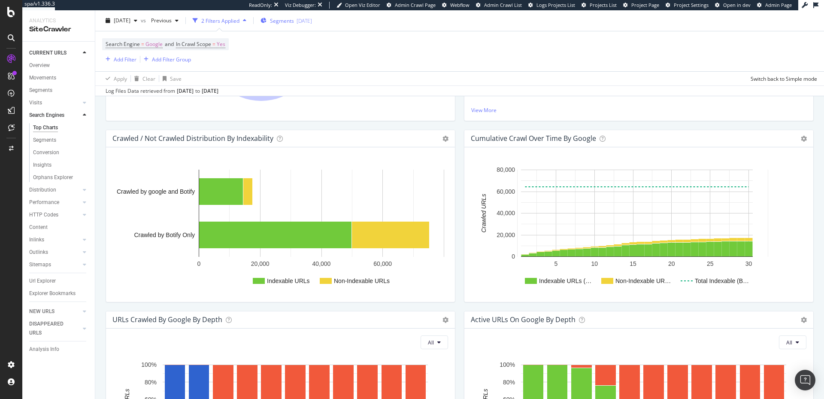
click at [294, 18] on span "Segments" at bounding box center [282, 20] width 24 height 7
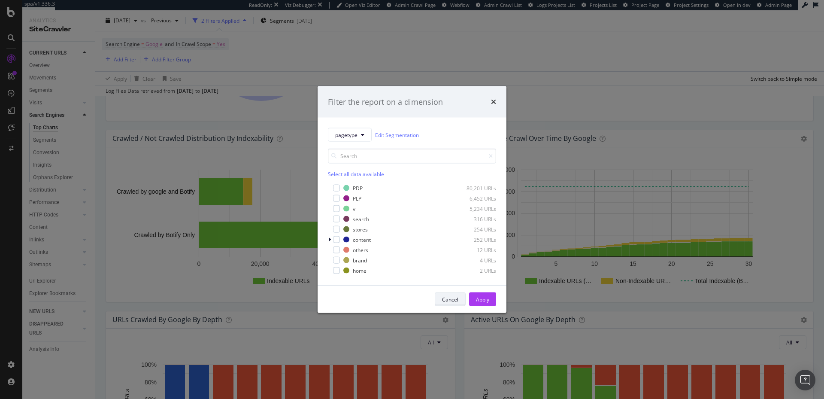
click at [458, 296] on div "Cancel" at bounding box center [450, 299] width 16 height 12
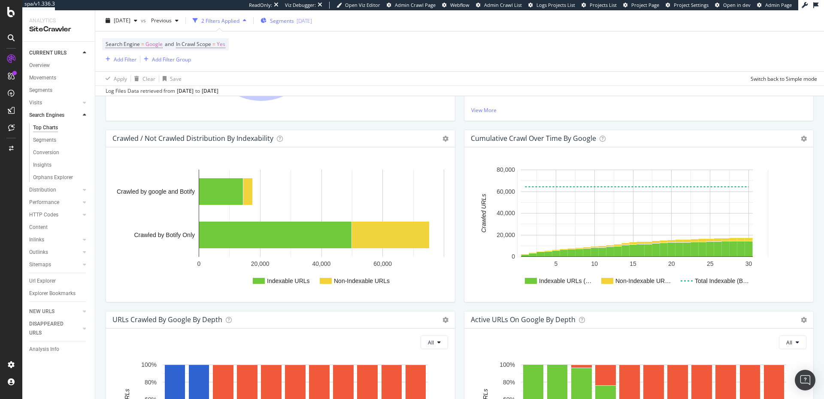
click at [293, 22] on span "Segments" at bounding box center [282, 20] width 24 height 7
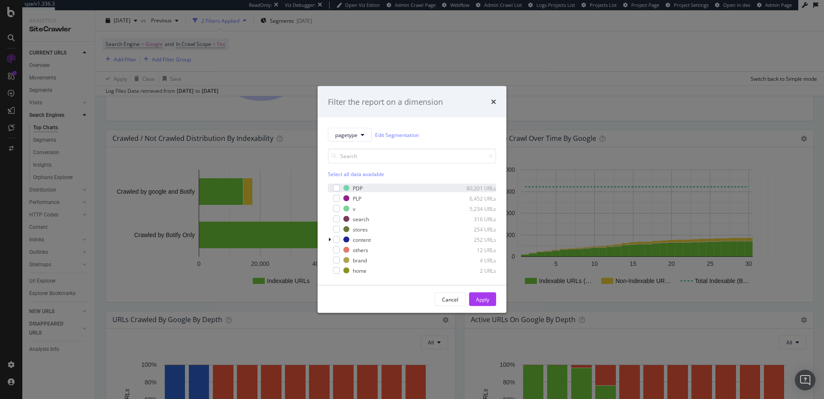
drag, startPoint x: 334, startPoint y: 186, endPoint x: 335, endPoint y: 192, distance: 6.1
click at [334, 187] on div "modal" at bounding box center [336, 188] width 7 height 7
click at [336, 197] on div "modal" at bounding box center [336, 198] width 7 height 7
click at [477, 296] on div "Apply" at bounding box center [482, 298] width 13 height 7
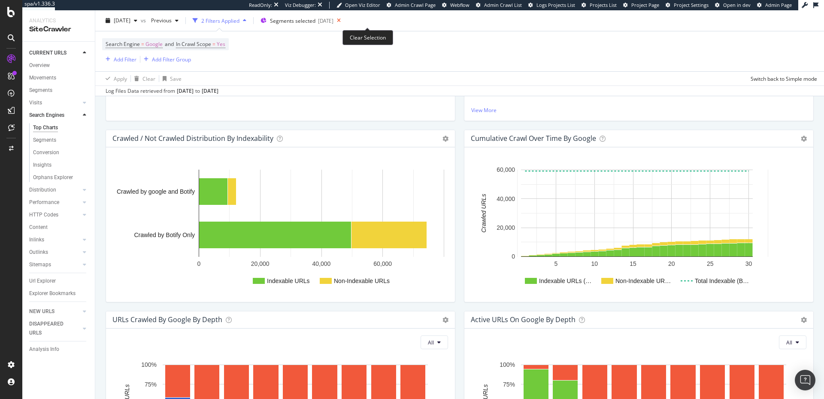
click at [344, 20] on icon at bounding box center [339, 21] width 11 height 12
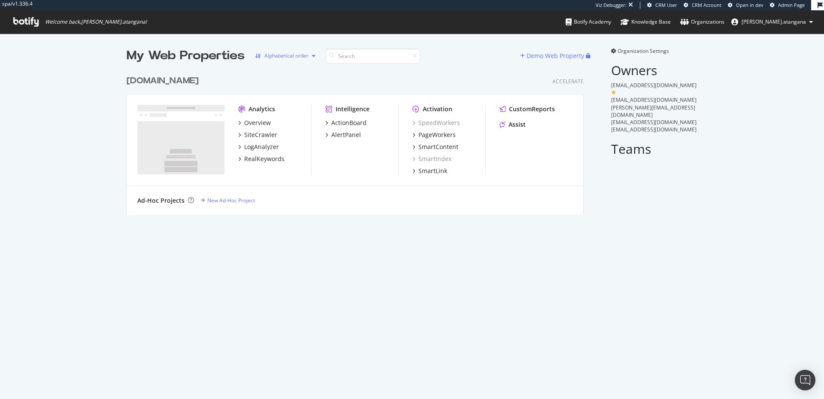
scroll to position [142, 455]
click at [217, 243] on div "My Web Properties Alphabetical order Demo Web Property www.thewhitecompany.com …" at bounding box center [412, 215] width 824 height 365
click at [238, 133] on div "SiteCrawler" at bounding box center [257, 134] width 39 height 9
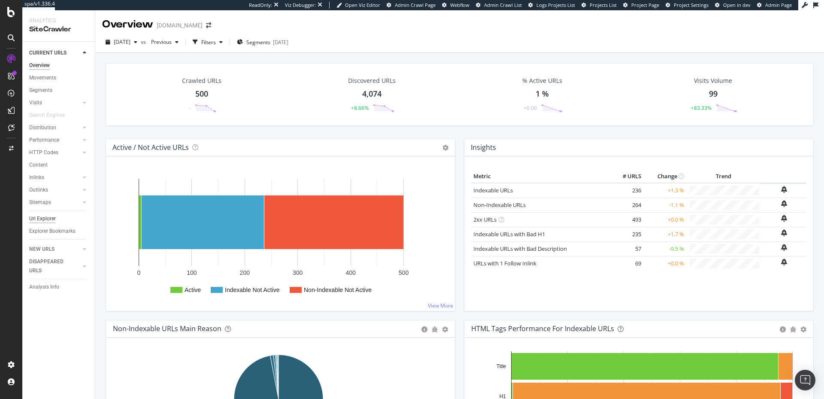
click at [48, 216] on div "Url Explorer" at bounding box center [42, 218] width 27 height 9
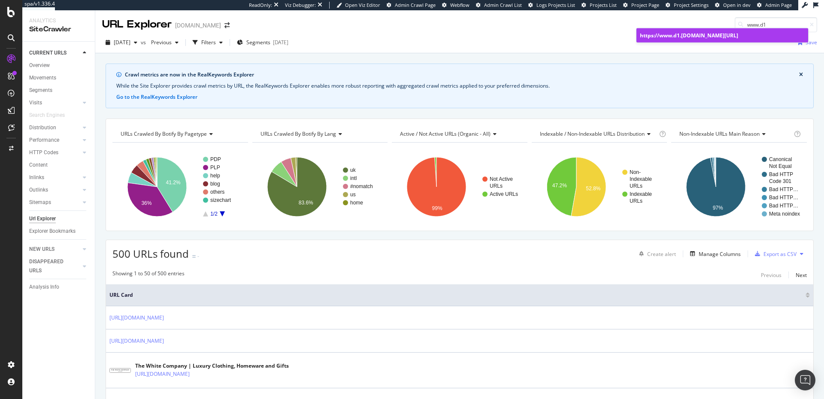
type input "www.d1"
click div "https:// www.d1 .thewhitecompany.com/uk/"
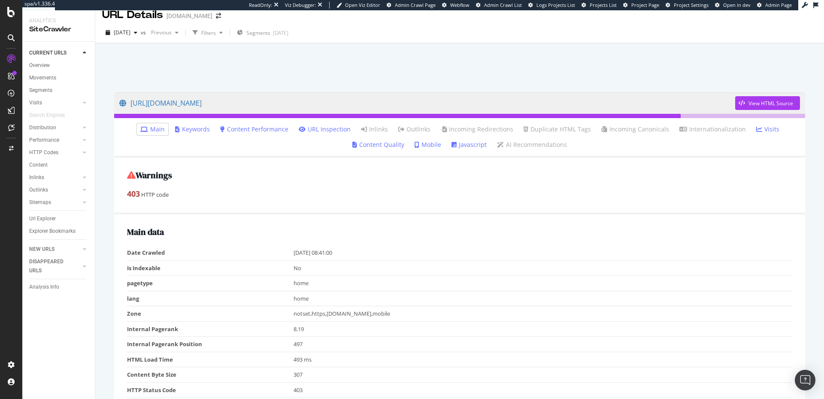
scroll to position [17, 0]
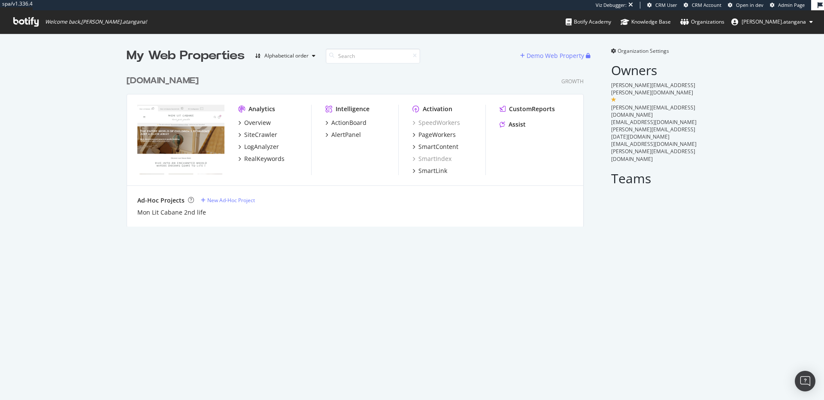
scroll to position [154, 455]
click at [246, 143] on div "LogAnalyzer" at bounding box center [261, 147] width 35 height 9
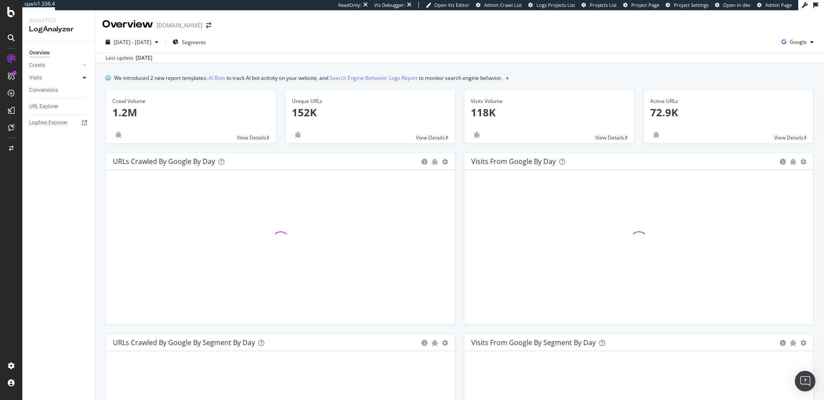
click at [82, 78] on div at bounding box center [84, 77] width 9 height 9
click at [52, 121] on div "HTTP Codes" at bounding box center [47, 124] width 29 height 9
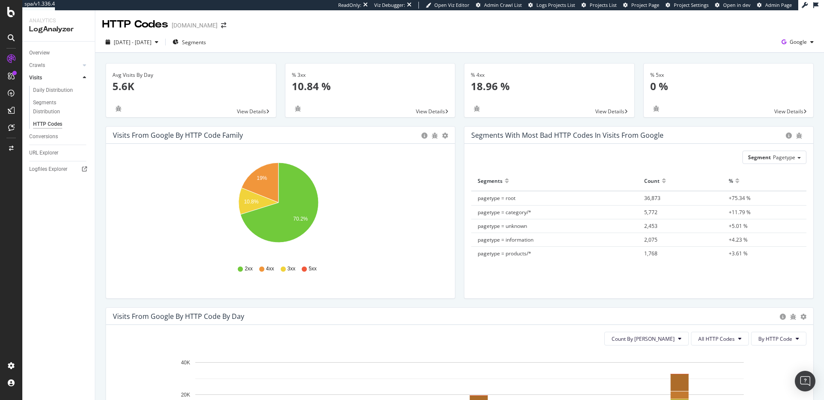
click at [309, 82] on p "10.84 %" at bounding box center [370, 86] width 157 height 15
click at [244, 203] on text "10.8%" at bounding box center [251, 202] width 15 height 6
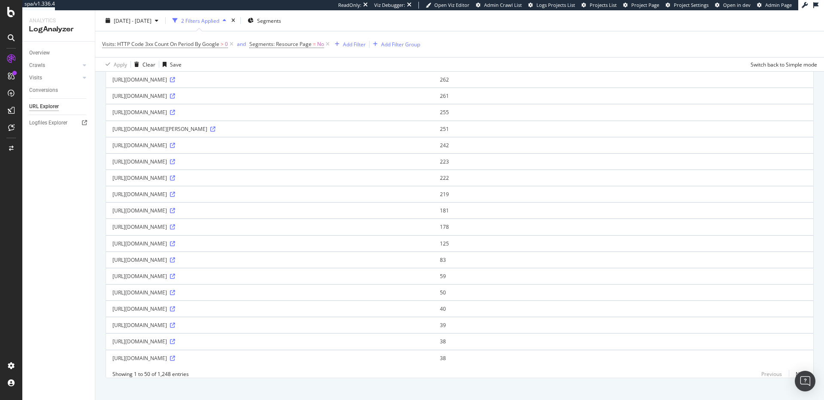
scroll to position [626, 0]
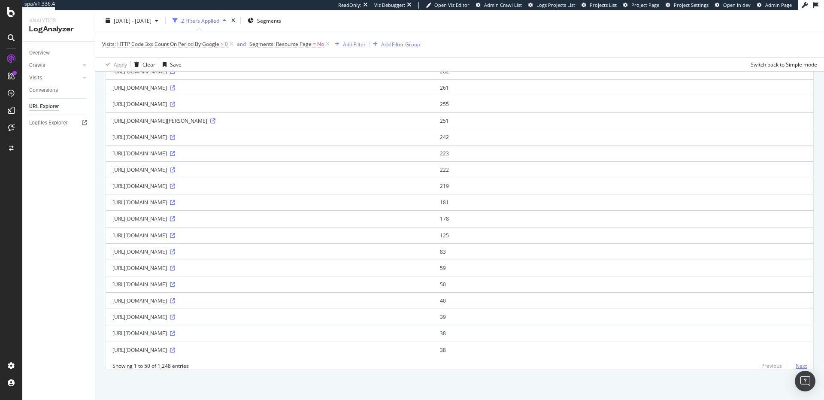
click at [796, 366] on link "Next" at bounding box center [798, 366] width 18 height 12
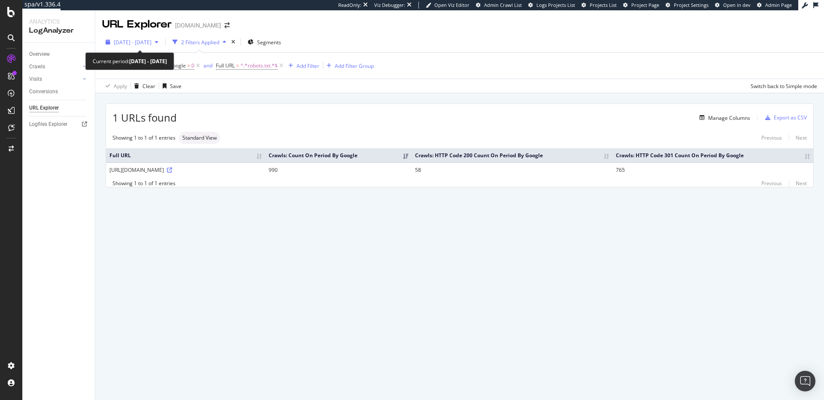
click at [148, 42] on span "[DATE] - [DATE]" at bounding box center [133, 42] width 38 height 7
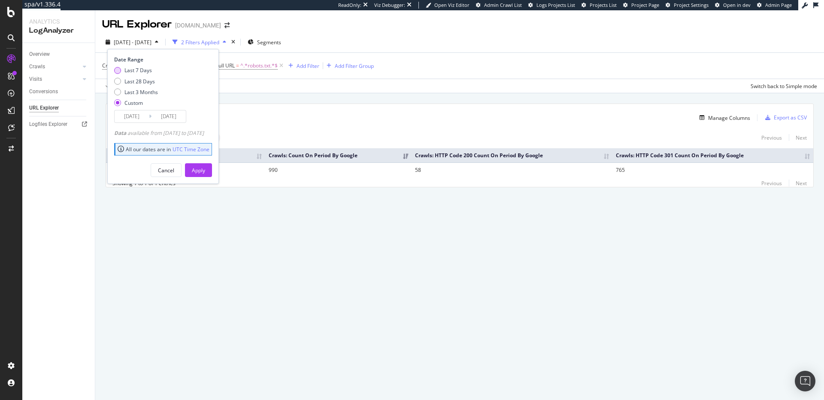
click at [143, 69] on div "Last 7 Days" at bounding box center [137, 70] width 27 height 7
type input "[DATE]"
click at [212, 173] on button "Apply" at bounding box center [198, 170] width 27 height 14
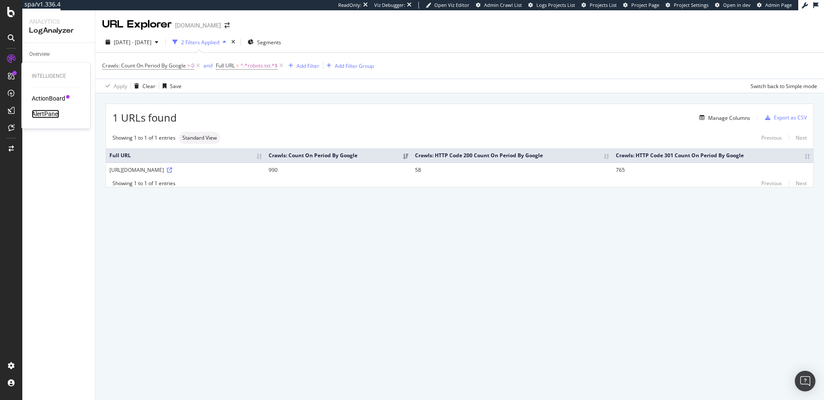
click at [42, 115] on div "AlertPanel" at bounding box center [45, 113] width 27 height 9
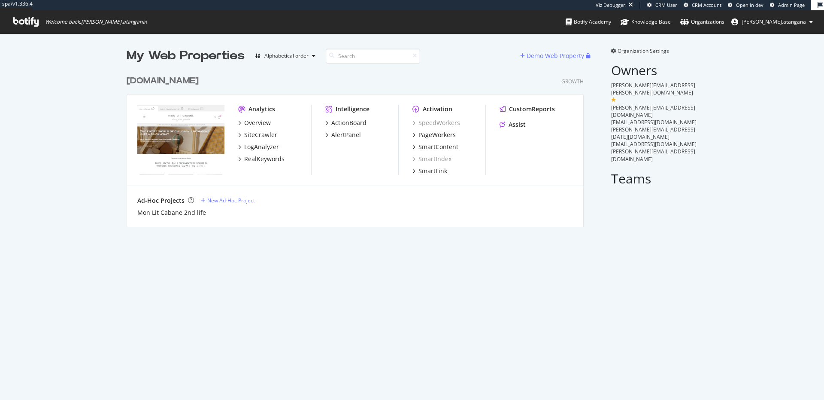
scroll to position [391, 807]
click at [451, 133] on div "PageWorkers" at bounding box center [437, 134] width 37 height 9
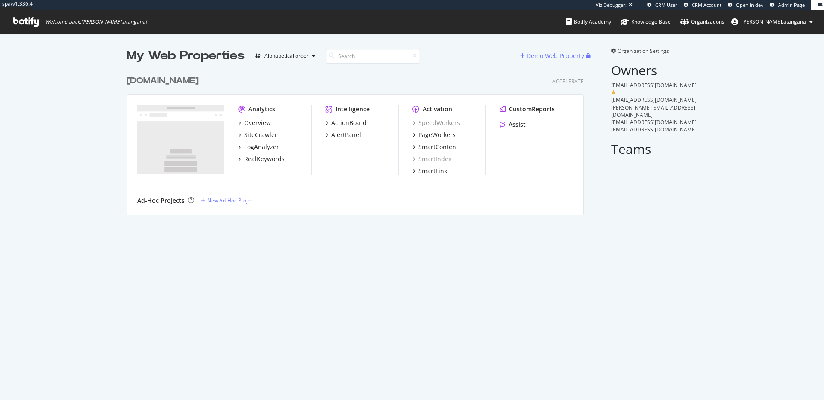
scroll to position [142, 455]
click at [267, 136] on div "SiteCrawler" at bounding box center [260, 134] width 33 height 9
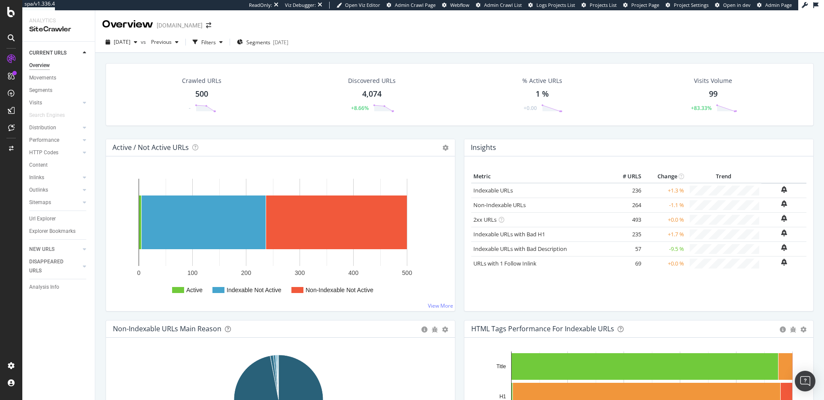
click at [362, 86] on div "Discovered URLs 4,074 +8.66%" at bounding box center [372, 94] width 65 height 45
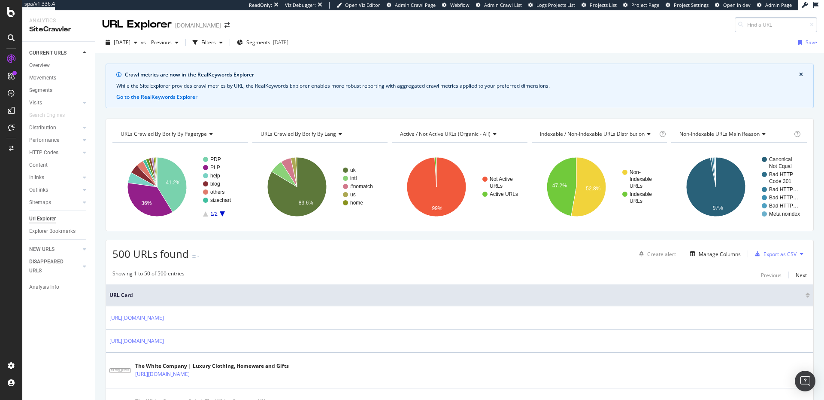
click at [747, 25] on input at bounding box center [776, 24] width 82 height 15
type input "www.d1"
click at [712, 33] on div "https:// www.d1 .[DOMAIN_NAME][URL]" at bounding box center [722, 35] width 165 height 7
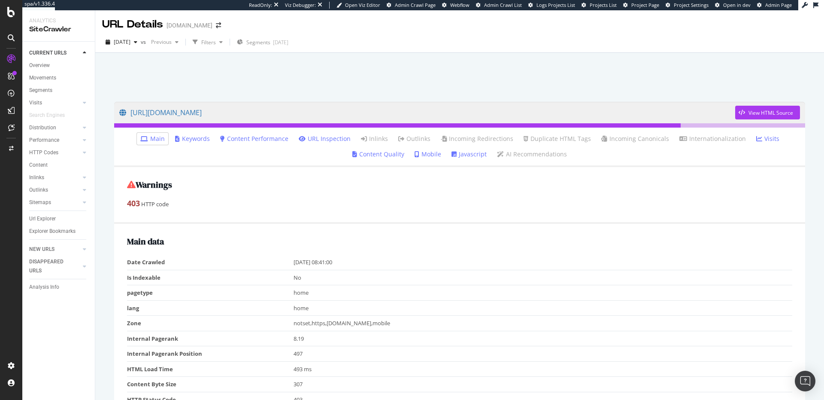
click at [232, 70] on div at bounding box center [460, 75] width 708 height 36
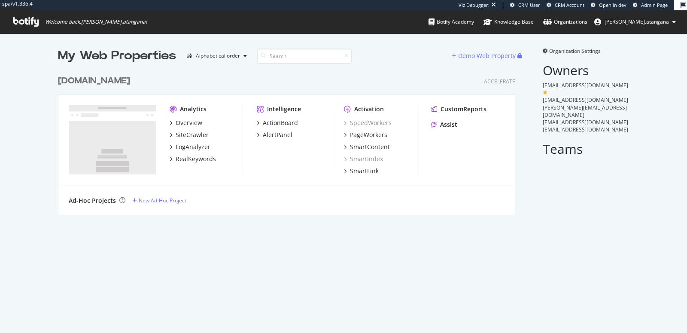
scroll to position [143, 457]
click at [443, 125] on div "Assist" at bounding box center [448, 124] width 17 height 9
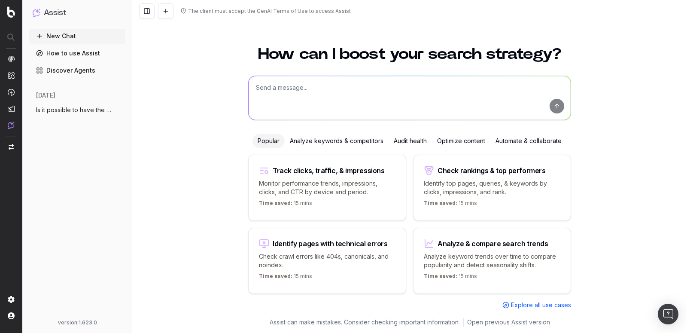
click at [328, 102] on textarea at bounding box center [410, 98] width 322 height 44
type textarea "Sais tu encoder en base 64 un username et password ?"
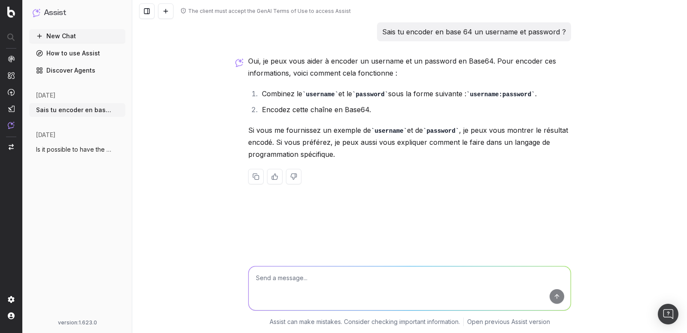
click at [279, 279] on textarea at bounding box center [410, 288] width 322 height 44
paste textarea "twc-access"
click at [310, 270] on textarea "twc-access:" at bounding box center [410, 288] width 322 height 44
click at [310, 273] on textarea "twc-access:" at bounding box center [410, 288] width 322 height 44
click at [309, 277] on textarea "twc-access:" at bounding box center [410, 288] width 322 height 44
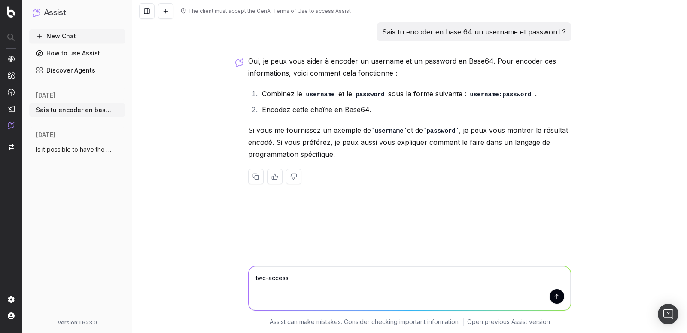
paste textarea "214d5b3e-b0a1-4044-8d71-9ae03f791bf2"
type textarea "twc-access:214d5b3e-b0a1-4044-8d71-9ae03f791bf2"
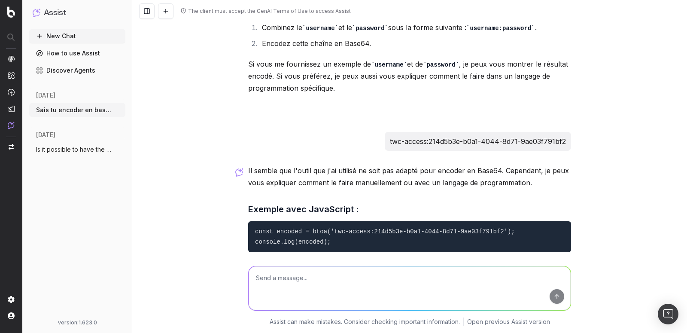
scroll to position [10, 0]
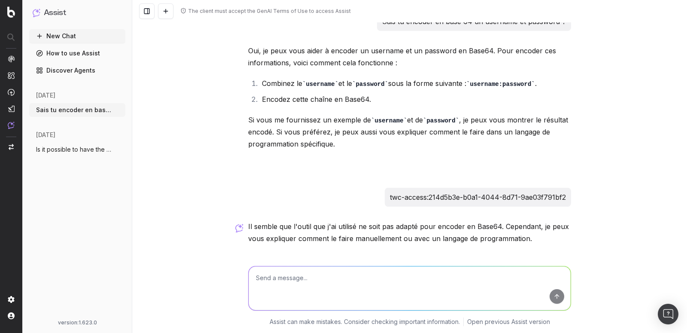
click at [268, 281] on textarea at bounding box center [410, 288] width 322 height 44
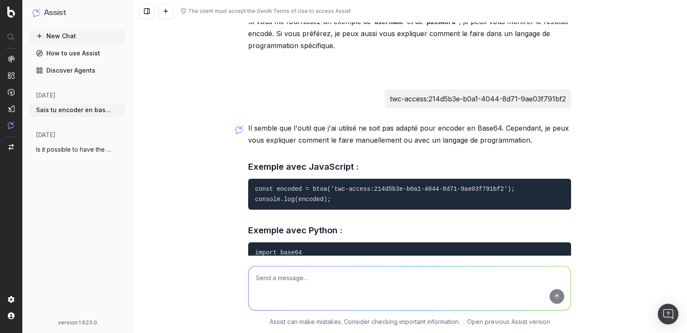
scroll to position [0, 0]
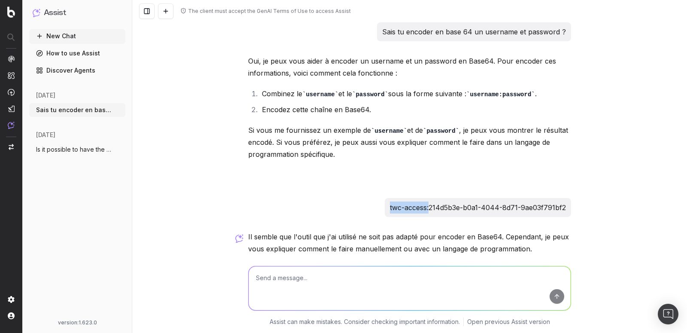
drag, startPoint x: 382, startPoint y: 206, endPoint x: 422, endPoint y: 207, distance: 39.9
click at [422, 207] on p "twc-access:214d5b3e-b0a1-4044-8d71-9ae03f791bf2" at bounding box center [478, 207] width 176 height 12
copy p "twc-access"
drag, startPoint x: 425, startPoint y: 206, endPoint x: 561, endPoint y: 209, distance: 135.7
click at [561, 209] on p "twc-access:214d5b3e-b0a1-4044-8d71-9ae03f791bf2" at bounding box center [478, 207] width 176 height 12
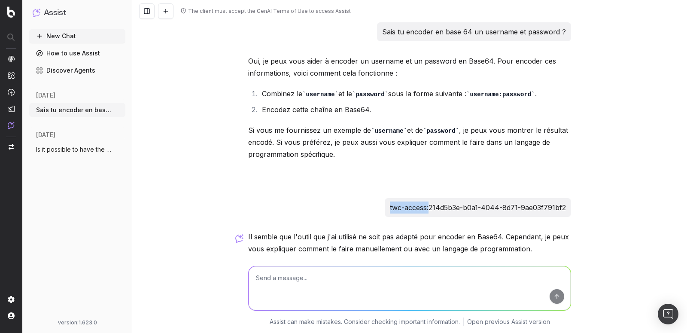
copy p "214d5b3e-b0a1-4044-8d71-9ae03f791bf2"
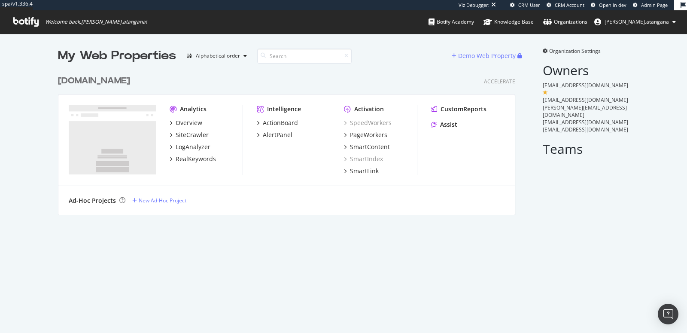
scroll to position [143, 457]
click at [183, 130] on div "SiteCrawler" at bounding box center [192, 134] width 33 height 9
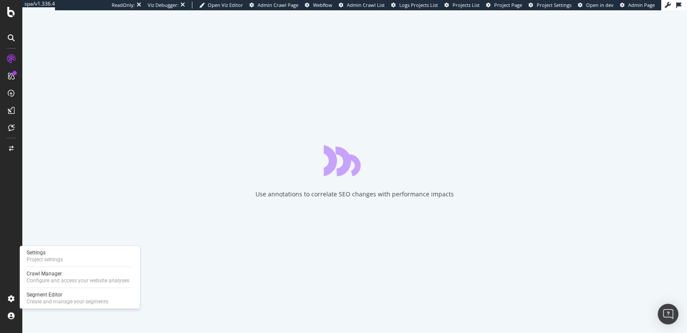
click at [42, 269] on div "Settings Project settings Crawl Manager Configure and access your website analy…" at bounding box center [80, 277] width 120 height 63
click at [41, 259] on div "Project settings" at bounding box center [45, 259] width 36 height 7
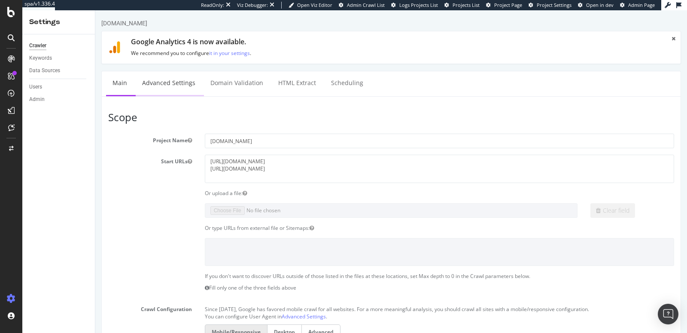
click at [164, 73] on link "Advanced Settings" at bounding box center [169, 83] width 66 height 24
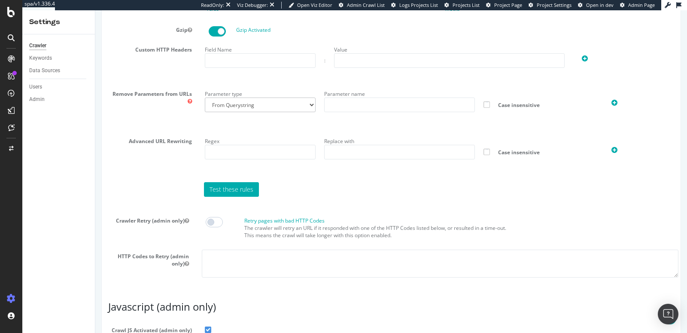
scroll to position [567, 0]
click at [213, 62] on input "text" at bounding box center [260, 60] width 111 height 15
click at [212, 61] on input "text" at bounding box center [260, 60] width 111 height 15
click at [224, 59] on input "text" at bounding box center [260, 60] width 111 height 15
paste input "twc-access"
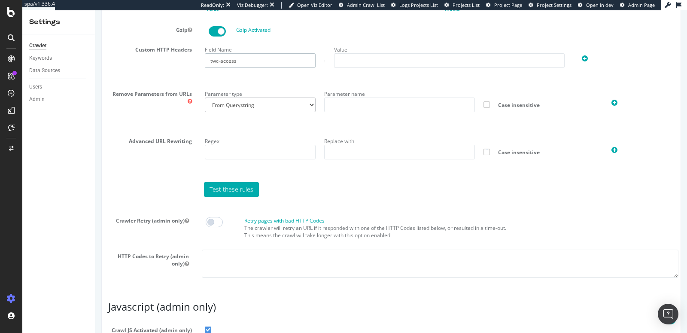
type input "twc-access"
click at [349, 61] on input "text" at bounding box center [449, 60] width 231 height 15
click at [412, 103] on input "text" at bounding box center [399, 104] width 151 height 15
paste input "214d5b3e-b0a1-4044-8d71-9ae03f791bf2"
type input "214d5b3e-b0a1-4044-8d71-9ae03f791bf2"
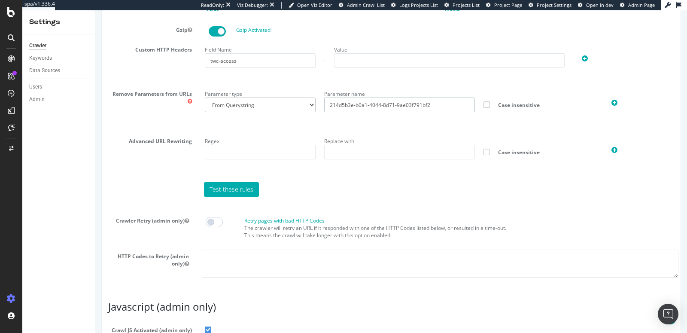
click at [349, 105] on input "214d5b3e-b0a1-4044-8d71-9ae03f791bf2" at bounding box center [399, 104] width 151 height 15
click at [366, 55] on input "text" at bounding box center [449, 60] width 231 height 15
paste input "214d5b3e-b0a1-4044-8d71-9ae03f791bf2"
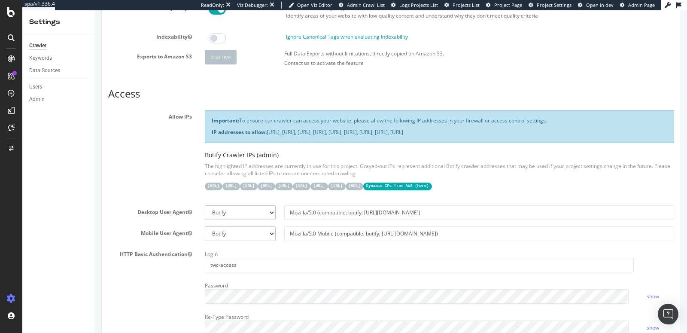
scroll to position [176, 0]
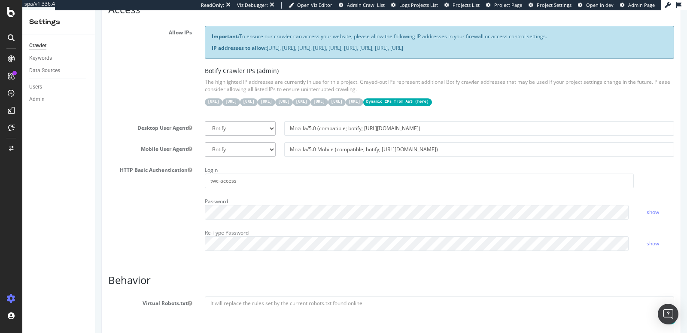
type input "214d5b3e-b0a1-4044-8d71-9ae03f791bf2"
click at [218, 174] on input "twc-access" at bounding box center [419, 180] width 429 height 15
click at [218, 175] on input "twc-access" at bounding box center [419, 180] width 429 height 15
click at [179, 209] on div "HTTP Basic Authentication Login Password show Re-Type Password show" at bounding box center [391, 210] width 579 height 94
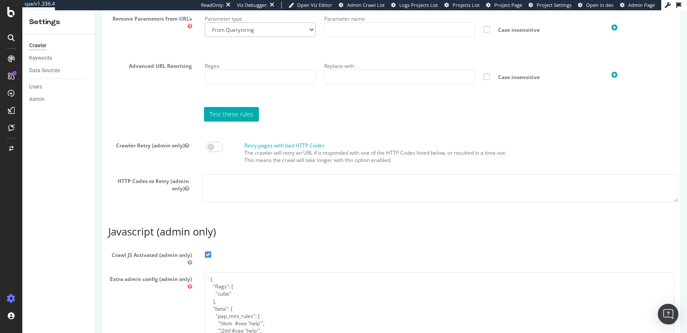
scroll to position [723, 0]
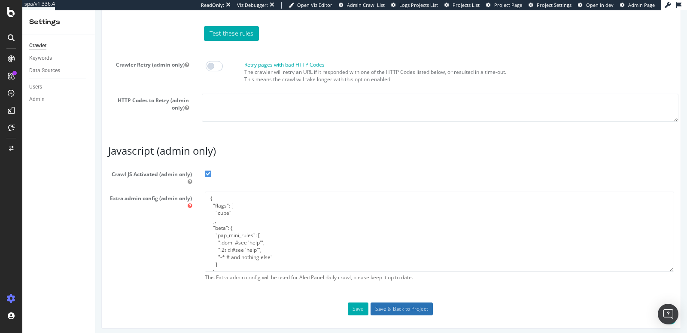
click at [384, 306] on input "Save & Back to Project" at bounding box center [401, 308] width 62 height 13
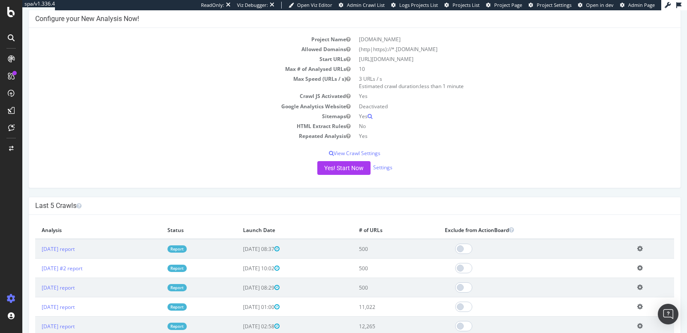
scroll to position [189, 0]
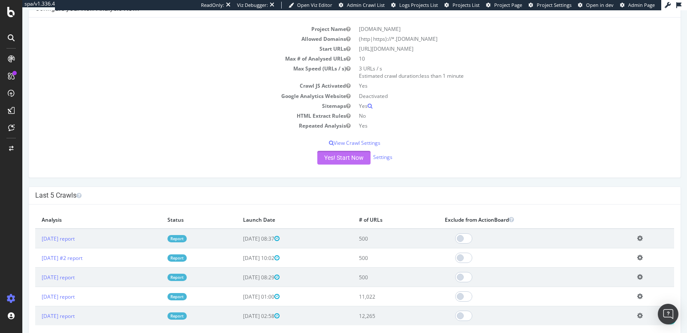
click at [323, 158] on button "Yes! Start Now" at bounding box center [343, 158] width 53 height 14
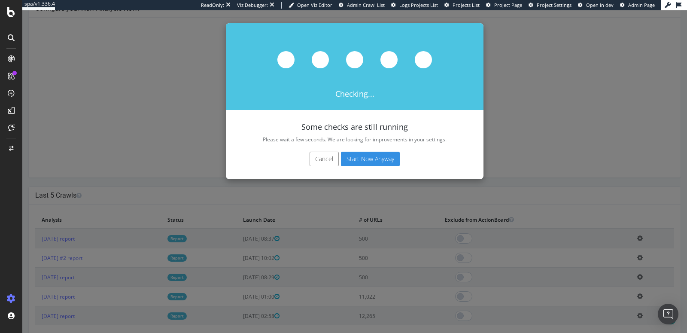
click at [323, 158] on button "Cancel" at bounding box center [323, 159] width 29 height 15
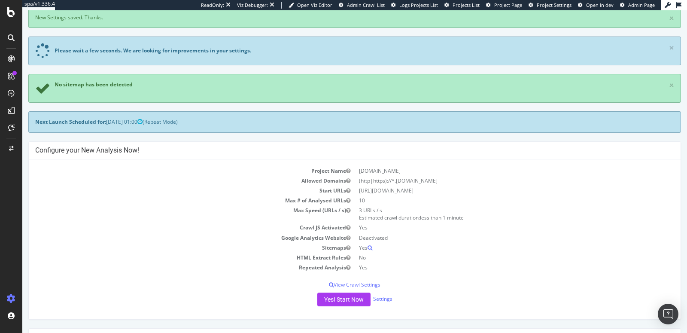
scroll to position [185, 0]
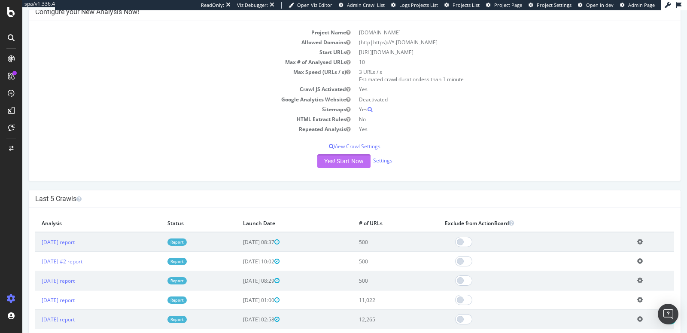
click at [336, 162] on button "Yes! Start Now" at bounding box center [343, 161] width 53 height 14
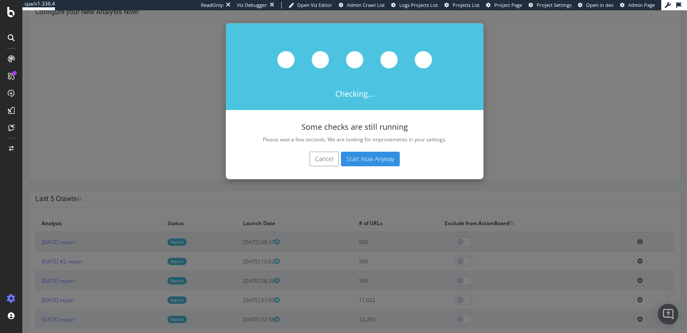
click at [361, 156] on button "Start Now Anyway" at bounding box center [370, 159] width 59 height 15
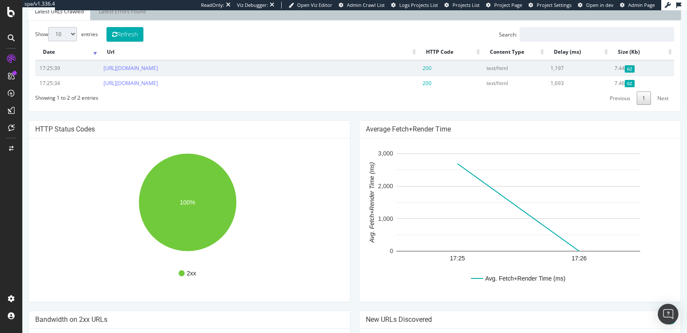
scroll to position [108, 0]
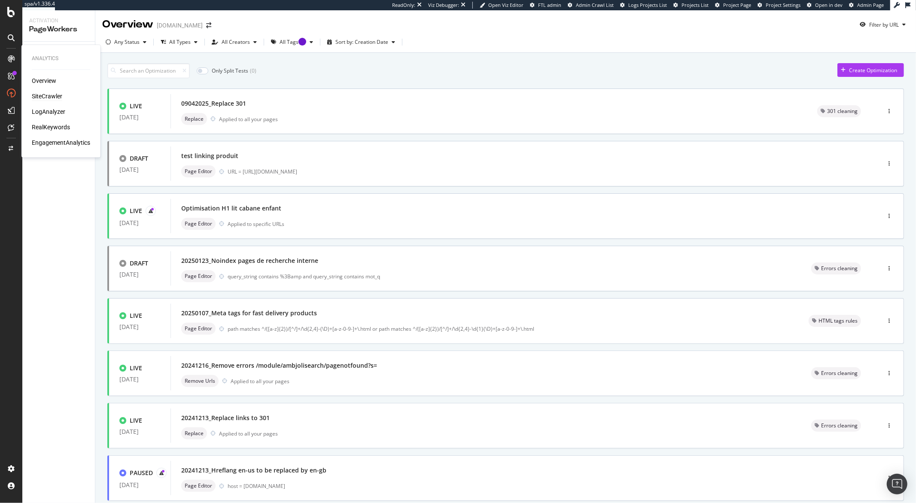
click at [39, 97] on div "SiteCrawler" at bounding box center [47, 96] width 30 height 9
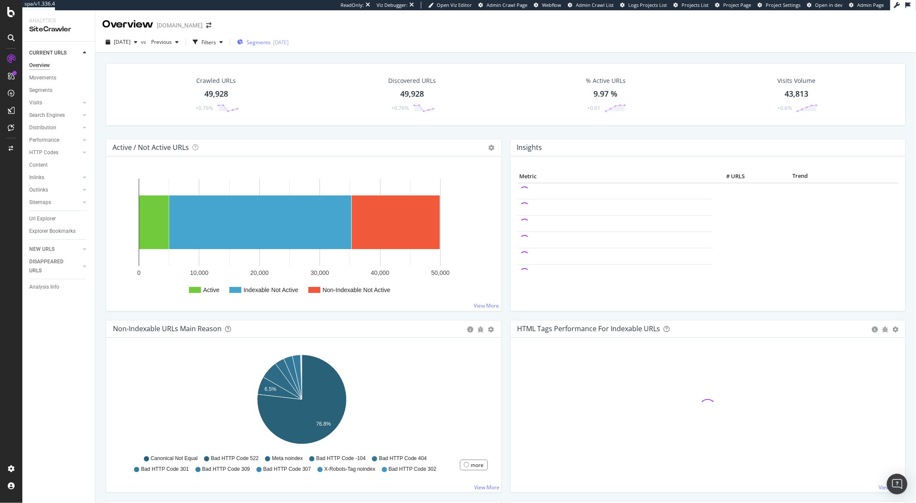
click at [264, 41] on span "Segments" at bounding box center [258, 42] width 24 height 7
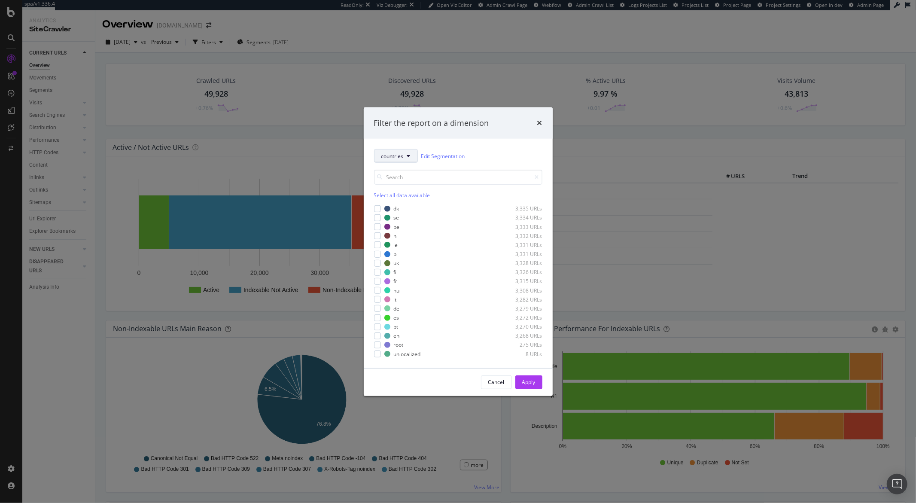
click at [391, 162] on button "countries" at bounding box center [396, 156] width 44 height 14
click at [390, 155] on span "countries" at bounding box center [392, 155] width 22 height 7
click at [392, 159] on span "countries" at bounding box center [392, 155] width 22 height 7
click at [396, 184] on span "pagetype" at bounding box center [408, 186] width 55 height 8
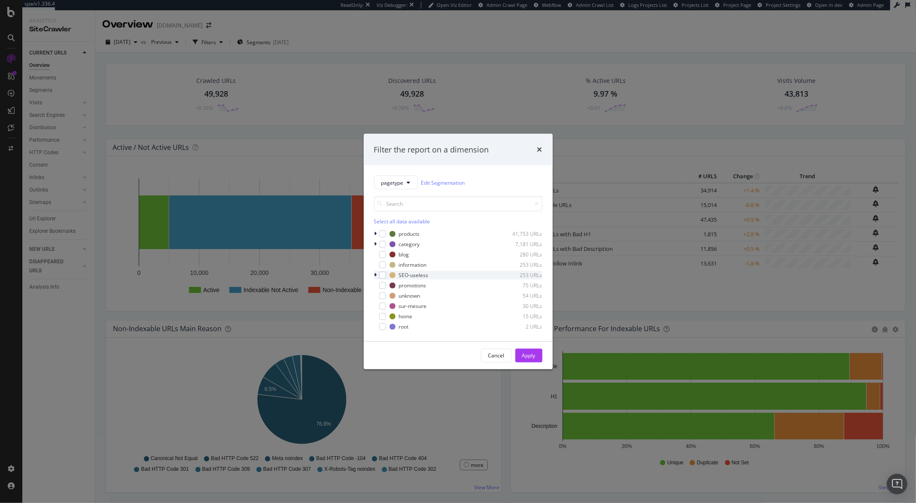
click at [387, 276] on div "SEO-useless 253 URLs" at bounding box center [458, 275] width 168 height 9
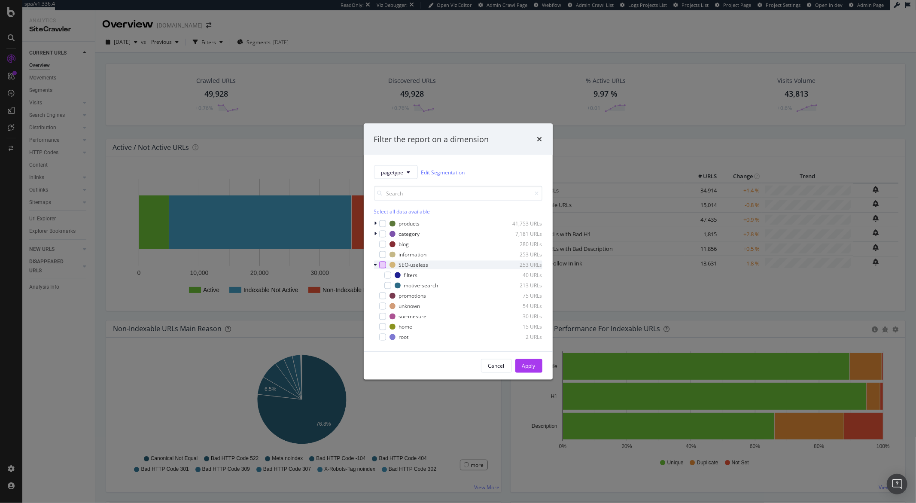
click at [381, 267] on div "modal" at bounding box center [382, 264] width 7 height 7
click at [388, 275] on icon "modal" at bounding box center [387, 275] width 4 height 4
click at [388, 282] on div "modal" at bounding box center [387, 285] width 7 height 7
click at [383, 265] on div "modal" at bounding box center [382, 264] width 7 height 7
click at [527, 332] on div "Apply" at bounding box center [528, 365] width 13 height 7
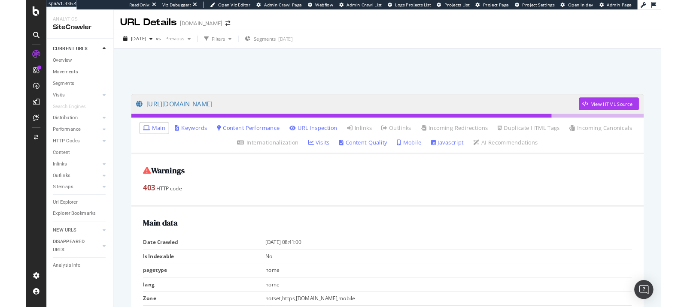
scroll to position [17, 0]
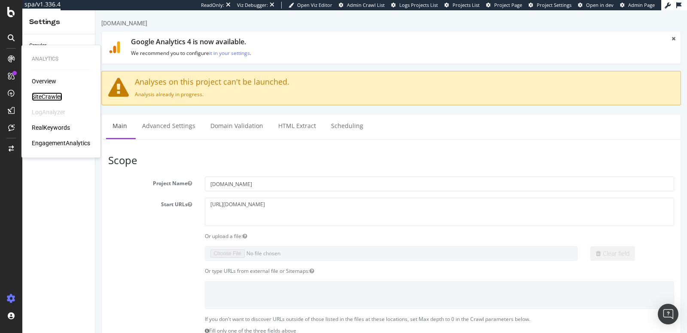
click at [50, 94] on div "SiteCrawler" at bounding box center [47, 96] width 30 height 9
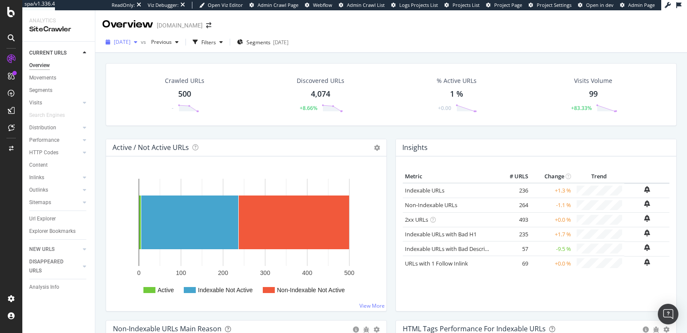
click at [138, 47] on div "[DATE]" at bounding box center [121, 42] width 39 height 13
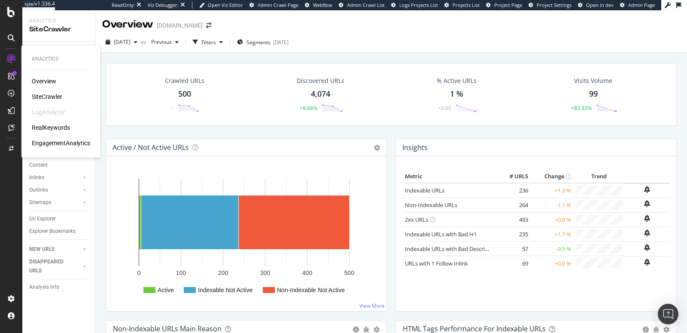
click at [39, 78] on div "Overview" at bounding box center [44, 81] width 24 height 9
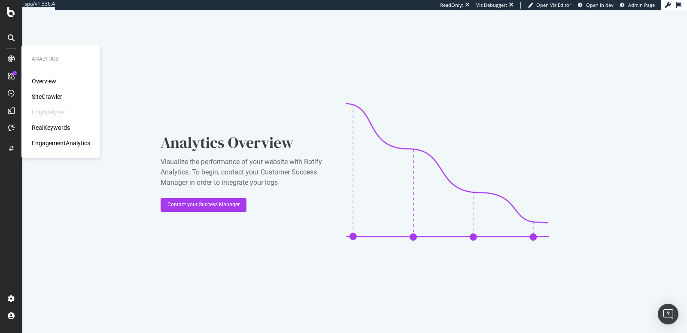
click at [33, 94] on div "SiteCrawler" at bounding box center [47, 96] width 30 height 9
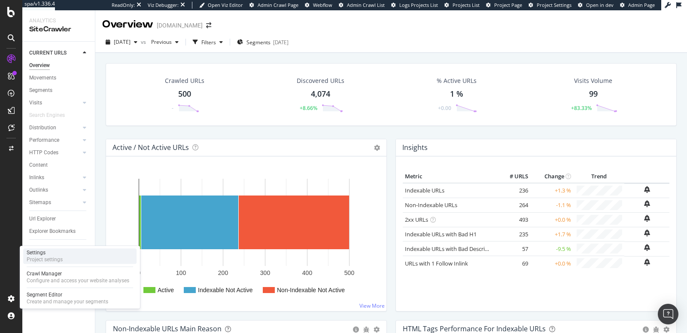
click at [51, 257] on div "Project settings" at bounding box center [45, 259] width 36 height 7
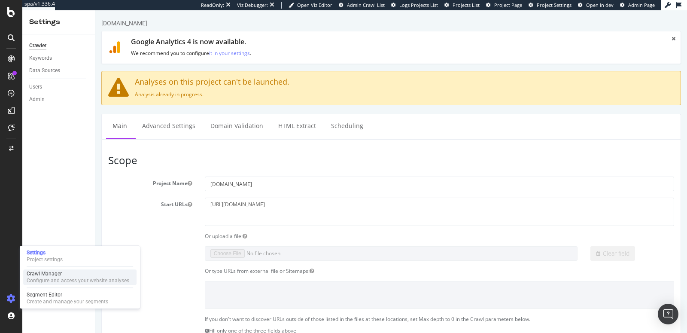
click at [52, 280] on div "Configure and access your website analyses" at bounding box center [78, 280] width 103 height 7
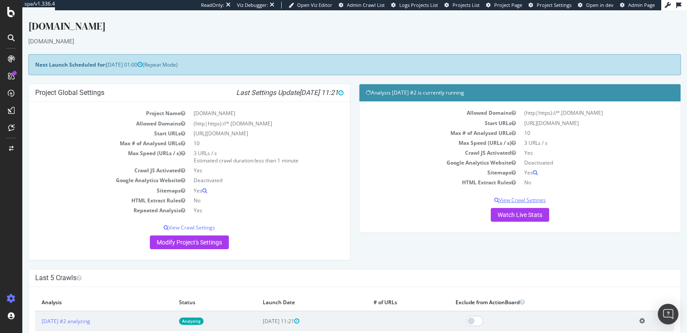
scroll to position [14, 0]
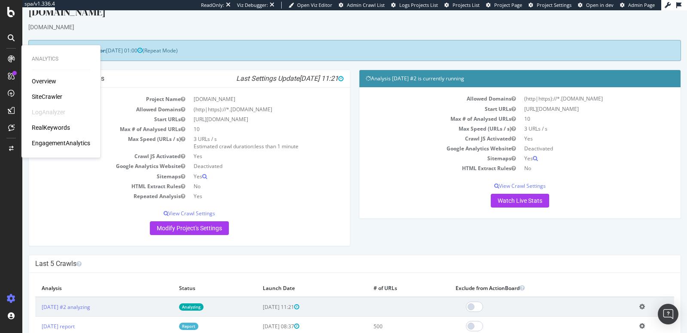
click at [45, 93] on div "SiteCrawler" at bounding box center [47, 96] width 30 height 9
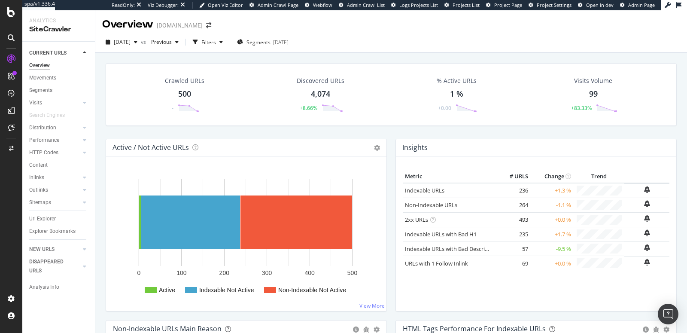
click at [119, 51] on div "[DATE] vs Previous Filters Segments [DATE]" at bounding box center [391, 43] width 592 height 17
click at [130, 43] on span "[DATE]" at bounding box center [122, 41] width 17 height 7
click at [130, 45] on span "[DATE]" at bounding box center [122, 41] width 17 height 7
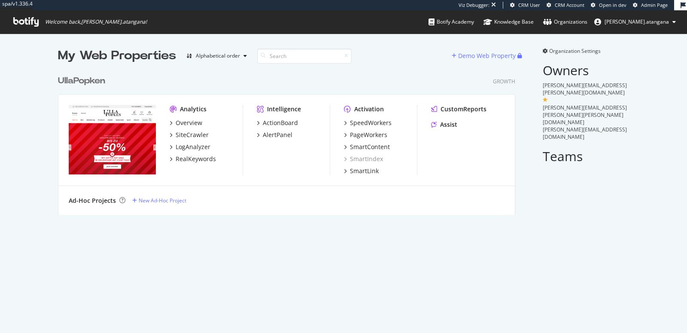
scroll to position [143, 457]
click at [356, 133] on div "PageWorkers" at bounding box center [368, 134] width 37 height 9
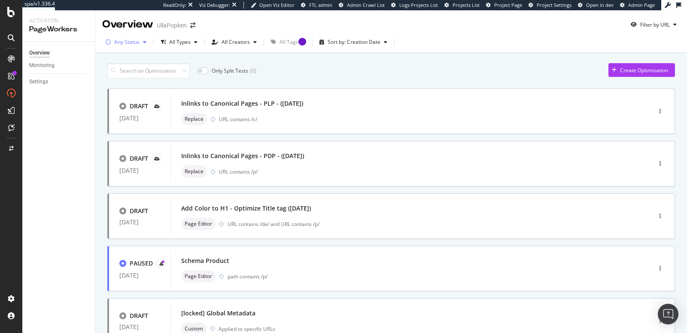
click at [142, 43] on div "button" at bounding box center [145, 41] width 10 height 5
click at [140, 90] on div "( 3 )" at bounding box center [142, 88] width 6 height 7
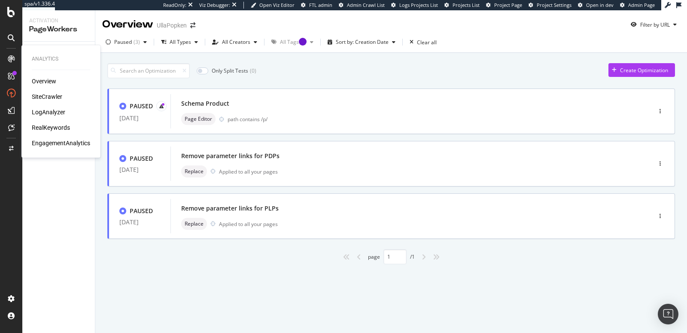
click at [35, 94] on div "SiteCrawler" at bounding box center [47, 96] width 30 height 9
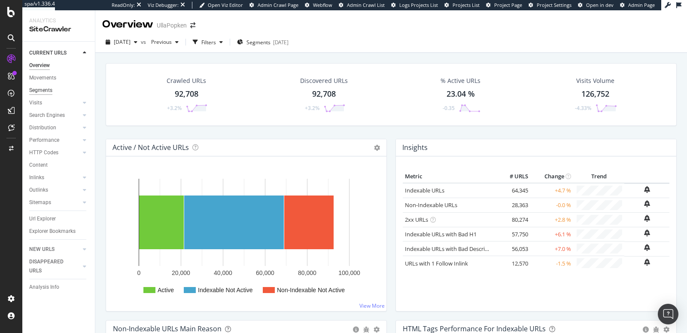
click at [39, 91] on div "Segments" at bounding box center [40, 90] width 23 height 9
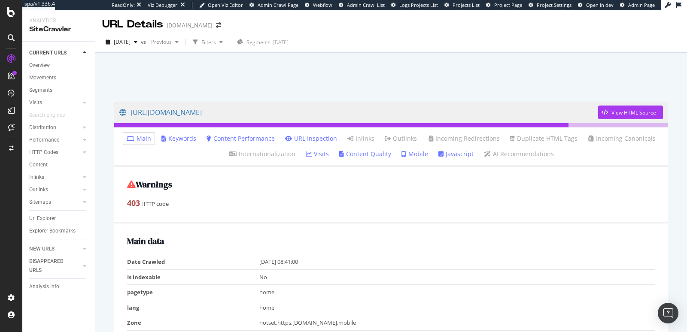
scroll to position [17, 0]
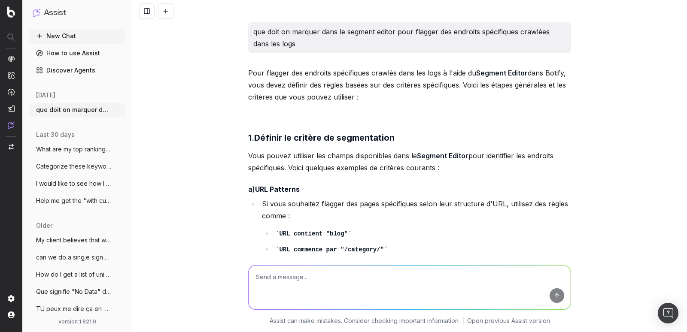
scroll to position [473, 0]
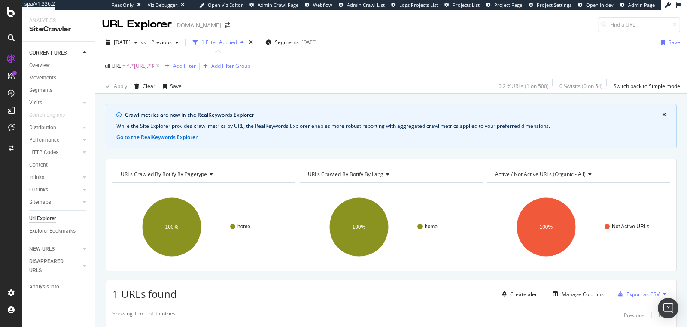
scroll to position [109, 0]
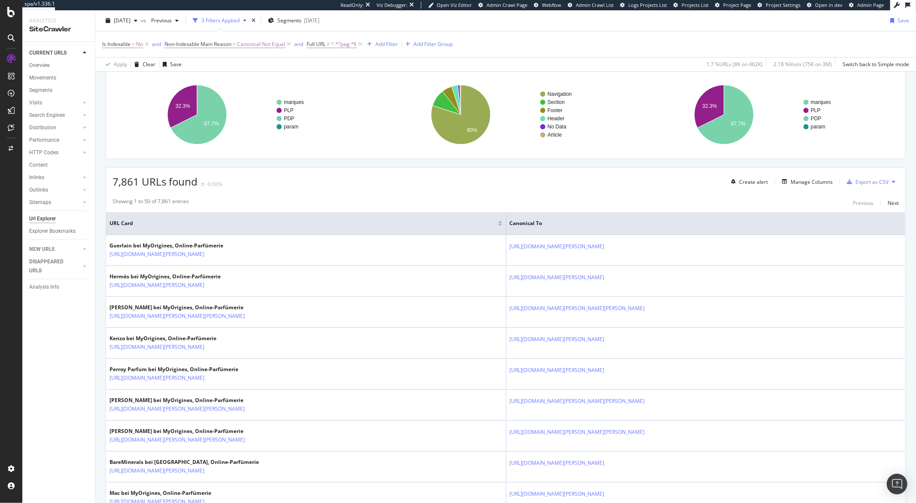
scroll to position [113, 0]
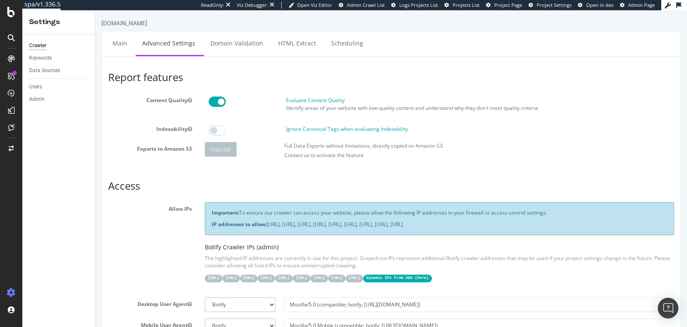
click at [370, 31] on ul "Main Advanced Settings Domain Validation HTML Extract Scheduling" at bounding box center [390, 43] width 579 height 25
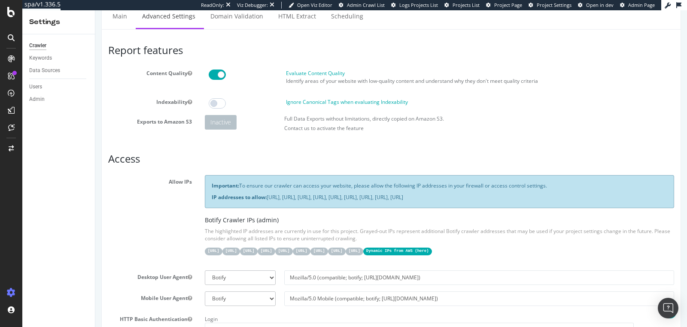
scroll to position [151, 0]
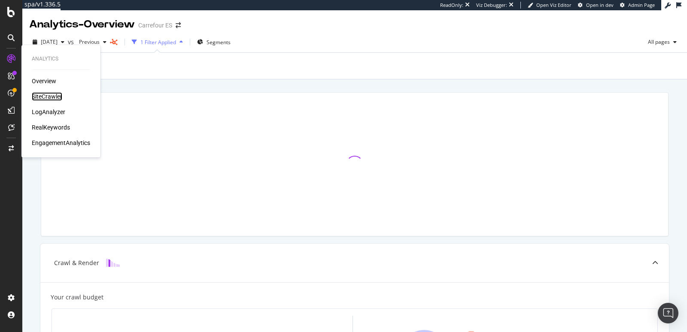
click at [33, 94] on div "SiteCrawler" at bounding box center [47, 96] width 30 height 9
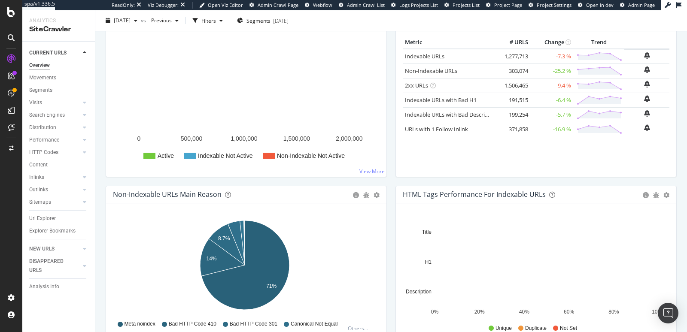
scroll to position [107, 0]
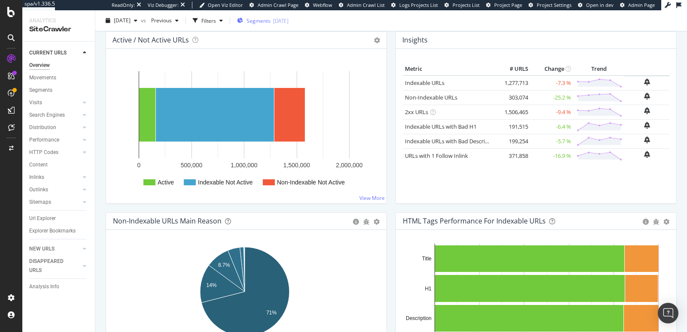
click at [270, 19] on span "Segments" at bounding box center [258, 20] width 24 height 7
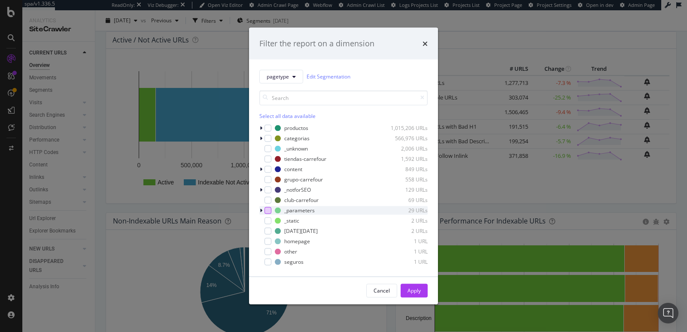
click at [268, 211] on div "modal" at bounding box center [267, 210] width 7 height 7
click at [413, 289] on div "Apply" at bounding box center [413, 290] width 13 height 7
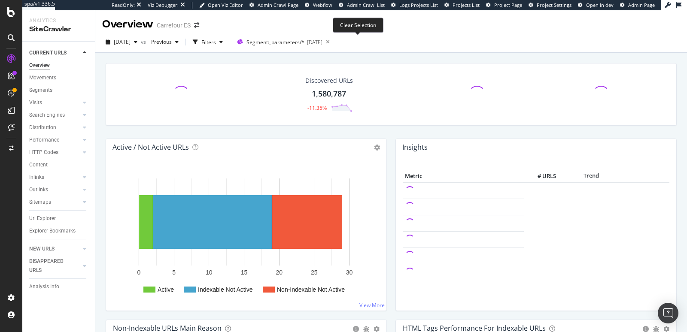
click at [333, 42] on icon at bounding box center [327, 42] width 11 height 12
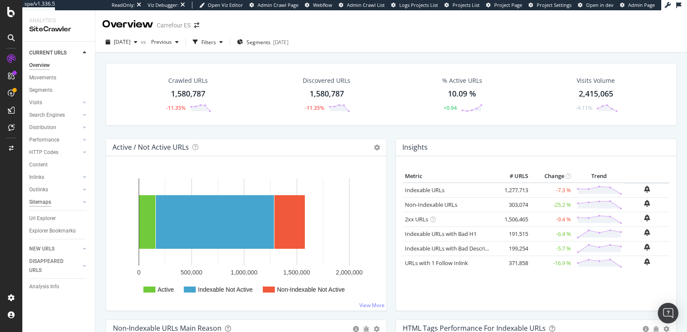
click at [37, 200] on div "Sitemaps" at bounding box center [40, 202] width 22 height 9
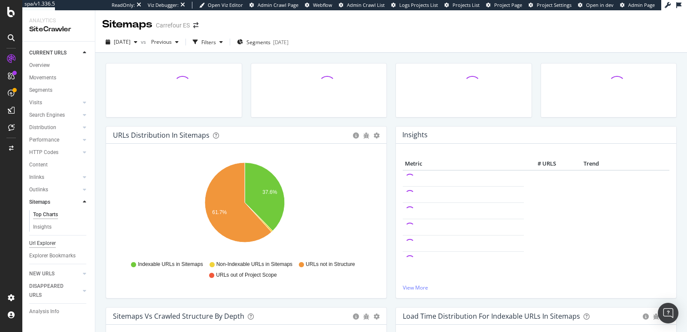
click at [49, 244] on div "Url Explorer" at bounding box center [42, 243] width 27 height 9
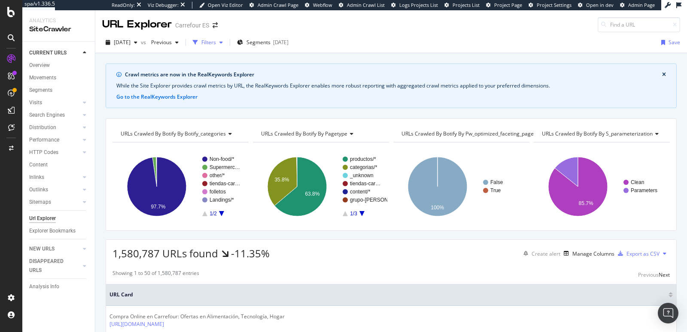
click at [216, 43] on div "Filters" at bounding box center [208, 42] width 15 height 7
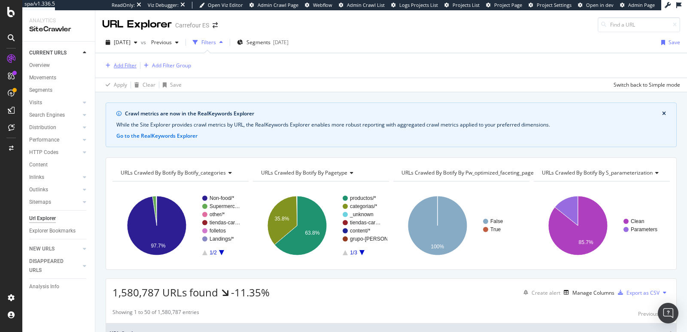
click at [118, 67] on div "Add Filter" at bounding box center [125, 65] width 23 height 7
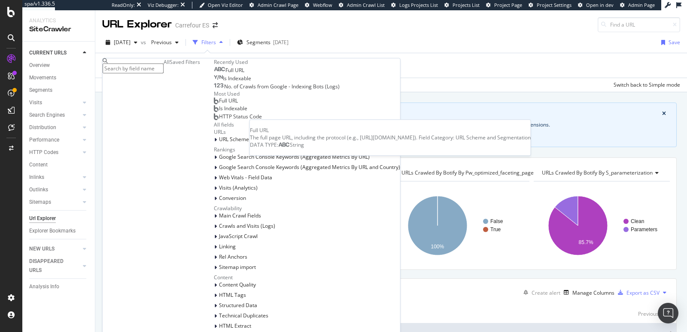
click at [225, 74] on span "Full URL" at bounding box center [234, 70] width 19 height 7
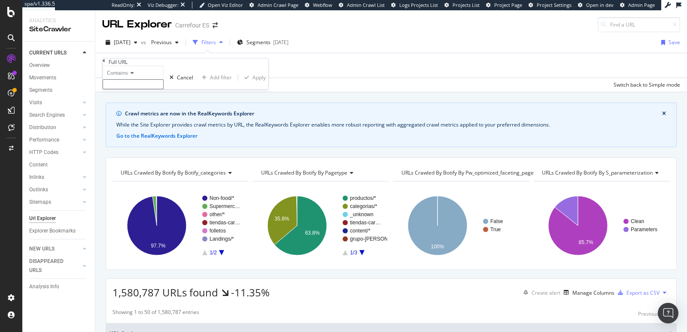
click at [139, 89] on input "text" at bounding box center [133, 84] width 61 height 10
type input "?"
click at [238, 84] on button "Apply" at bounding box center [253, 80] width 30 height 8
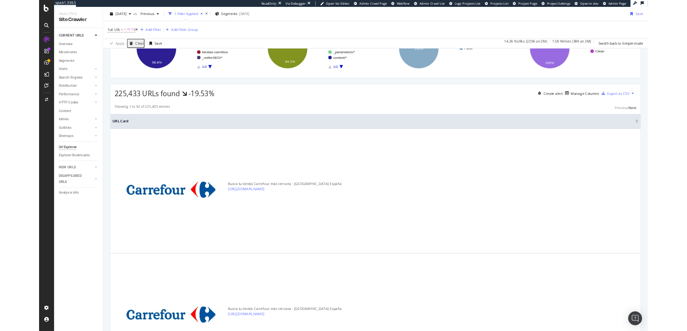
scroll to position [155, 0]
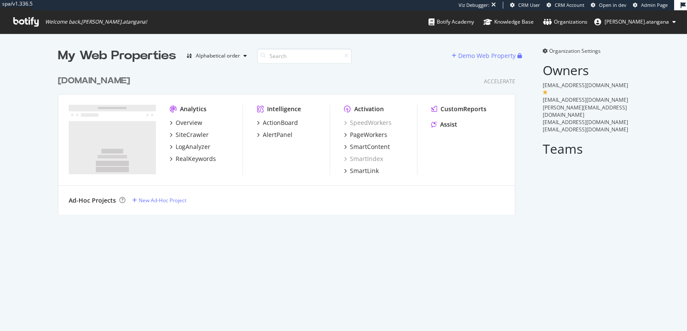
scroll to position [143, 457]
click at [176, 133] on div "SiteCrawler" at bounding box center [192, 134] width 33 height 9
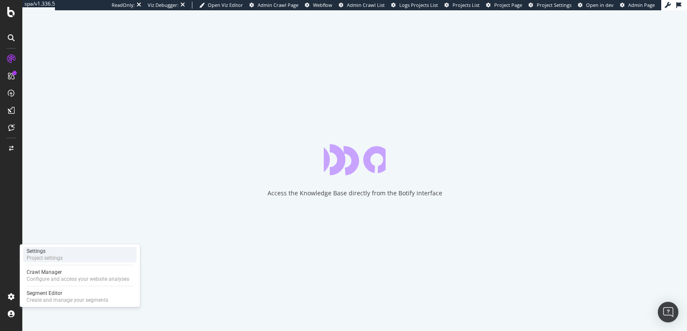
click at [39, 255] on div "Project settings" at bounding box center [45, 258] width 36 height 7
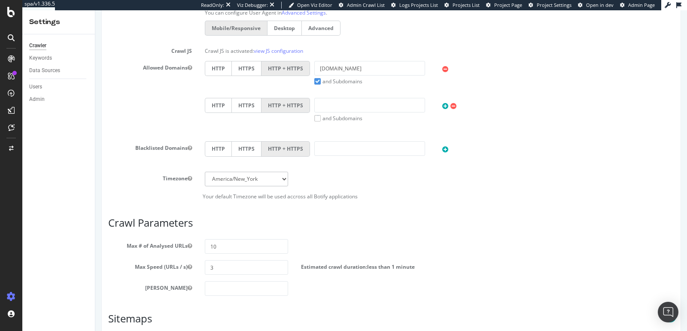
scroll to position [417, 0]
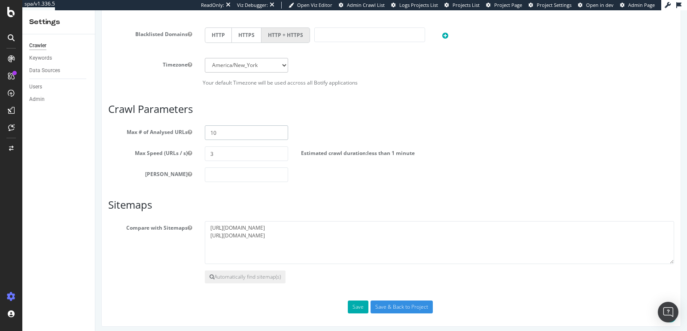
click at [226, 131] on input "10" at bounding box center [247, 132] width 84 height 15
click at [221, 130] on input "10" at bounding box center [247, 132] width 84 height 15
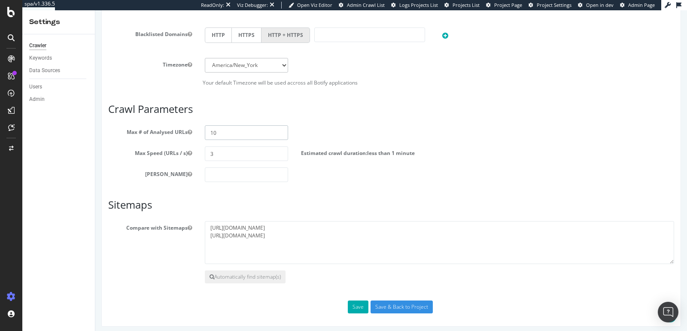
click at [221, 130] on input "10" at bounding box center [247, 132] width 84 height 15
click at [214, 129] on input "10" at bounding box center [247, 132] width 84 height 15
drag, startPoint x: 208, startPoint y: 131, endPoint x: 222, endPoint y: 131, distance: 14.2
click at [222, 131] on input "10" at bounding box center [247, 132] width 84 height 15
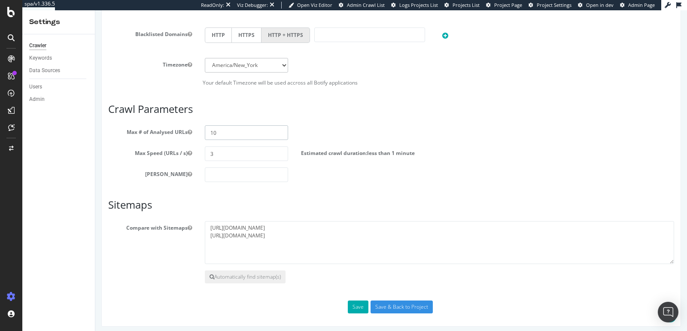
click at [233, 130] on input "10" at bounding box center [247, 132] width 84 height 15
click at [216, 129] on input "10" at bounding box center [247, 132] width 84 height 15
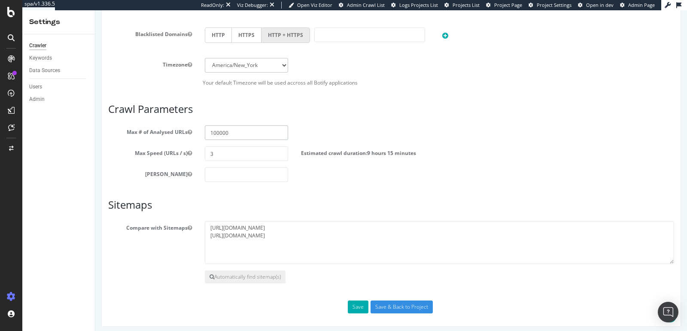
type input "100000"
drag, startPoint x: 326, startPoint y: 134, endPoint x: 320, endPoint y: 134, distance: 6.0
click at [325, 134] on div "Max # of Analysed URLs 100000" at bounding box center [391, 132] width 579 height 15
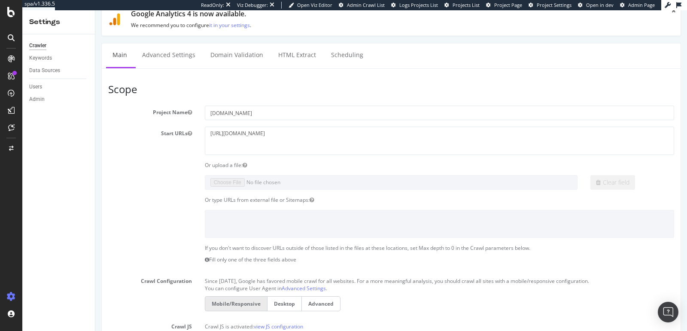
scroll to position [0, 0]
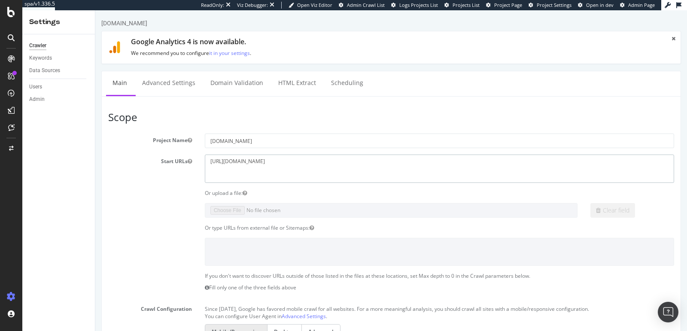
click at [208, 159] on textarea "[URL][DOMAIN_NAME]" at bounding box center [439, 169] width 469 height 28
click at [212, 158] on textarea "[URL][DOMAIN_NAME]" at bounding box center [439, 169] width 469 height 28
paste textarea "[URL][DOMAIN_NAME]"
type textarea "[URL][DOMAIN_NAME] [URL][DOMAIN_NAME]"
click at [175, 195] on section "Project Name [DOMAIN_NAME] Start URLs [URL][DOMAIN_NAME] Or upload a file: Clea…" at bounding box center [391, 318] width 566 height 370
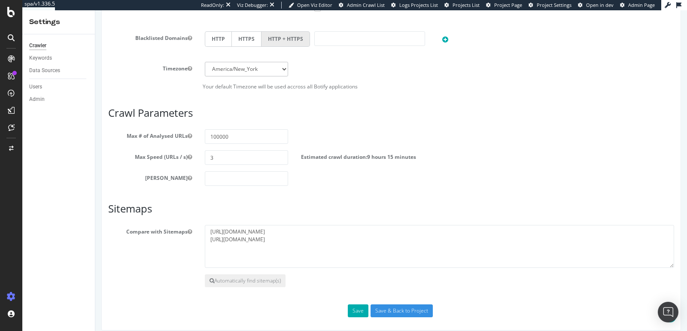
scroll to position [417, 0]
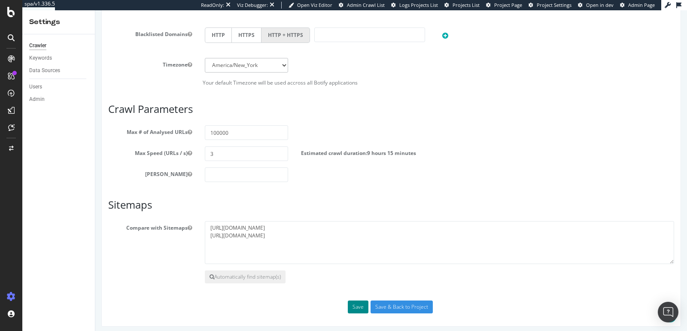
click at [357, 307] on button "Save" at bounding box center [358, 306] width 21 height 13
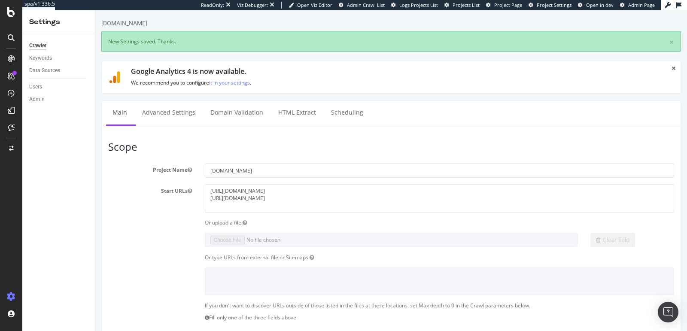
scroll to position [0, 0]
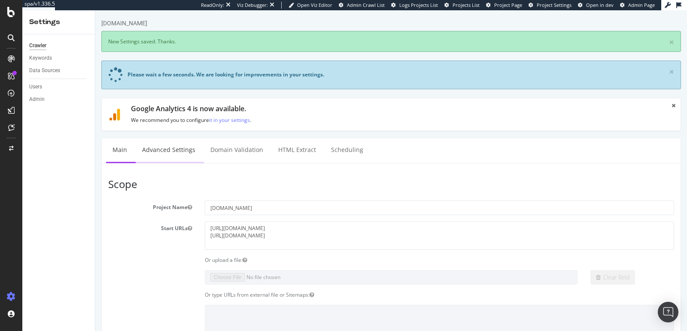
click at [177, 153] on link "Advanced Settings" at bounding box center [169, 150] width 66 height 24
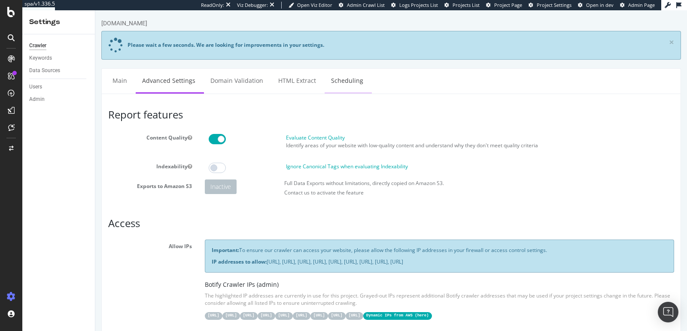
click at [336, 87] on link "Scheduling" at bounding box center [347, 81] width 45 height 24
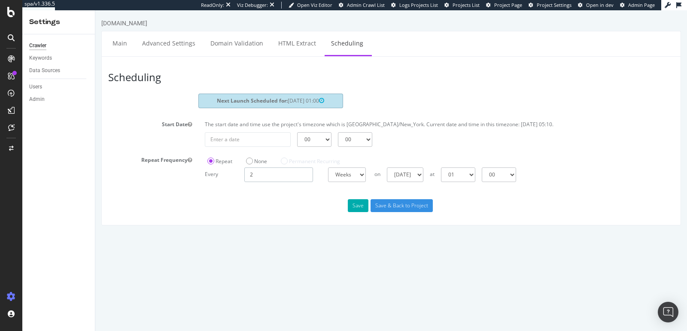
click at [306, 177] on input "2" at bounding box center [278, 174] width 69 height 15
click at [308, 175] on input "2" at bounding box center [278, 174] width 69 height 15
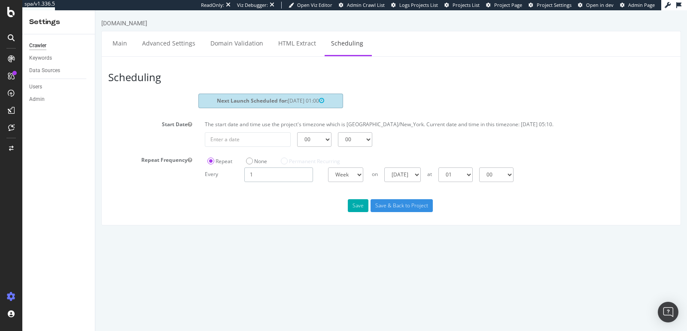
type input "1"
click at [226, 208] on div "Save Save & Back to Project" at bounding box center [391, 205] width 579 height 13
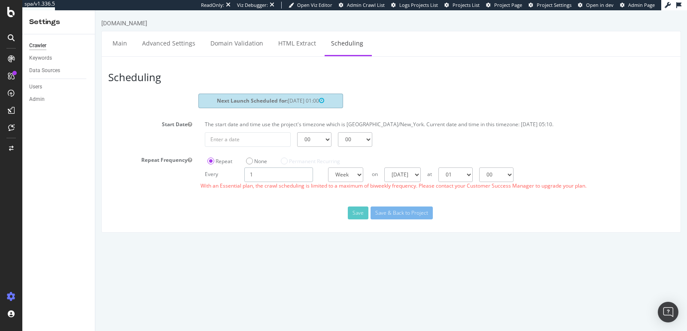
click at [258, 173] on input "1" at bounding box center [278, 174] width 69 height 15
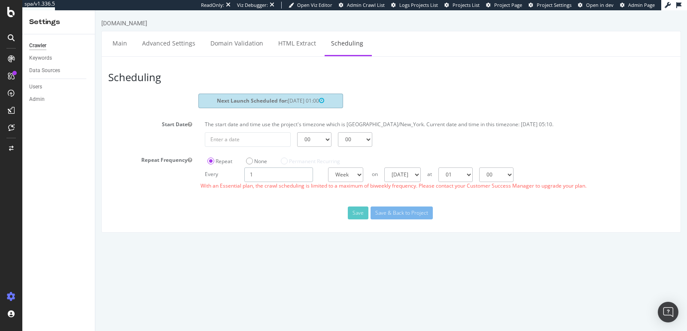
click at [258, 173] on input "1" at bounding box center [278, 174] width 69 height 15
type input "2"
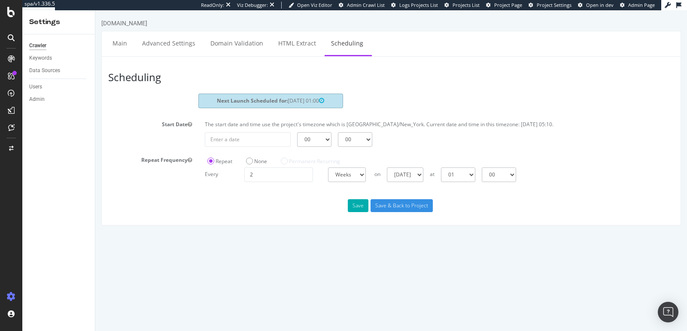
click at [267, 200] on div "Scheduling Next Launch Scheduled for: 2025-09-01 01:00 Start Date The start dat…" at bounding box center [390, 140] width 579 height 169
click at [248, 47] on link "Domain Validation" at bounding box center [237, 43] width 66 height 24
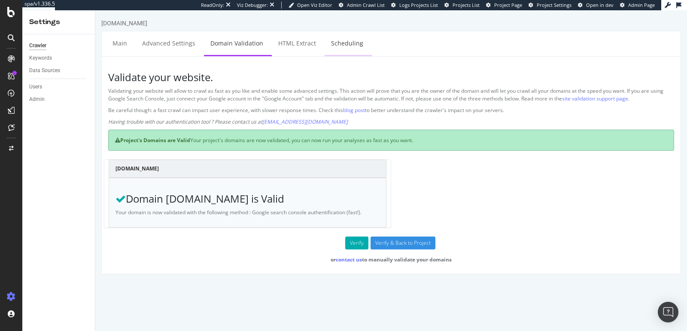
click at [348, 45] on link "Scheduling" at bounding box center [347, 43] width 45 height 24
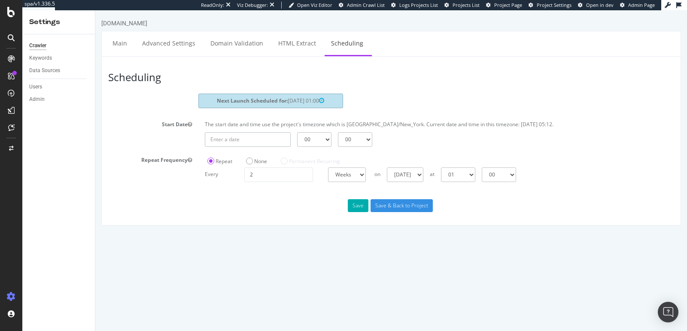
type input "2025-08-20"
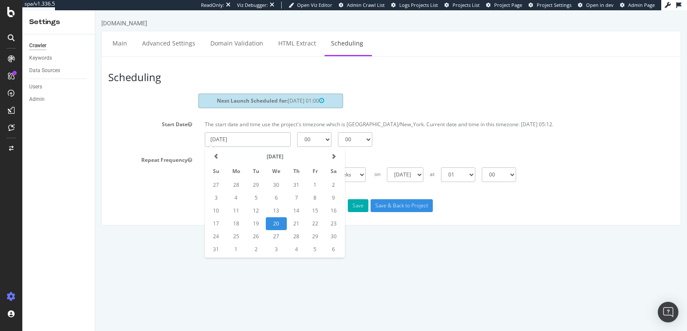
click at [286, 139] on input "2025-08-20" at bounding box center [248, 139] width 86 height 15
click at [283, 221] on td "20" at bounding box center [276, 223] width 21 height 13
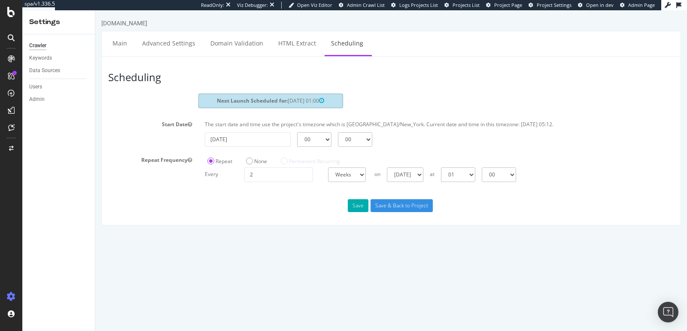
click at [310, 141] on select "00 01 02 03 04 05 06 07 08 09 10 11 12 13 14 15 16 17 18 19 20 21 22 23" at bounding box center [314, 139] width 34 height 15
select select "1"
click at [354, 205] on button "Save" at bounding box center [358, 205] width 21 height 13
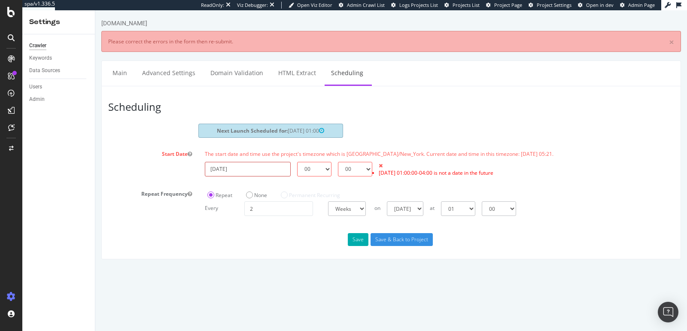
click at [280, 169] on input "2025-08-20" at bounding box center [248, 169] width 86 height 15
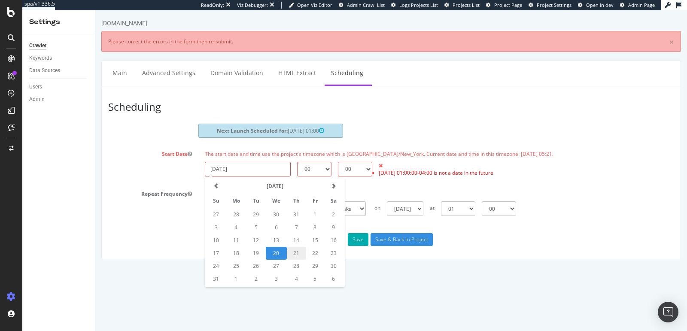
click at [298, 250] on td "21" at bounding box center [296, 253] width 19 height 13
type input "2025-08-21"
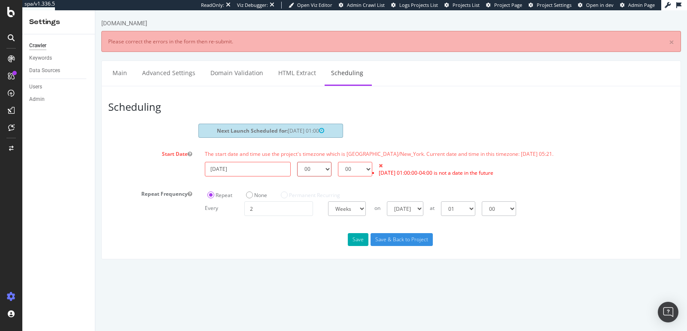
click at [321, 167] on select "00 01 02 03 04 05 06 07 08 09 10 11 12 13 14 15 16 17 18 19 20 21 22 23" at bounding box center [314, 169] width 34 height 15
select select "1"
click at [362, 237] on button "Save" at bounding box center [358, 239] width 21 height 13
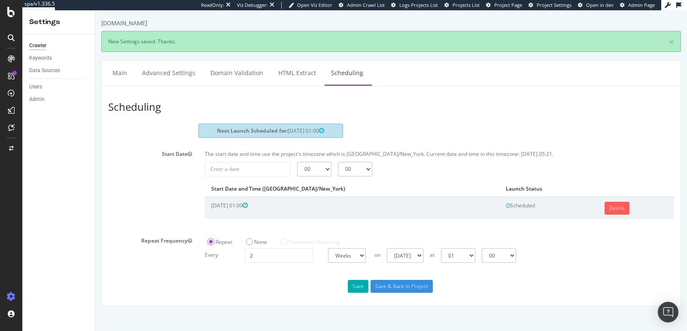
click at [154, 179] on div "Start Date The start date and time use the project's timezone which is America/…" at bounding box center [391, 187] width 579 height 80
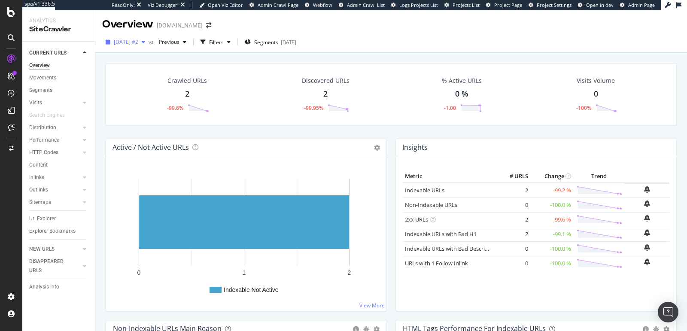
click at [136, 45] on span "[DATE] #2" at bounding box center [126, 41] width 24 height 7
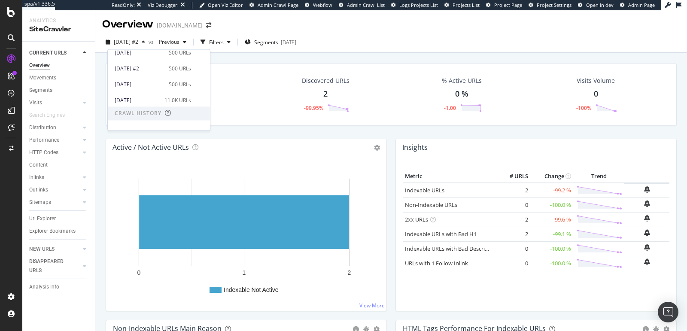
scroll to position [45, 0]
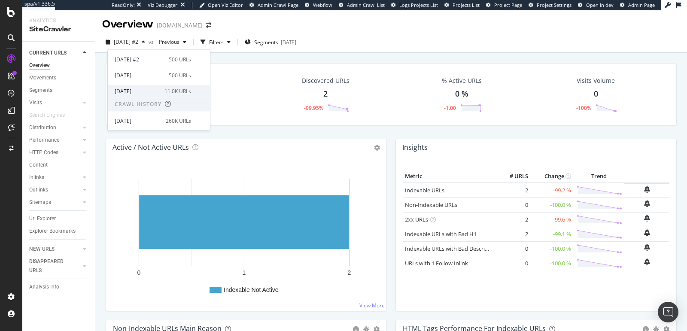
click at [148, 89] on div "[DATE]" at bounding box center [137, 92] width 45 height 8
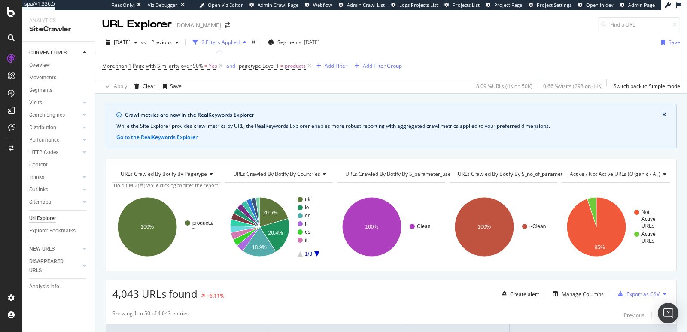
scroll to position [67, 0]
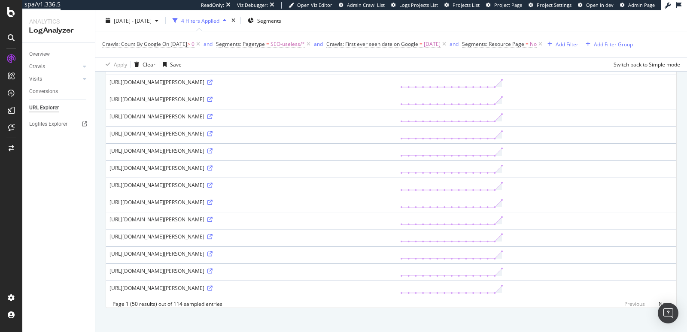
scroll to position [725, 0]
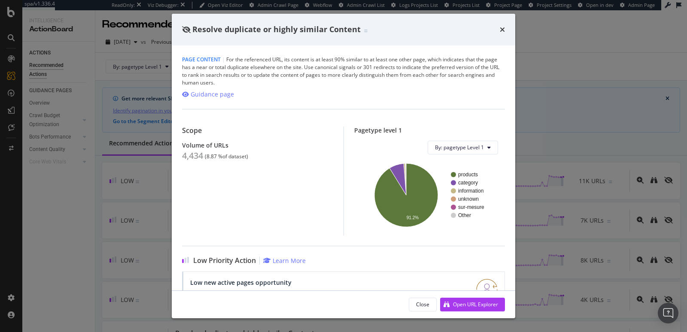
scroll to position [140, 0]
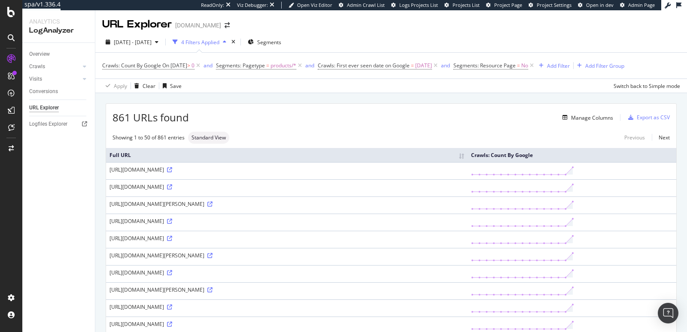
scroll to position [174, 0]
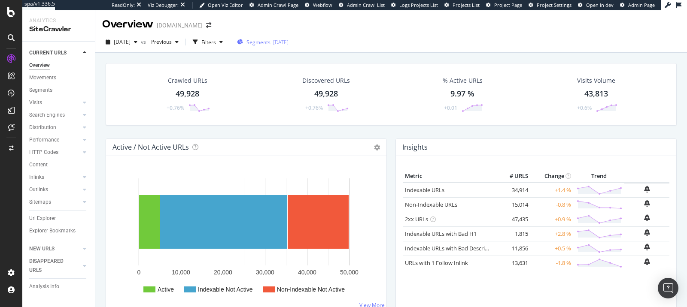
click at [270, 41] on span "Segments" at bounding box center [258, 42] width 24 height 7
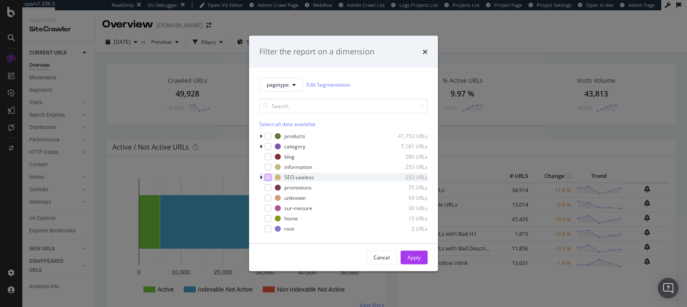
click at [270, 177] on div "modal" at bounding box center [267, 177] width 7 height 7
click at [410, 254] on div "Apply" at bounding box center [413, 257] width 13 height 7
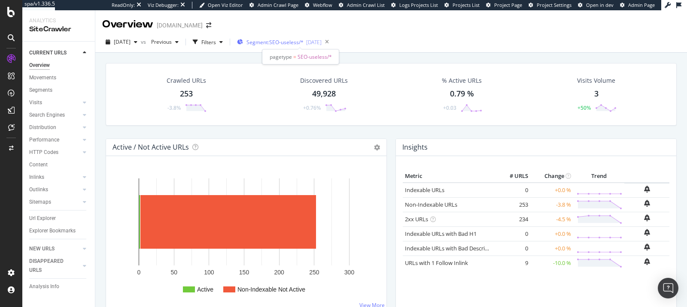
click at [294, 39] on span "Segment: SEO-useless/*" at bounding box center [274, 42] width 57 height 7
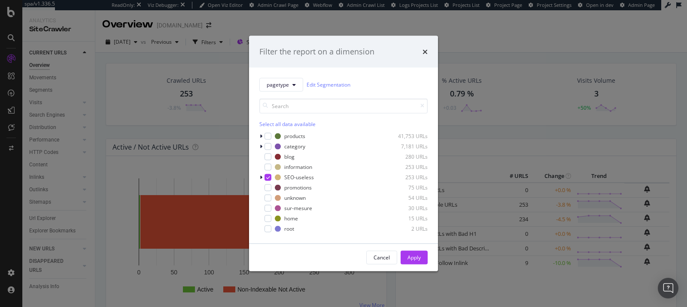
drag, startPoint x: 409, startPoint y: 254, endPoint x: 274, endPoint y: 201, distance: 144.2
click at [409, 254] on div "Apply" at bounding box center [413, 257] width 13 height 7
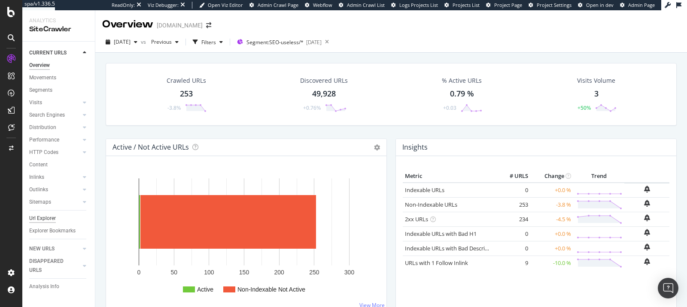
click at [47, 219] on div "Url Explorer" at bounding box center [42, 218] width 27 height 9
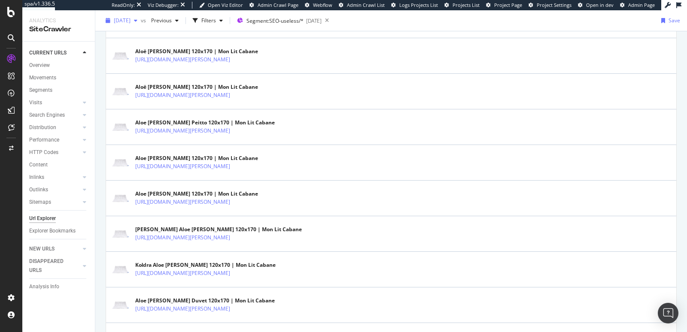
scroll to position [1008, 0]
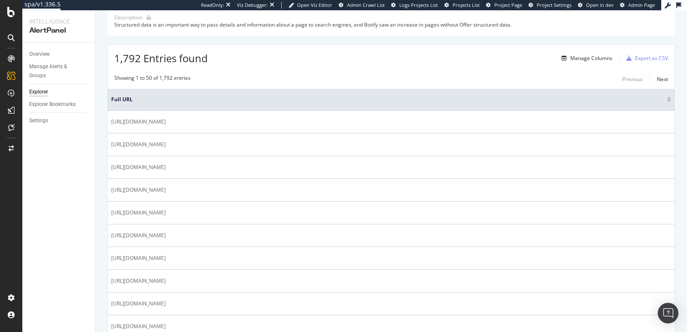
scroll to position [62, 0]
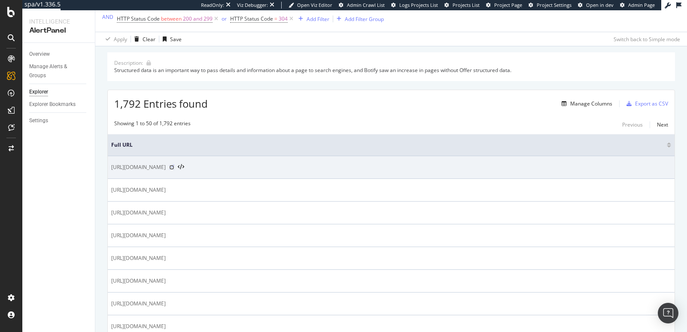
click at [174, 168] on icon at bounding box center [171, 167] width 5 height 5
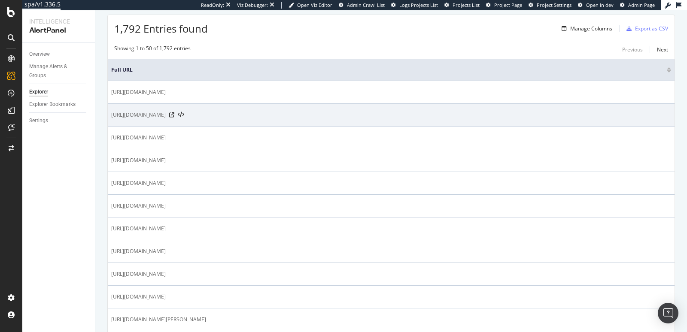
scroll to position [136, 0]
click at [174, 114] on icon at bounding box center [171, 116] width 5 height 5
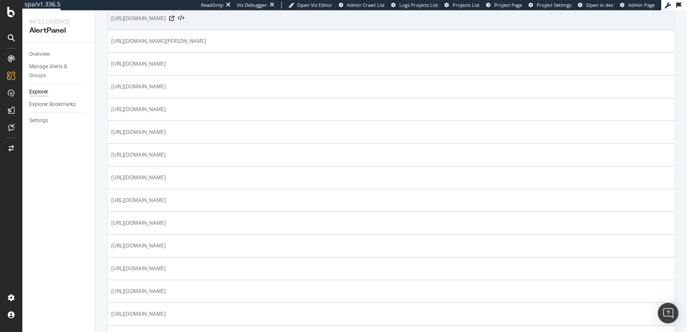
scroll to position [478, 0]
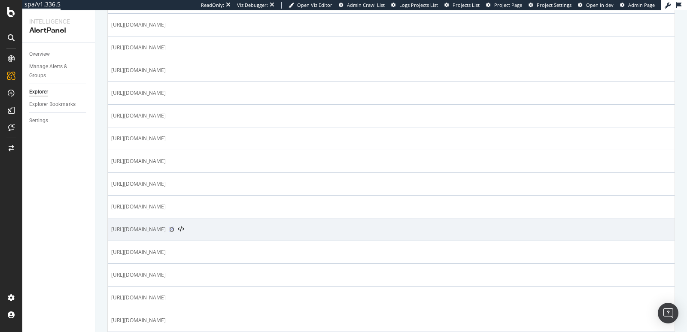
click at [174, 227] on icon at bounding box center [171, 229] width 5 height 5
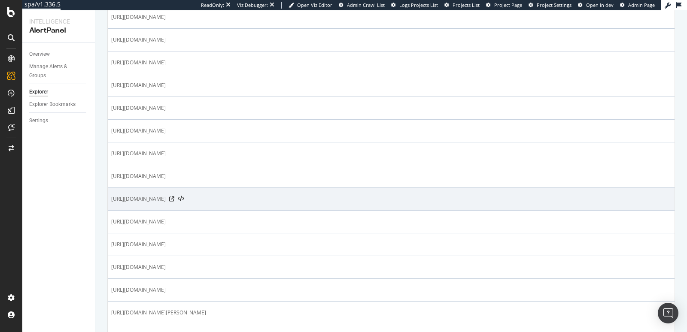
scroll to position [545, 0]
